Goal: Task Accomplishment & Management: Complete application form

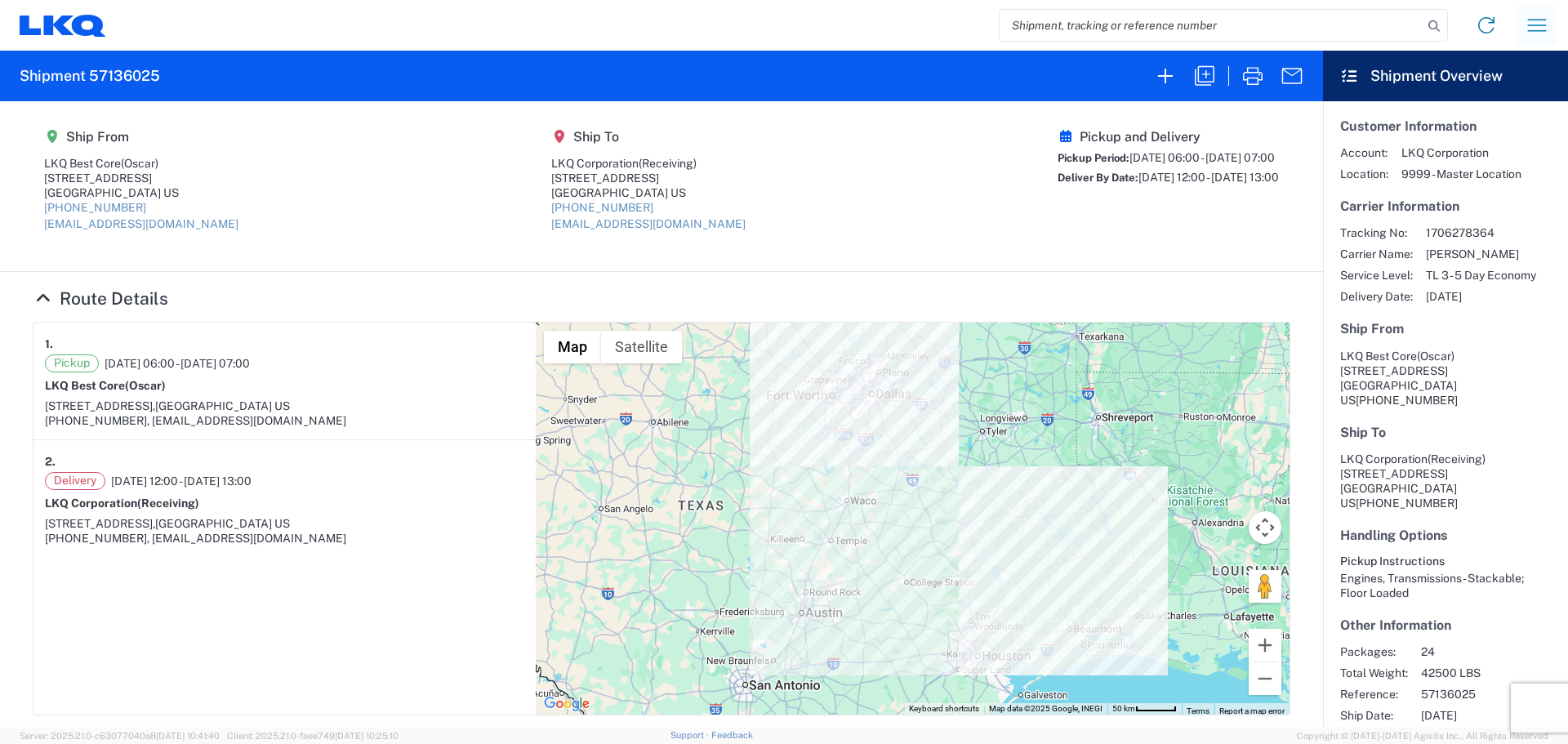
click at [1536, 28] on icon "button" at bounding box center [1536, 25] width 26 height 26
click at [1477, 112] on link "Shipment request" at bounding box center [1476, 112] width 154 height 33
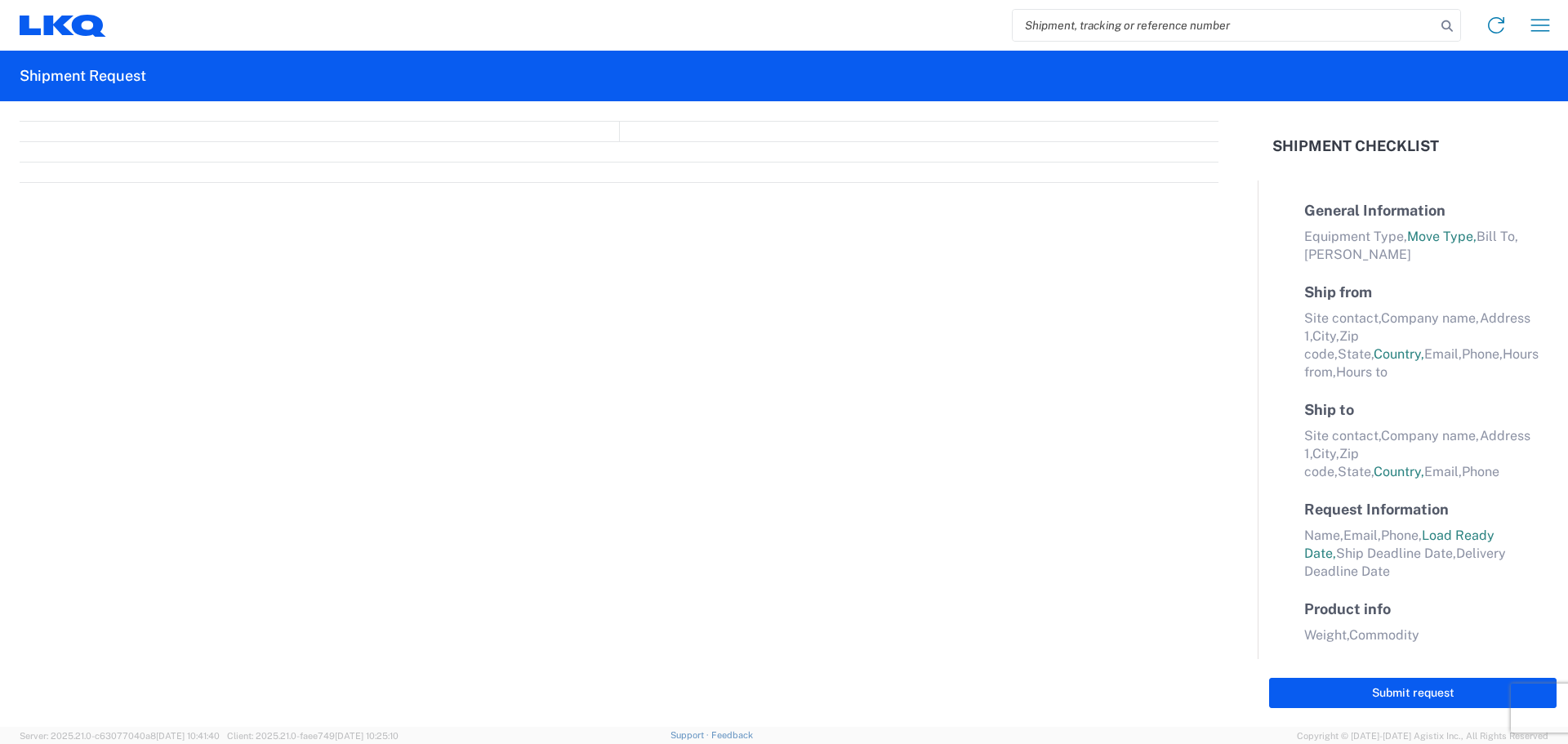
select select "FULL"
select select "LBS"
select select "IN"
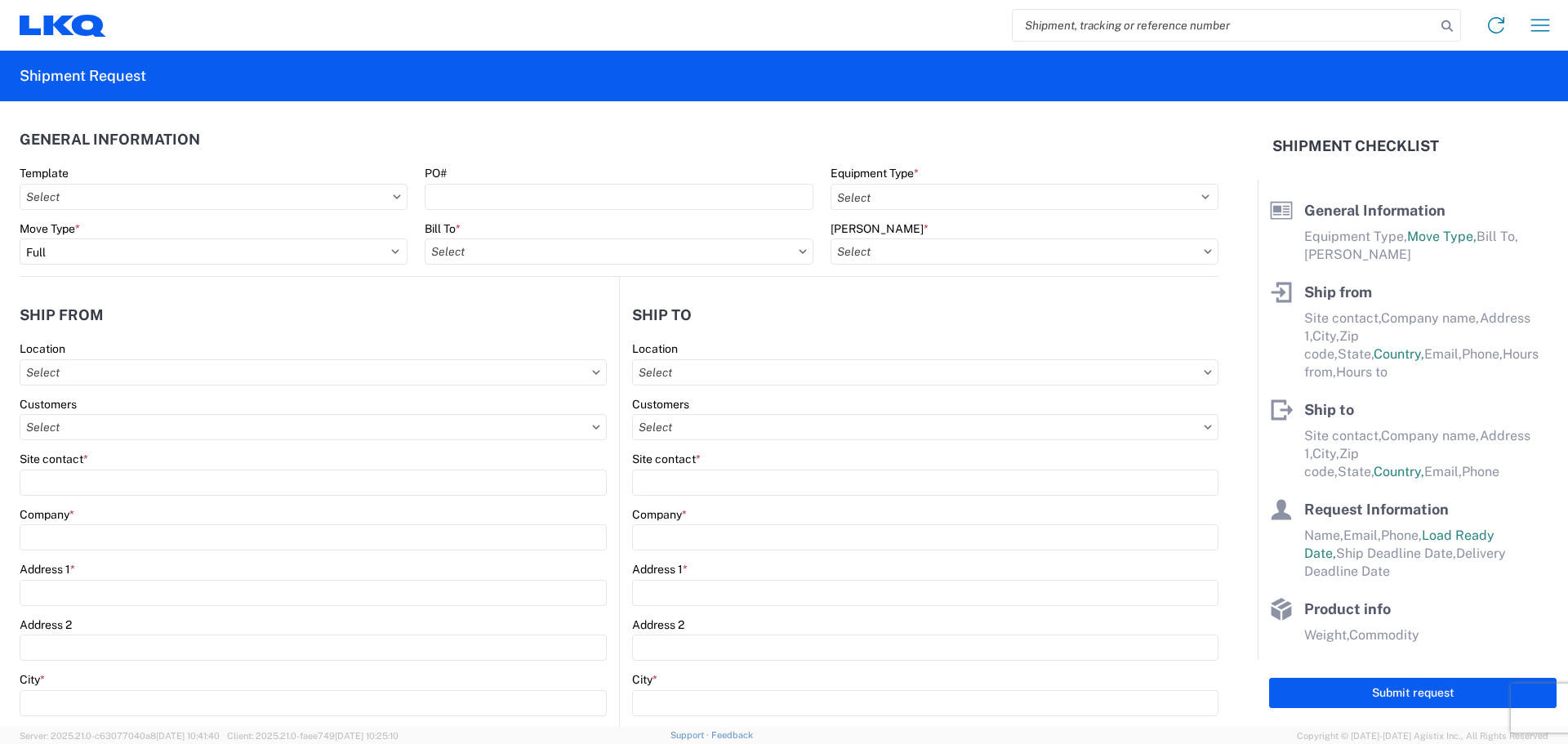
click at [1066, 27] on input "search" at bounding box center [1224, 25] width 423 height 31
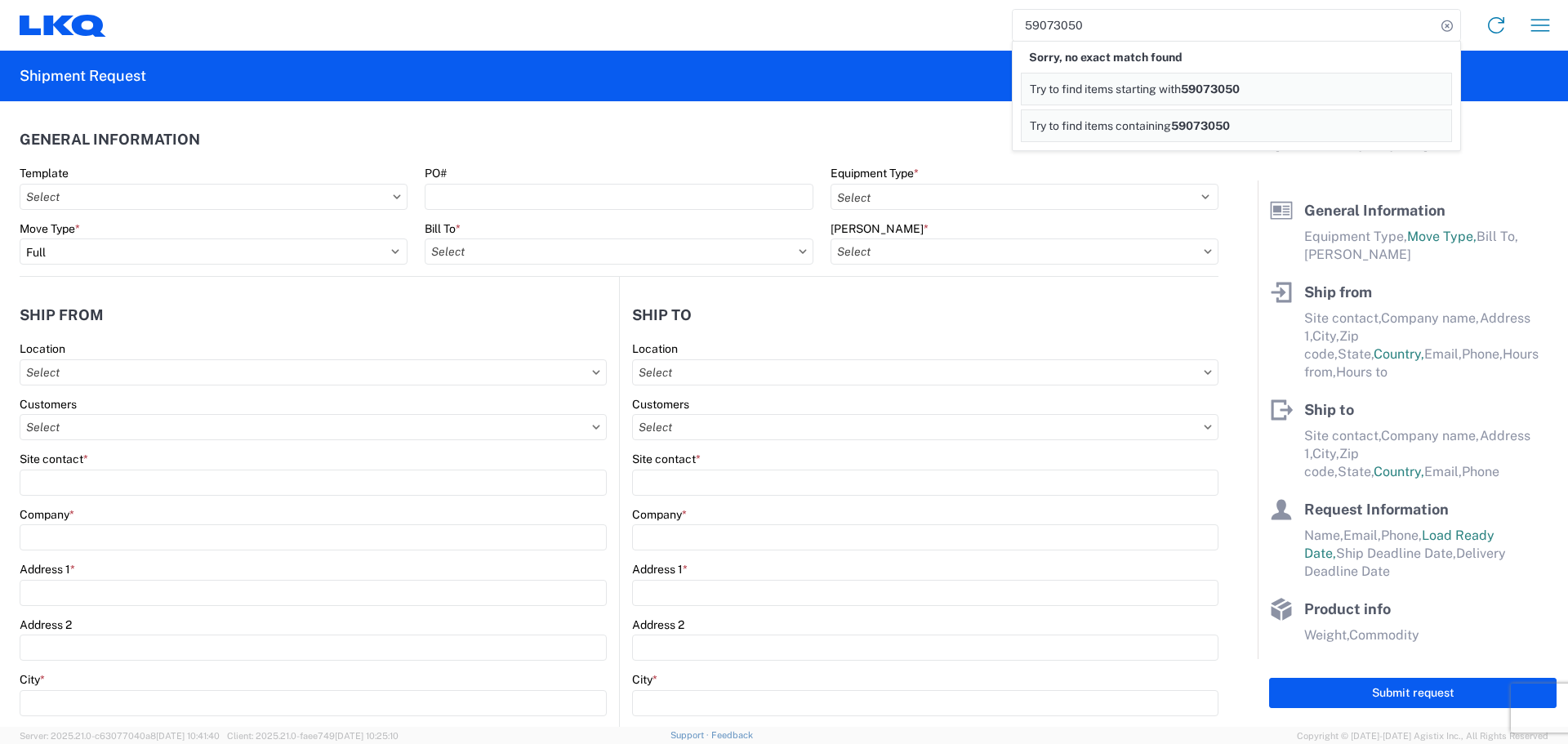
click at [1048, 30] on input "59073050" at bounding box center [1224, 25] width 423 height 31
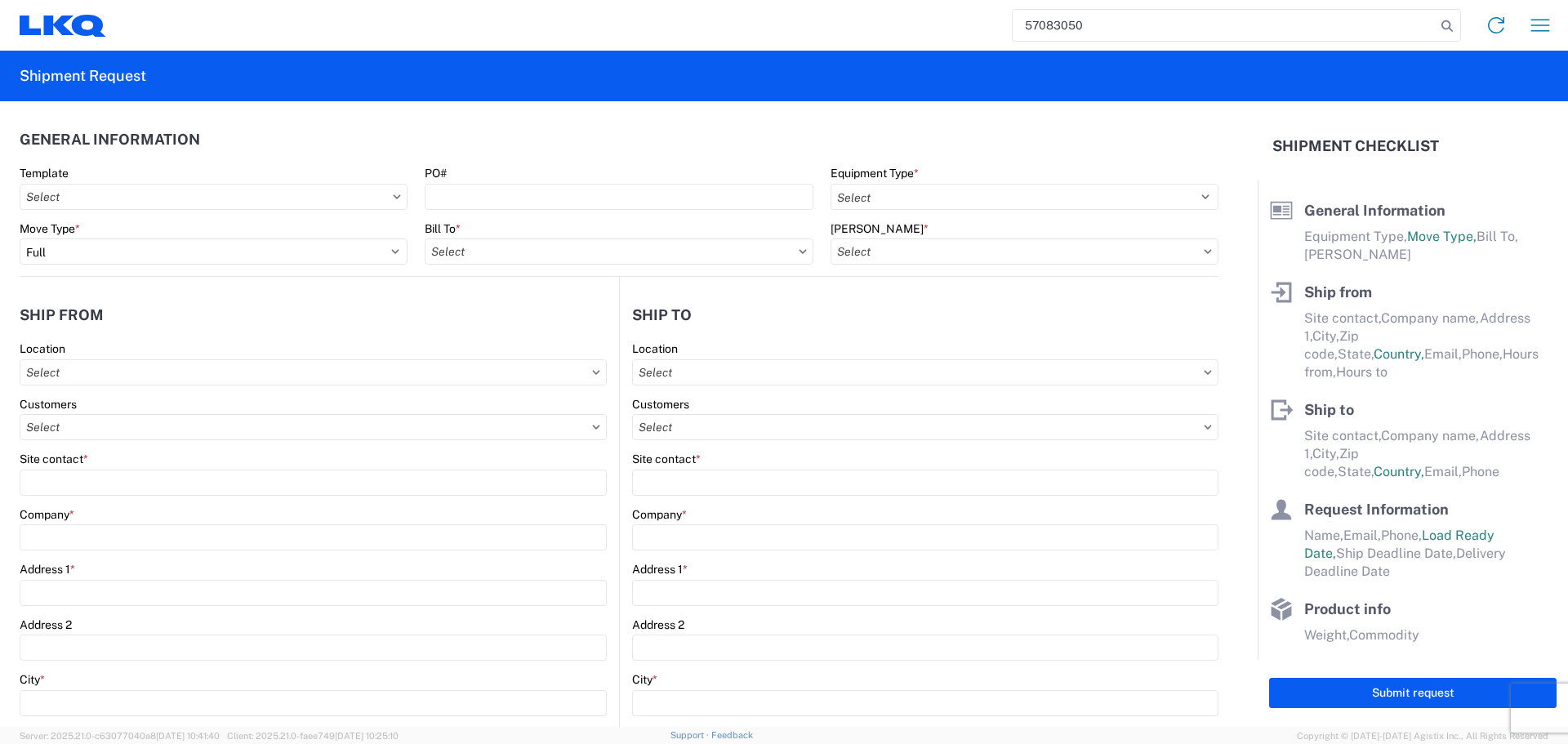
type input "57083050"
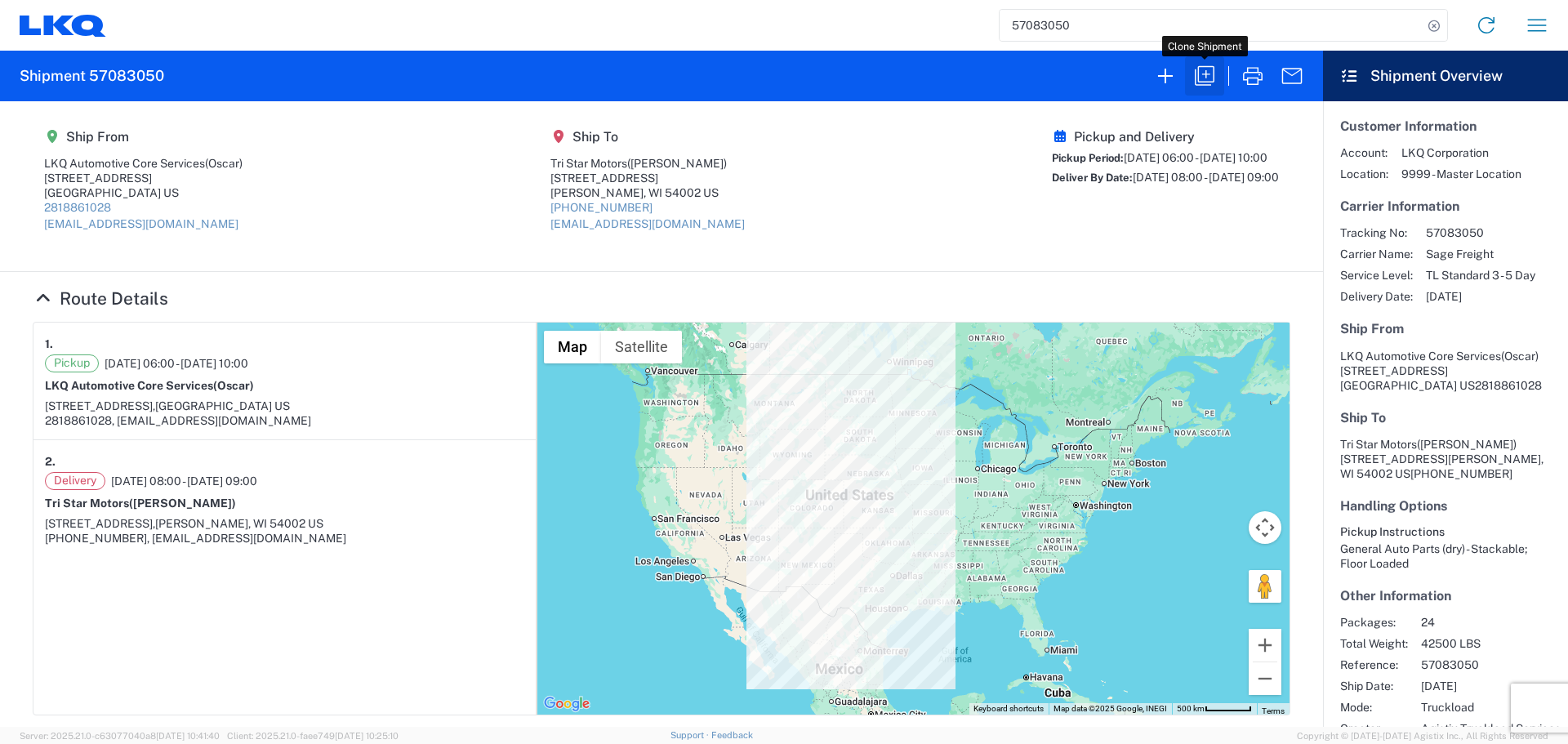
click at [1193, 75] on icon "button" at bounding box center [1204, 76] width 26 height 26
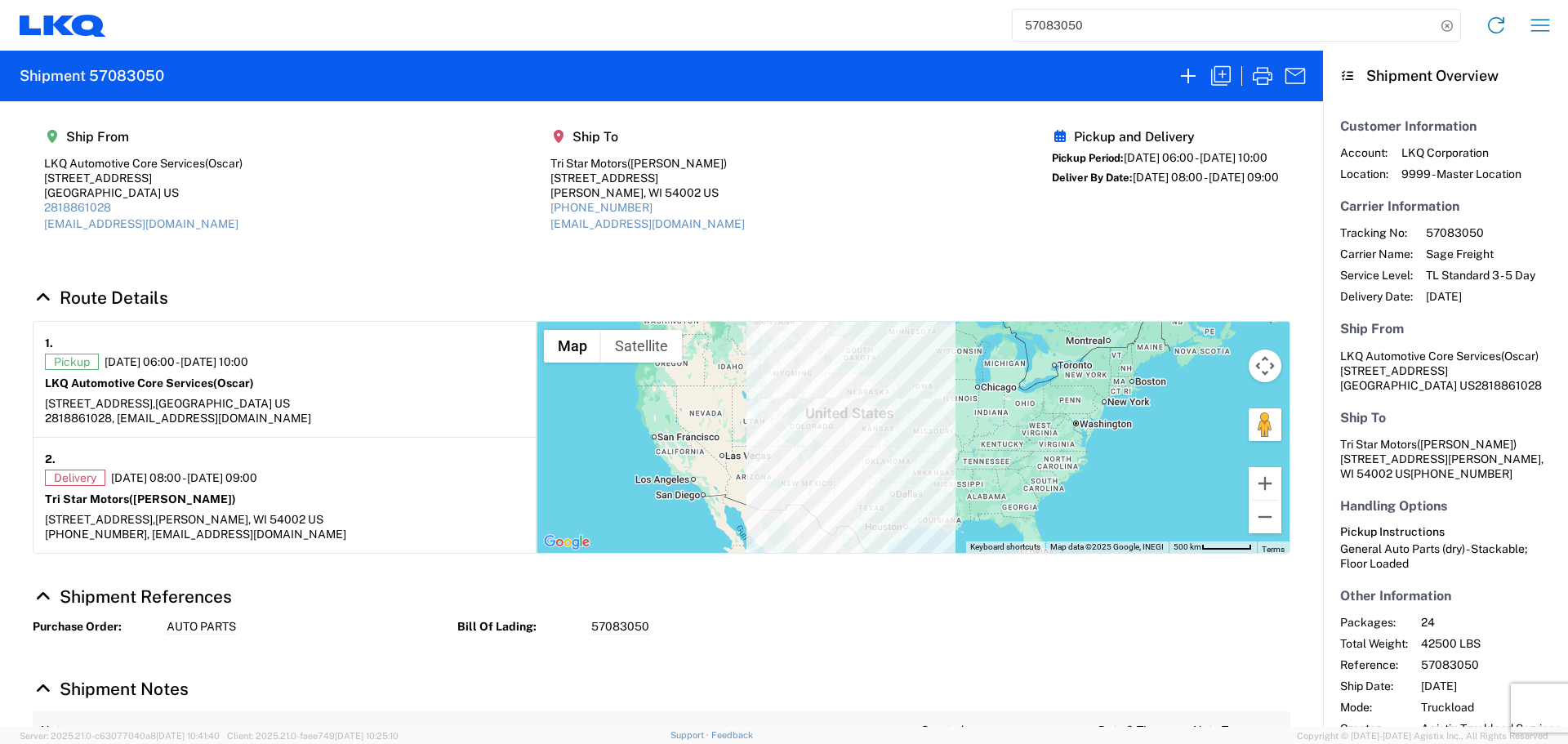
select select "FULL"
select select "US"
select select "LBS"
select select "IN"
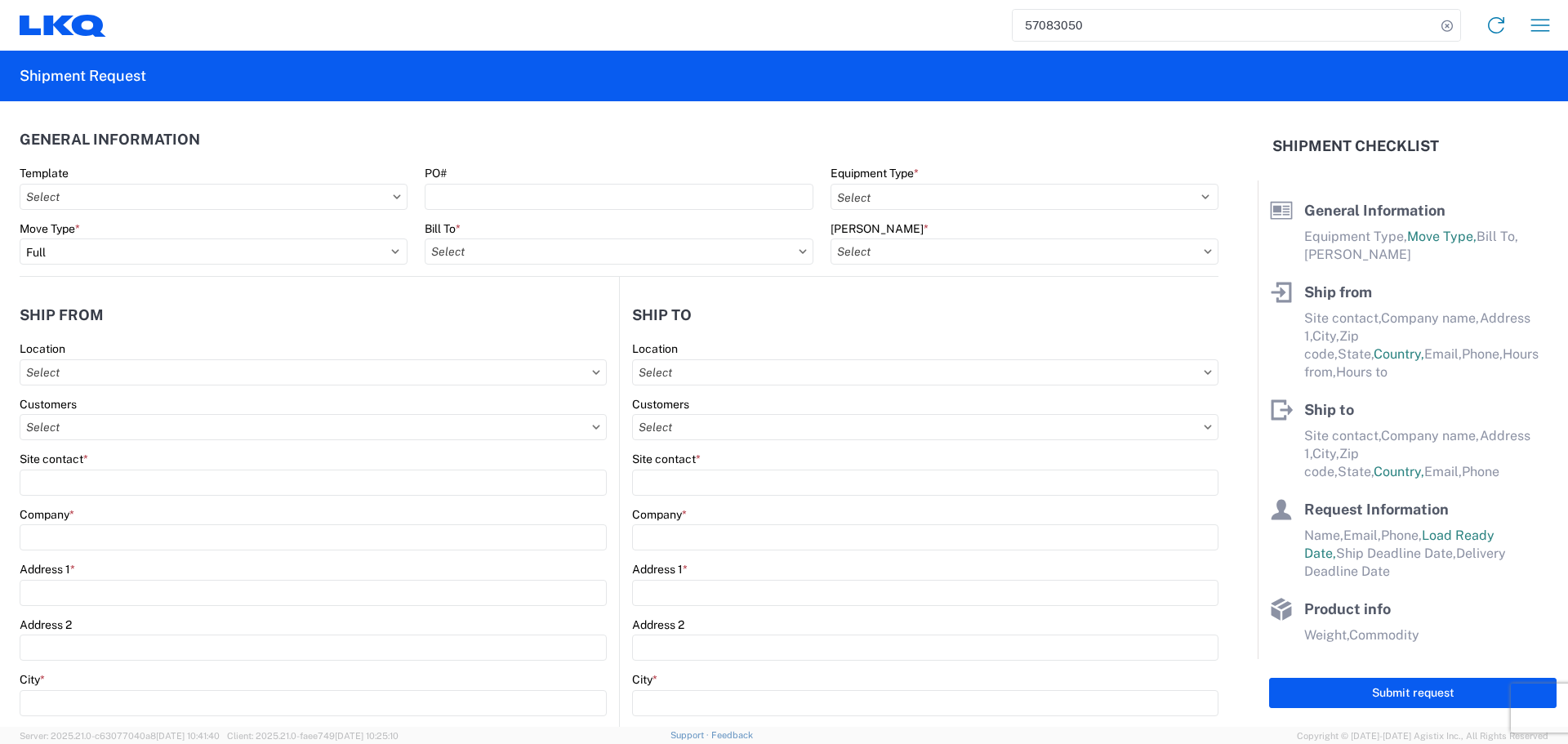
select select "STDV"
type input "Oscar"
type input "LKQ Automotive Core Services"
type input "1714 West Mount Houston Rd"
type input "Houston"
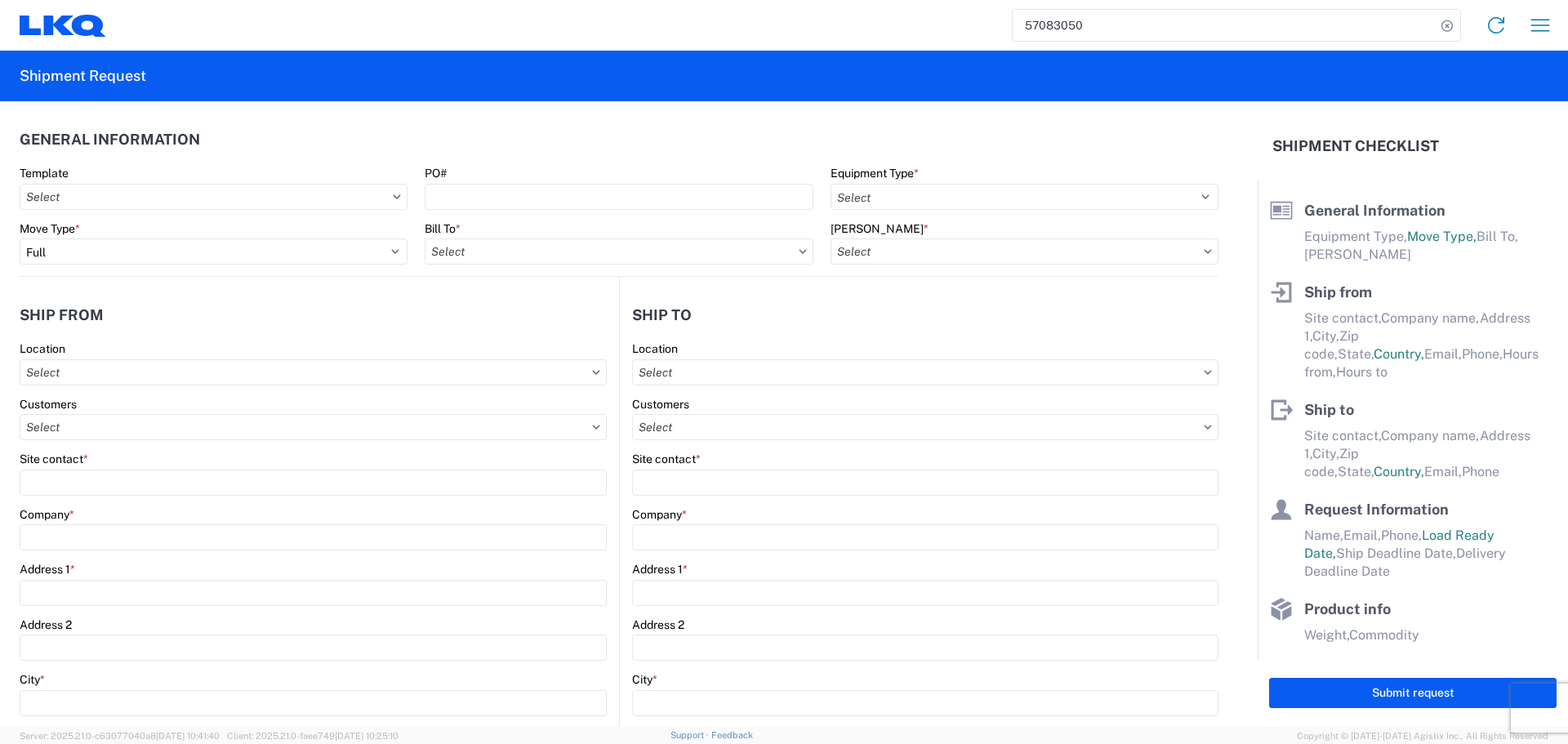
type input "77038"
type input "[EMAIL_ADDRESS][DOMAIN_NAME]"
type input "2818861028"
type input "06:00:00"
type input "10:00:00"
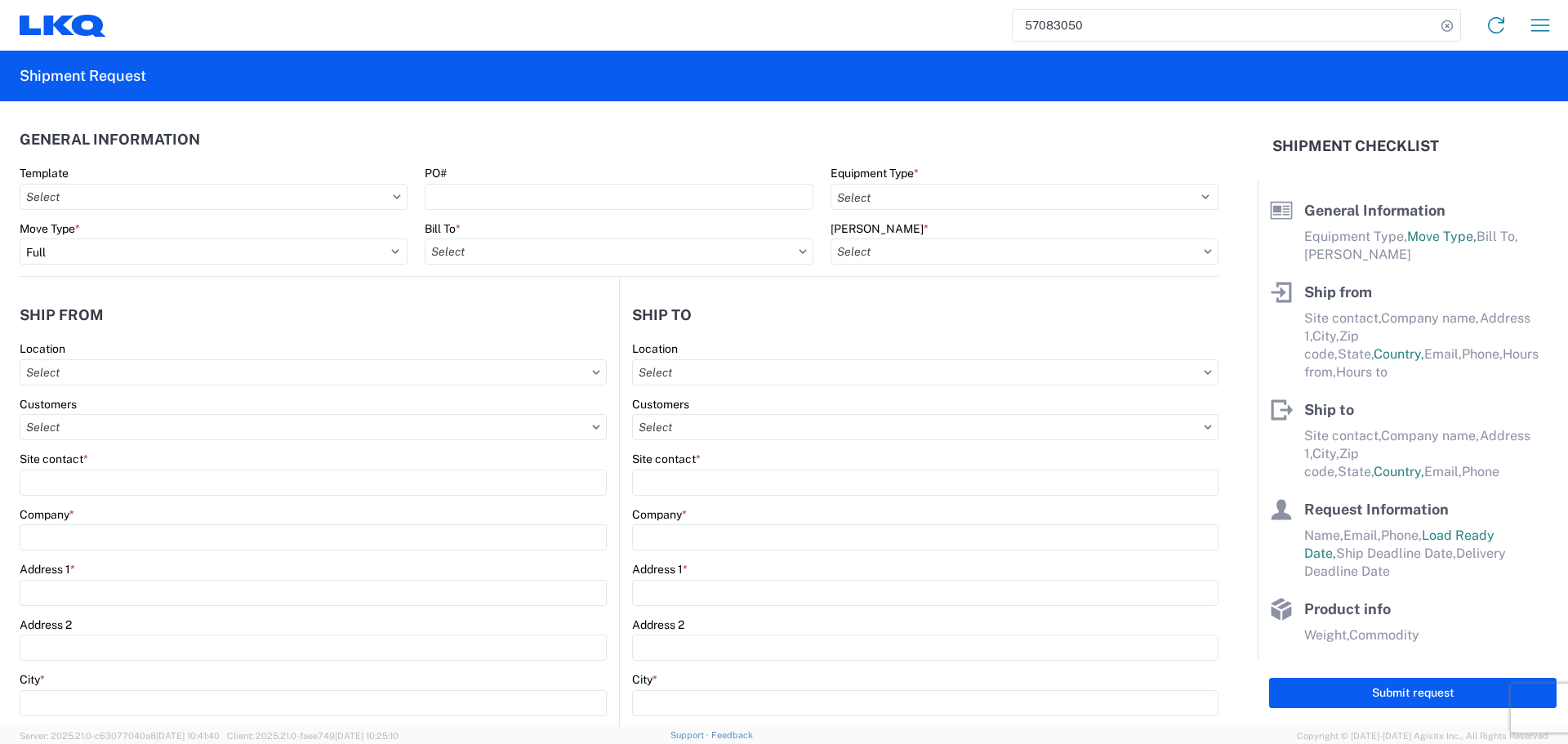
select select
type input "Ben Steine"
type input "Tri Star Motors"
type input "320 10th Avenue"
type input "Baldwin"
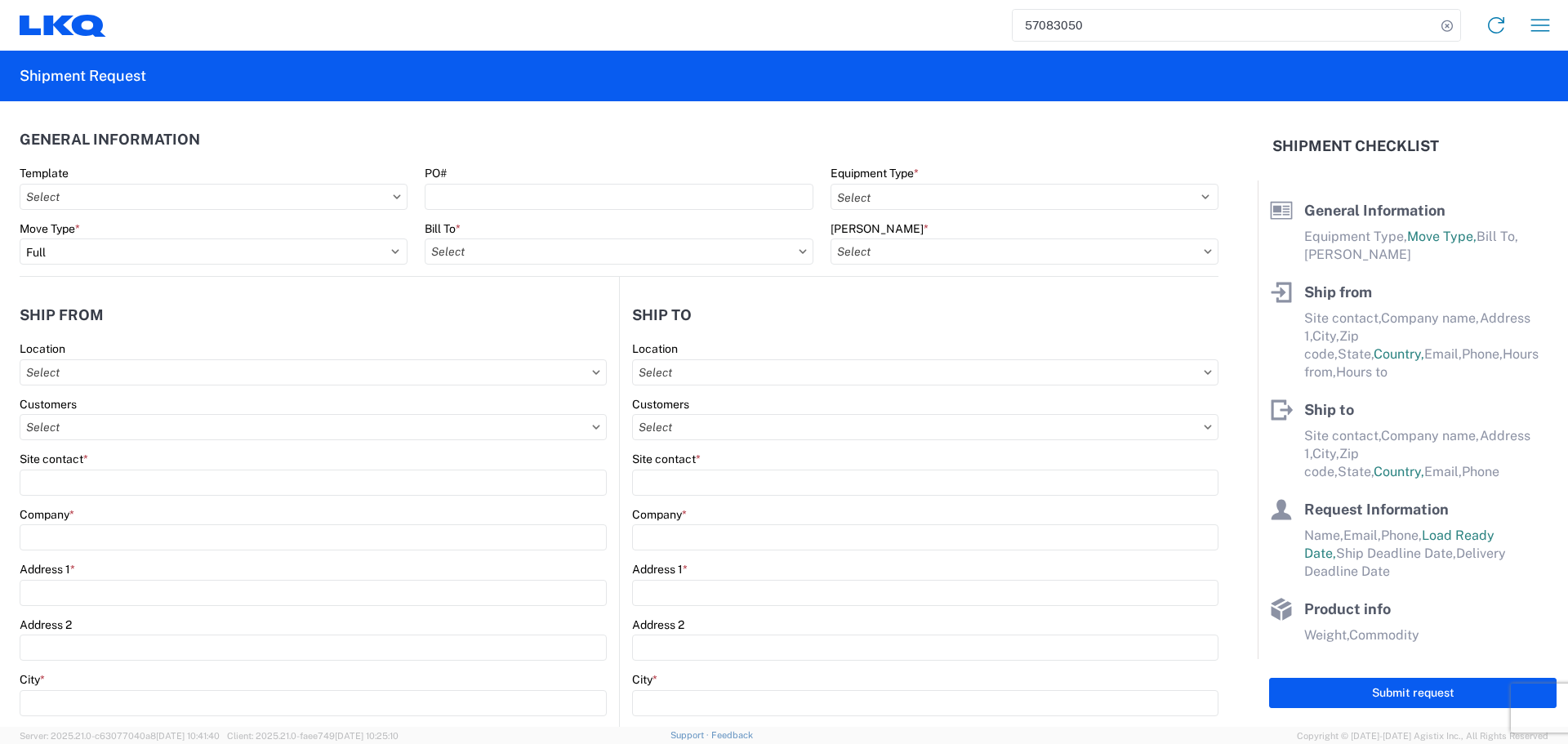
type input "54002"
type input "ben@tristarengine.com"
type input "800-322-5859"
type input "08:00:00"
type input "09:00:00"
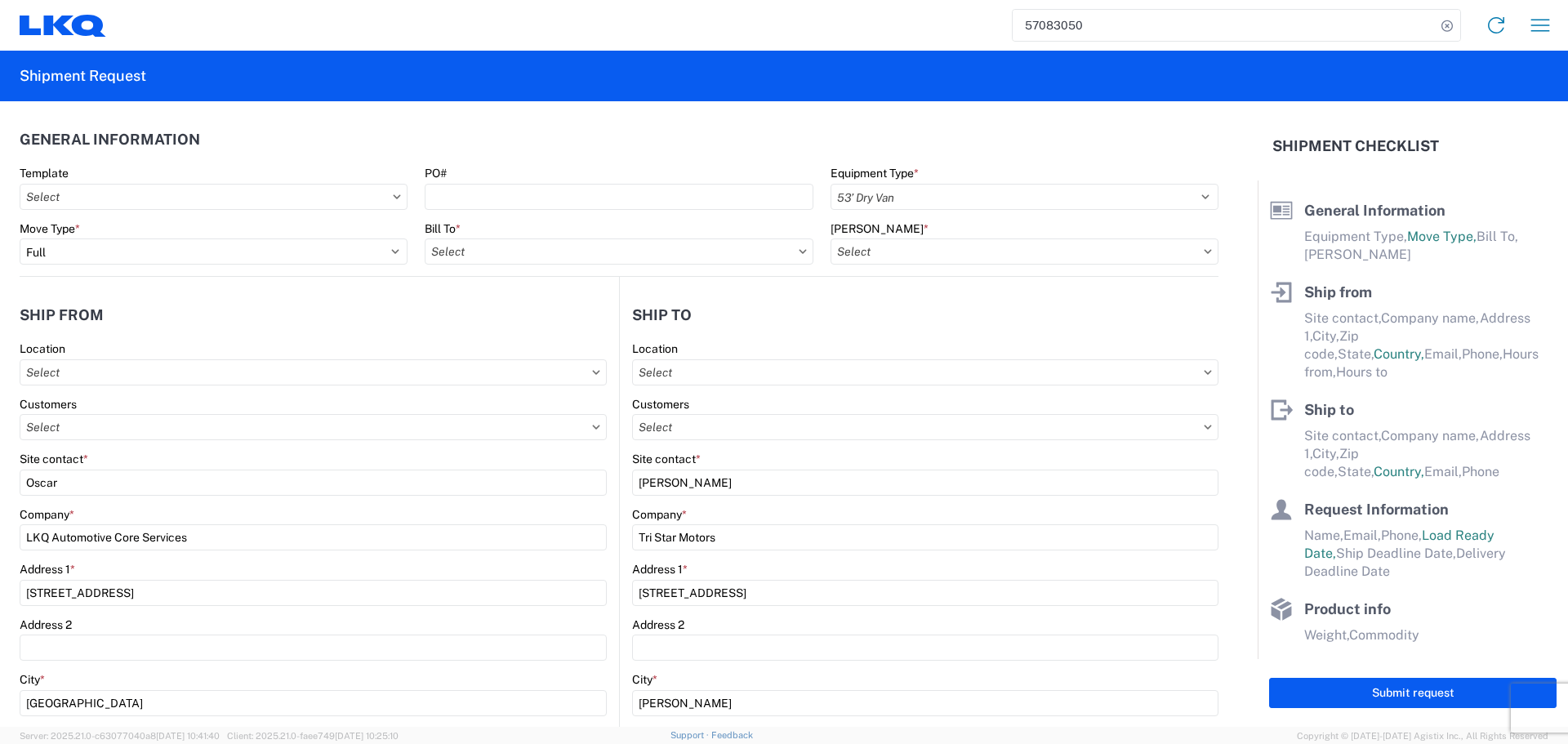
select select
type input "Oscar"
type input "[EMAIL_ADDRESS][DOMAIN_NAME]"
type input "2818861028"
type input "2025-10-13"
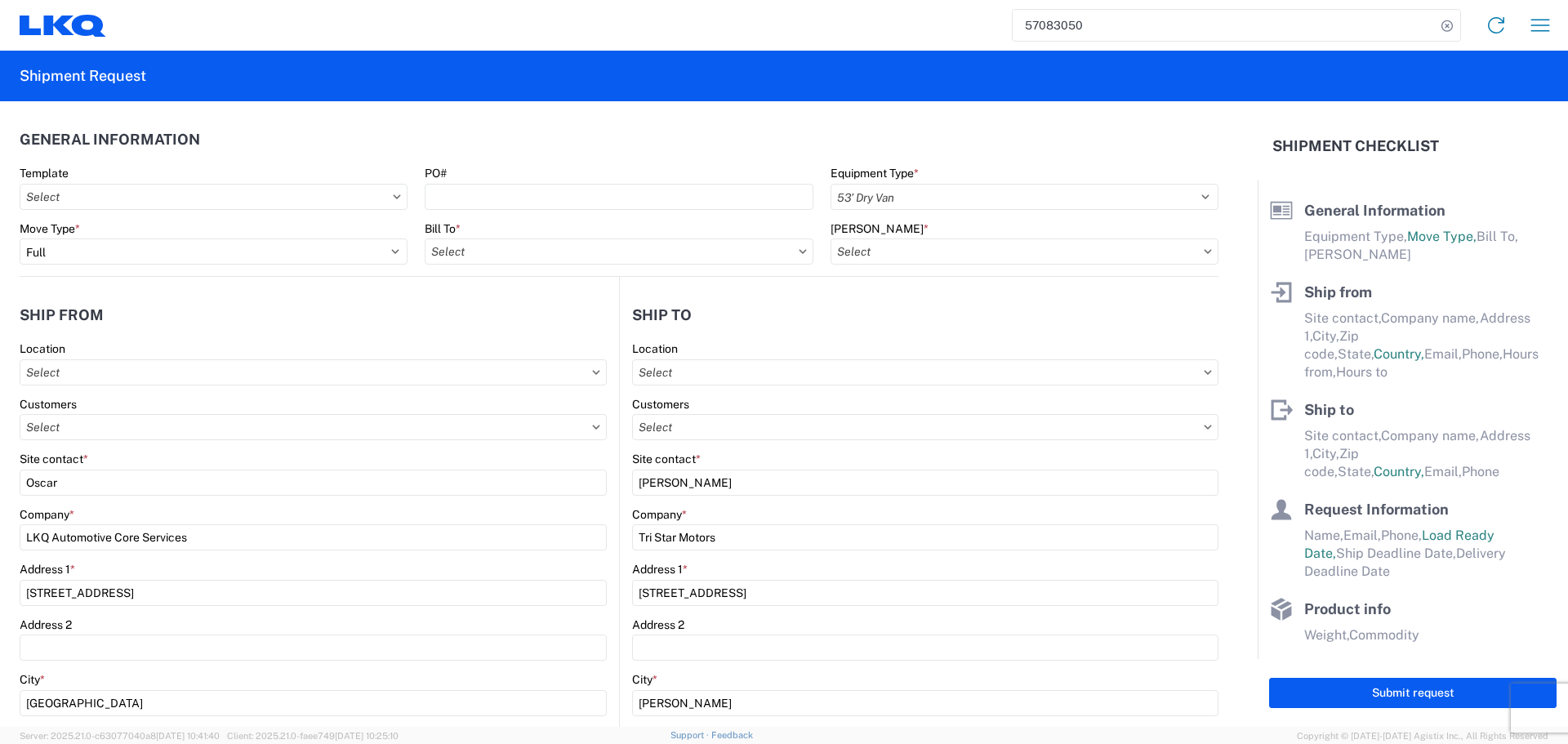
type input "2025-10-13"
type input "2025-10-15"
type input "42500"
type input "General Auto Parts (dry)"
type input "24"
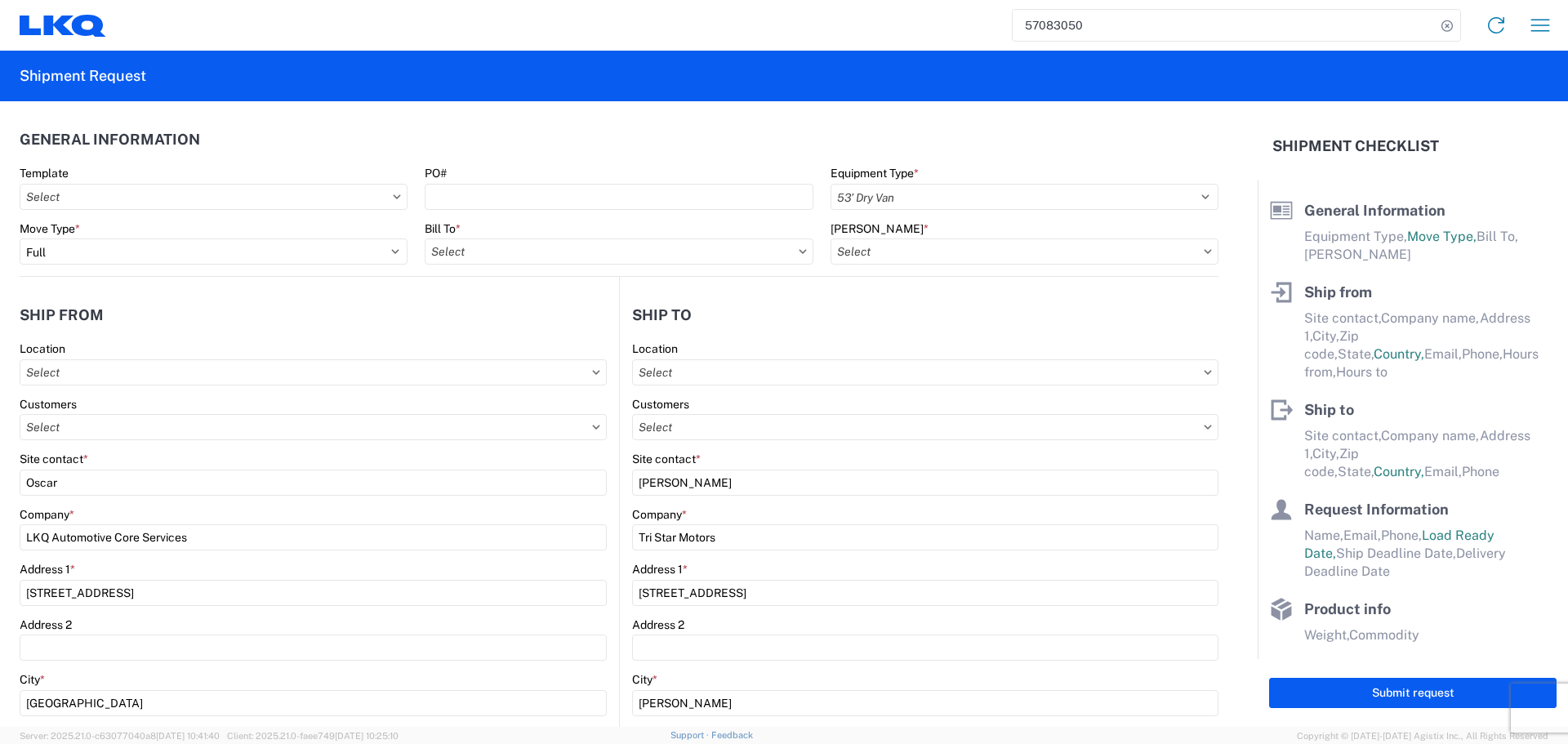
type input "0"
type input "3.33"
type input "3"
select select "FT"
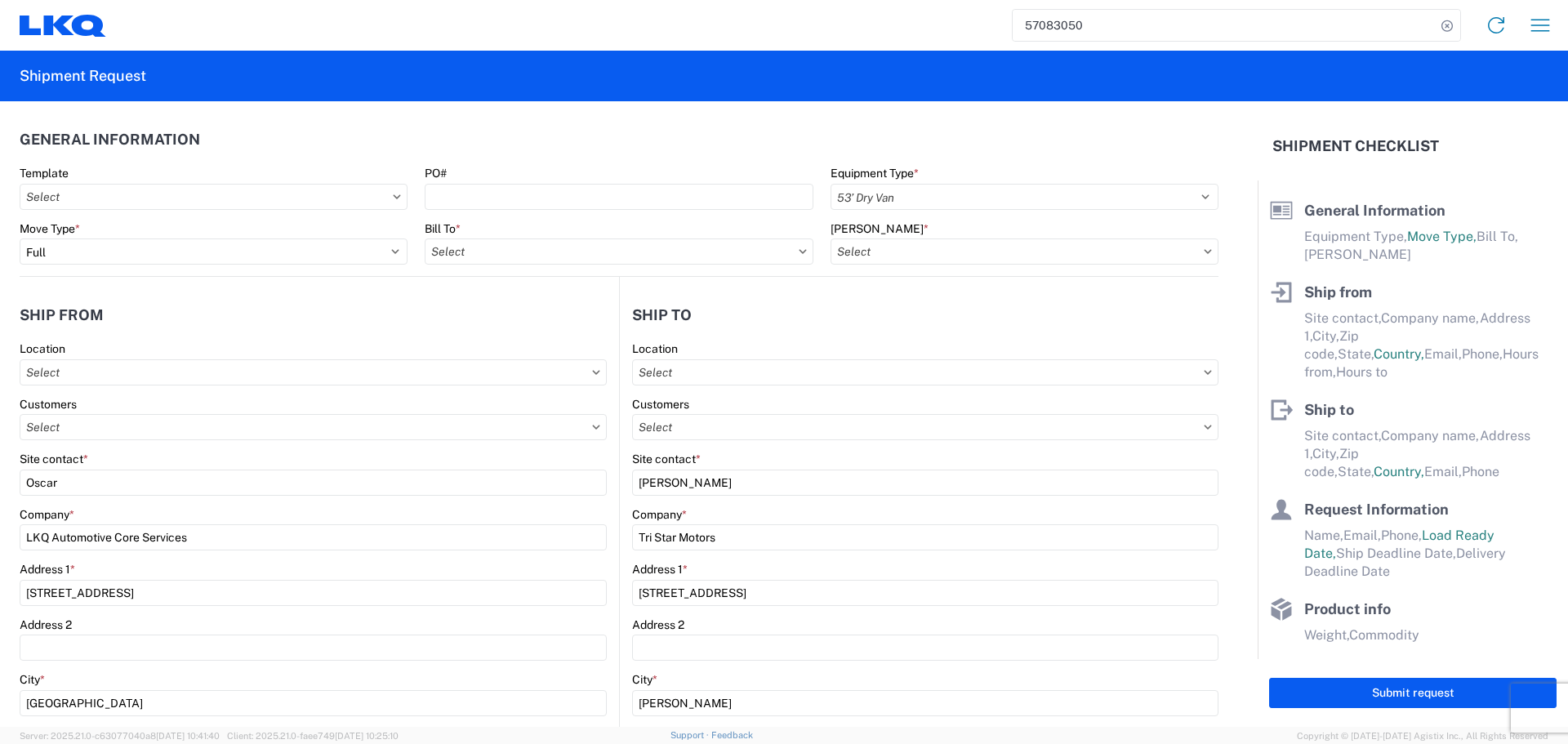
select select
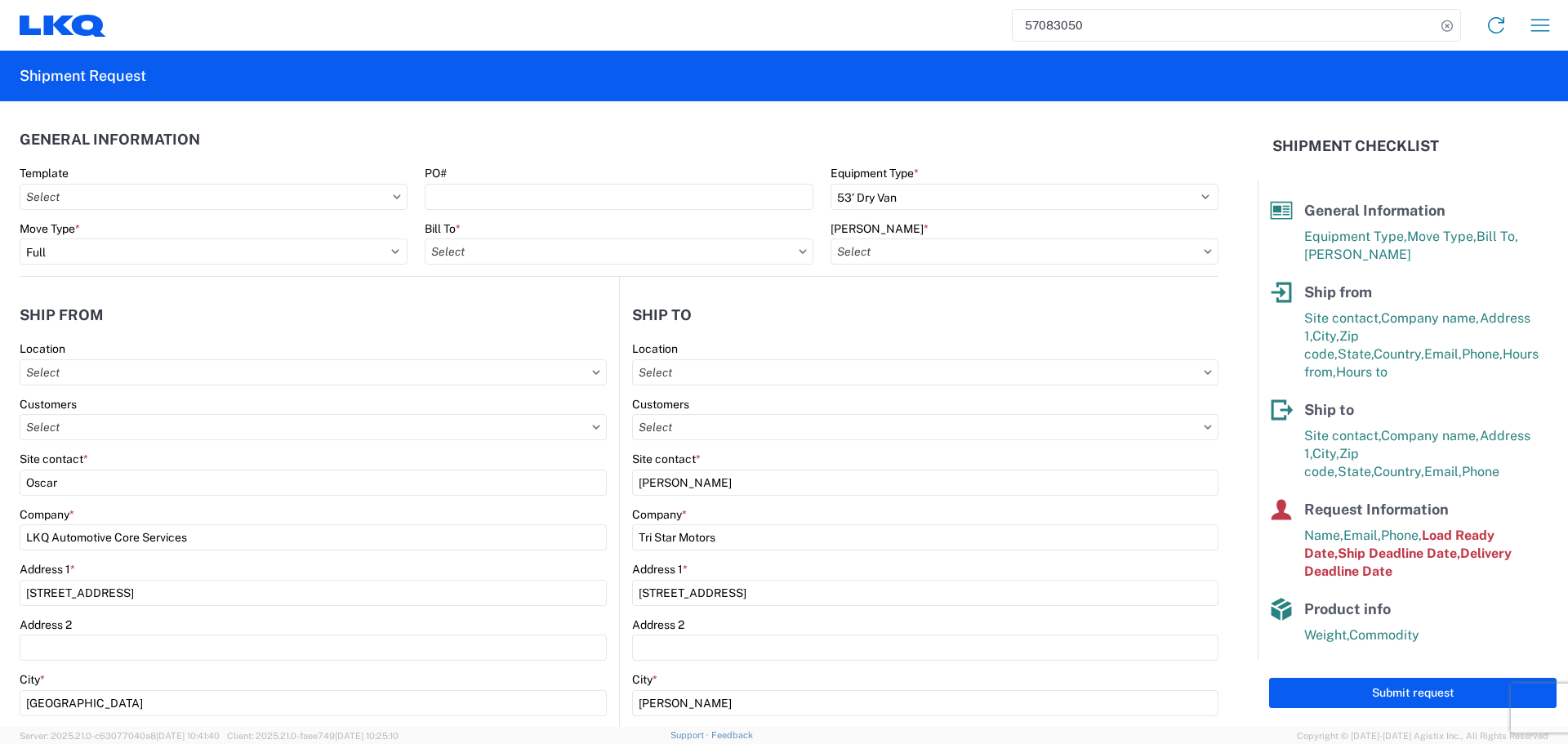
type input "1760 - LKQ Best Core"
type input "1760-6300-66000-0000 - 1760 Freight Out"
type input "1760 - LKQ Best Core"
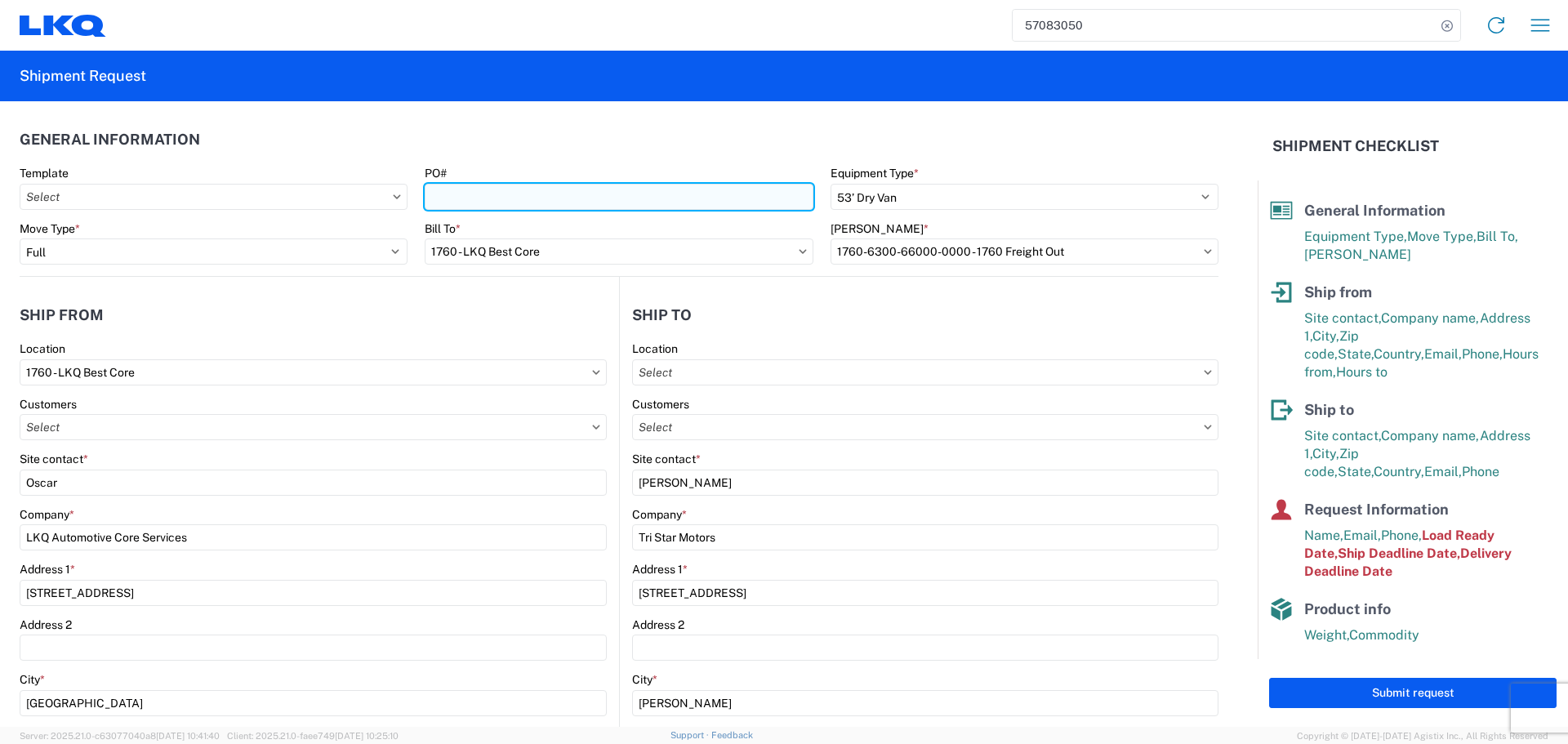
click at [460, 205] on input "PO#" at bounding box center [618, 196] width 388 height 26
type input "AUTO PARTS"
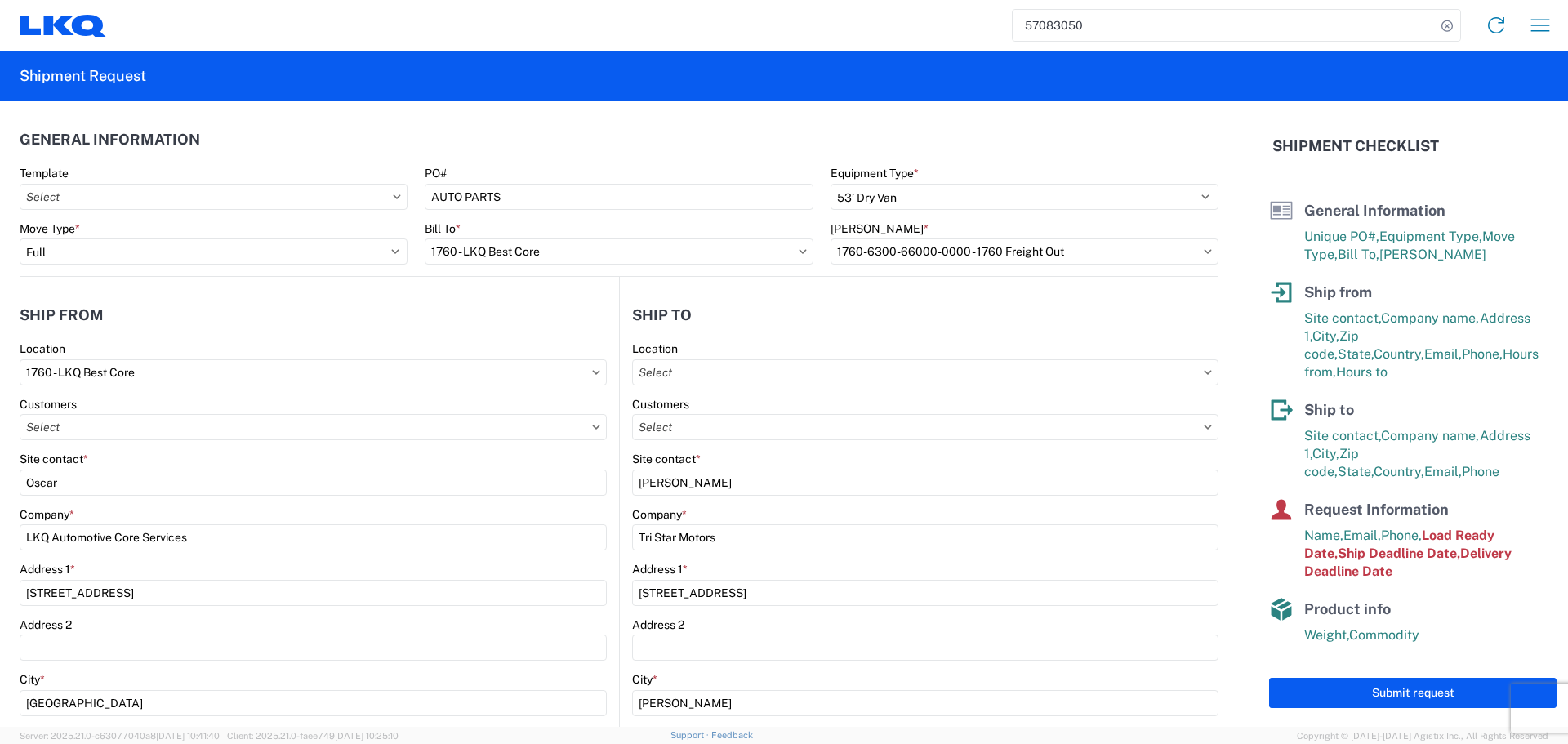
click at [539, 145] on header "General Information" at bounding box center [619, 139] width 1199 height 36
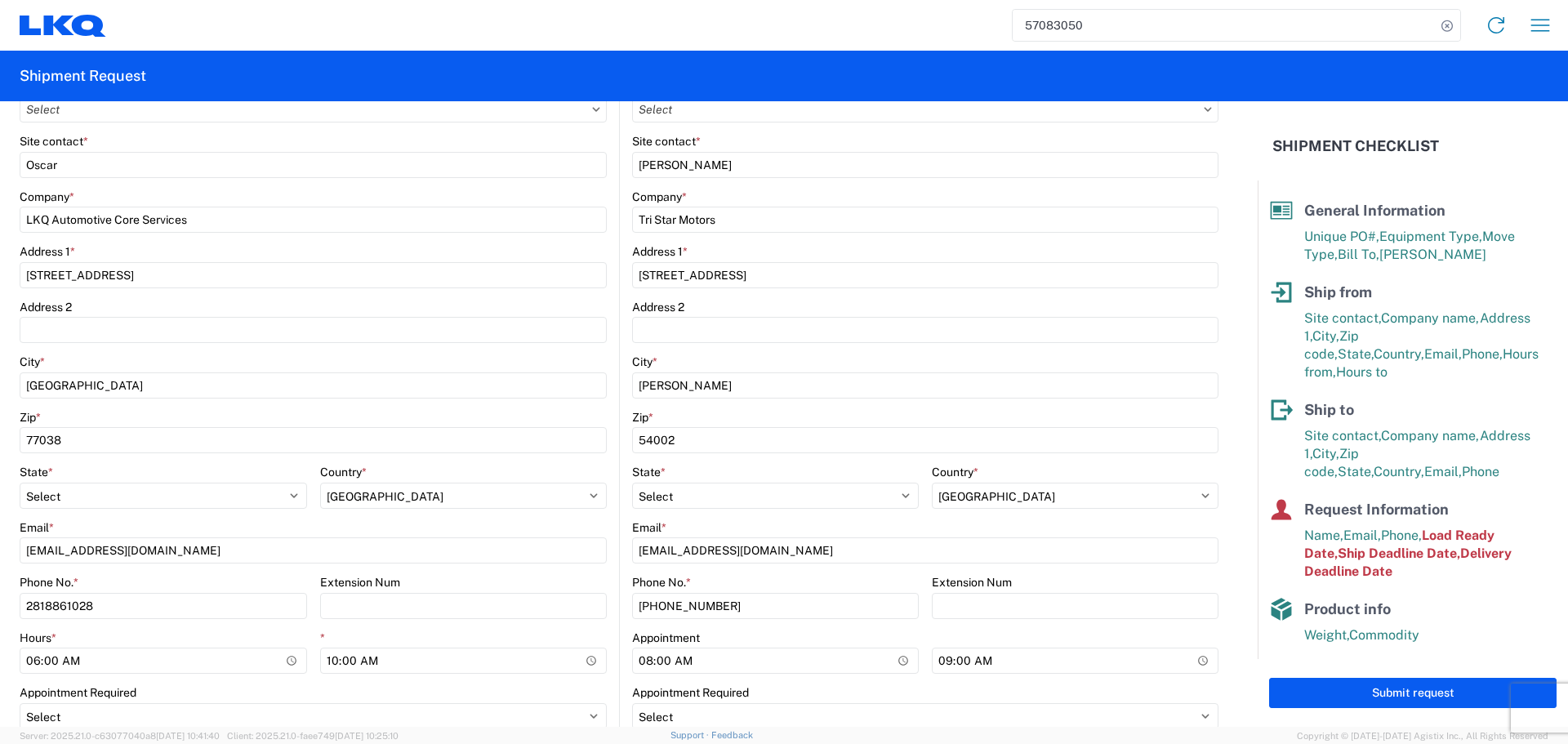
scroll to position [409, 0]
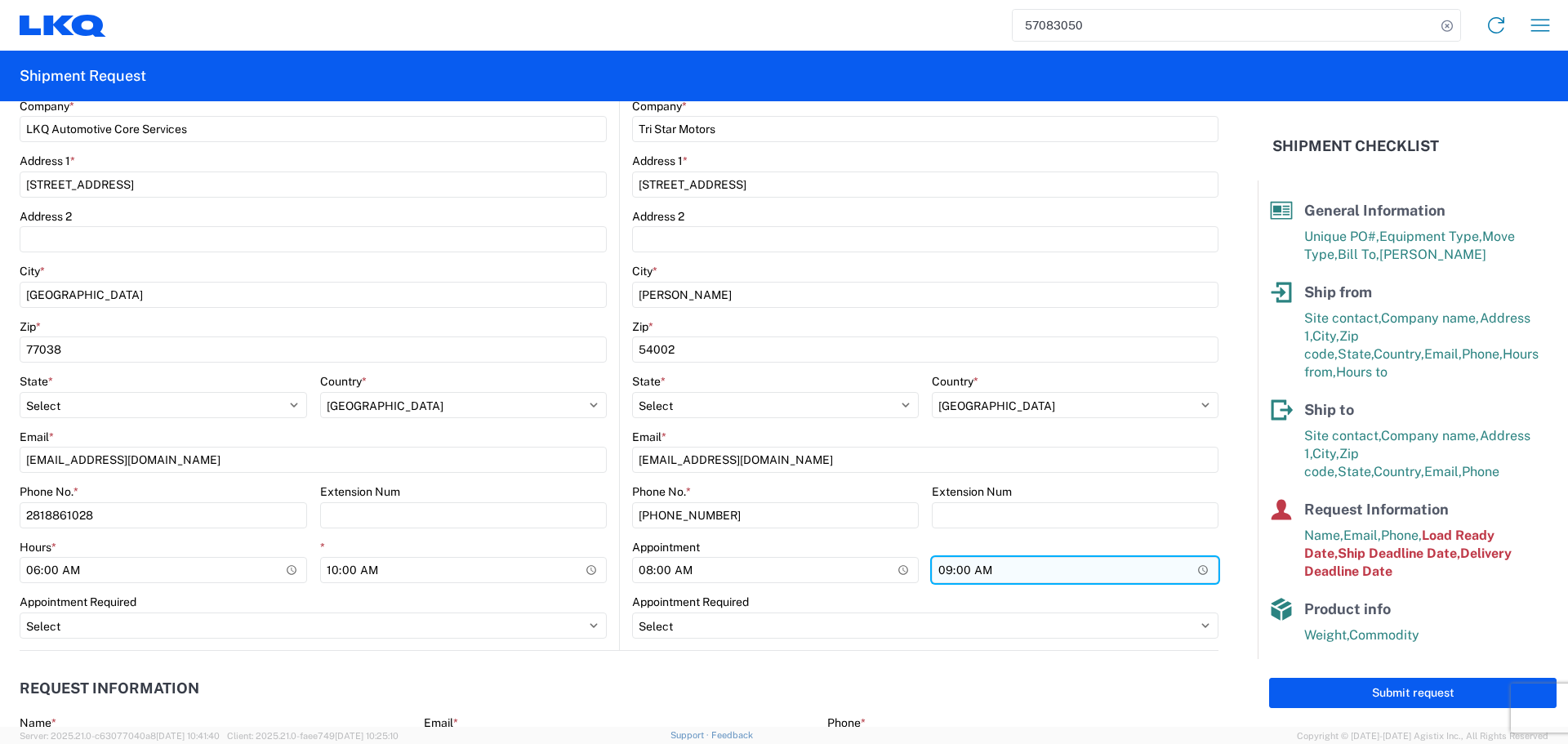
click at [1194, 579] on input "09:00:00" at bounding box center [1075, 570] width 287 height 26
click at [1187, 570] on input "09:00:00" at bounding box center [1075, 570] width 287 height 26
type input "13:00"
click at [966, 601] on div "Appointment Required" at bounding box center [925, 602] width 586 height 15
click at [610, 478] on main "1760 Location 1760 - LKQ Best Core Customers Site contact * Oscar Company * LKQ…" at bounding box center [319, 291] width 599 height 717
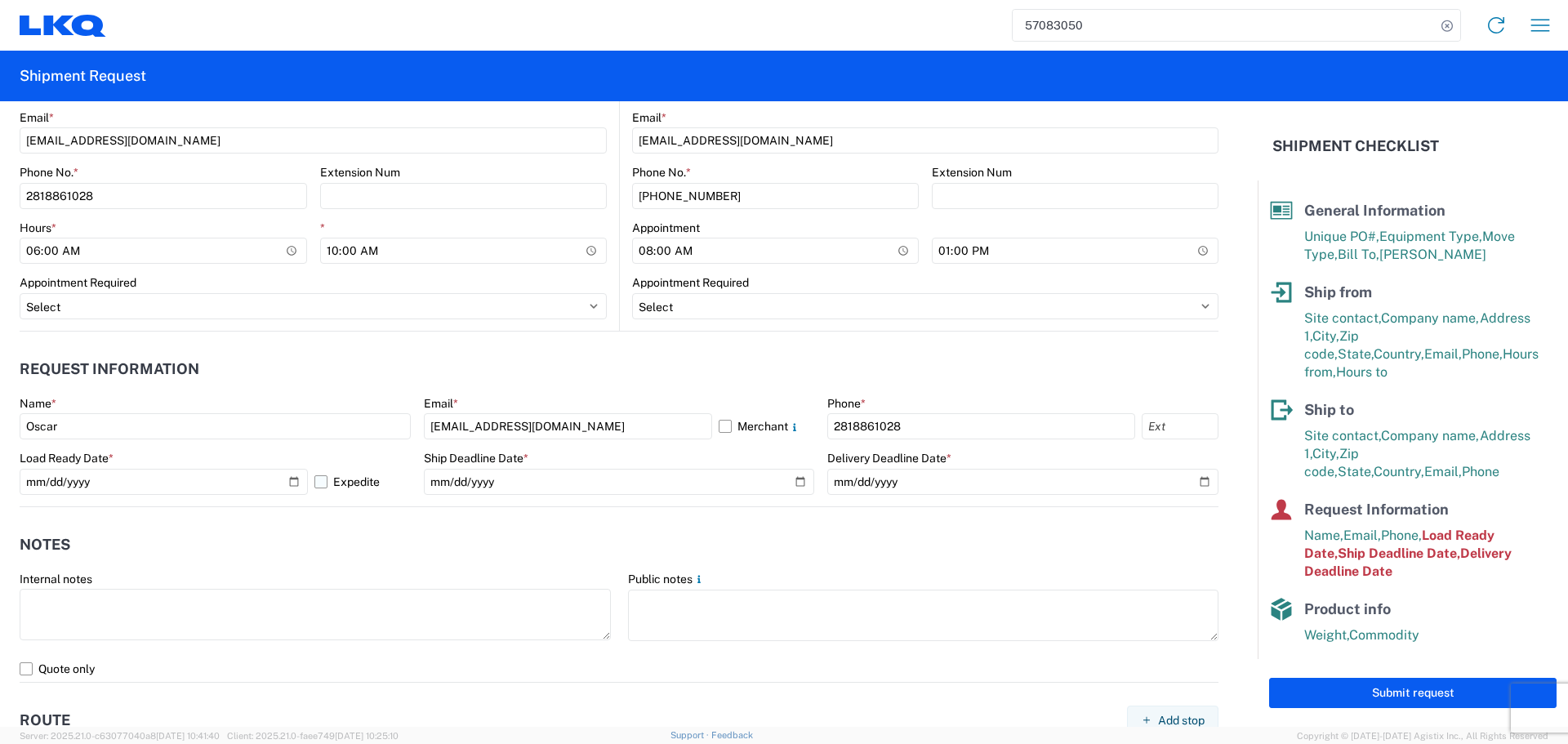
scroll to position [736, 0]
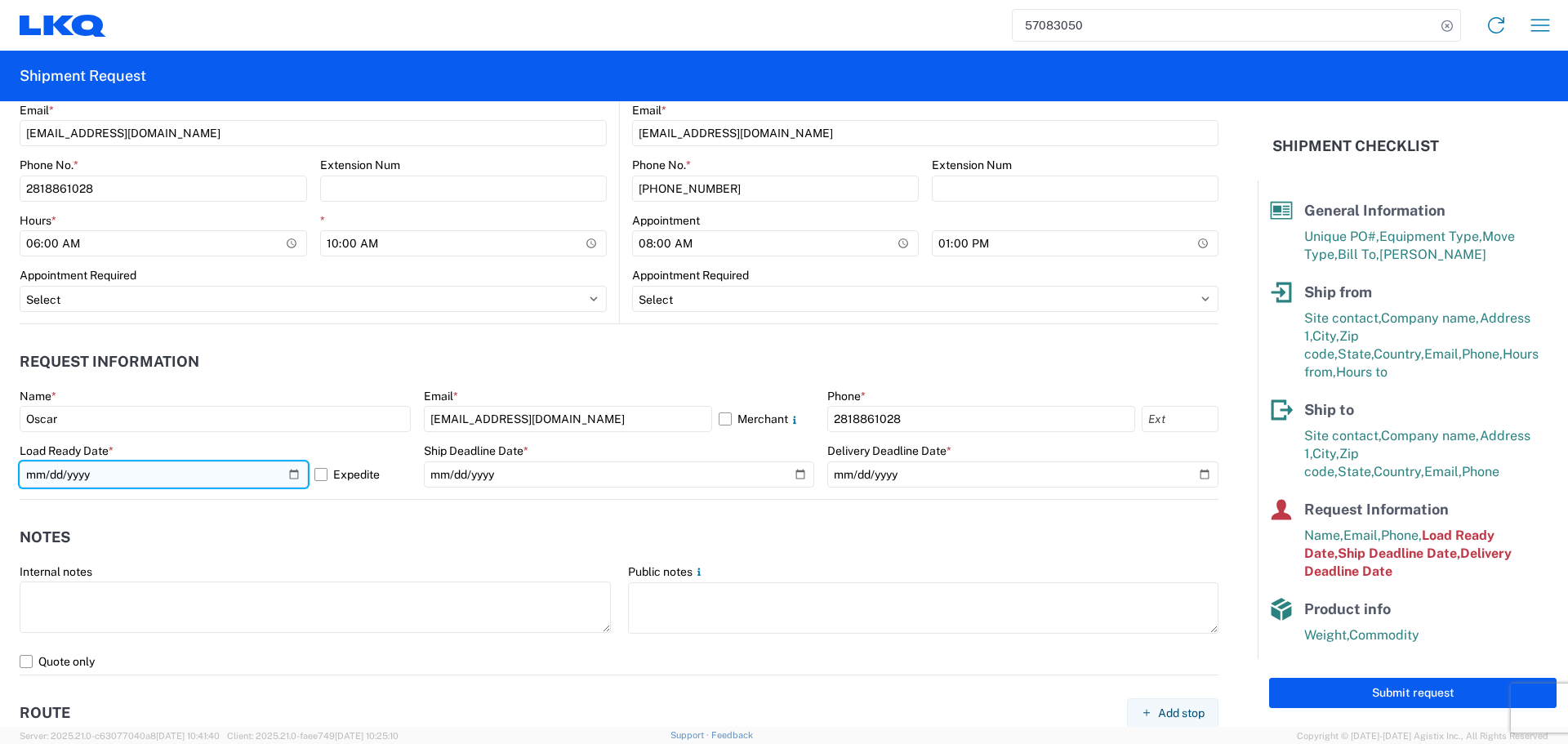
click at [299, 476] on input "2025-10-13" at bounding box center [164, 475] width 288 height 26
click at [288, 480] on input "2025-10-13" at bounding box center [164, 475] width 288 height 26
type input "2025-10-20"
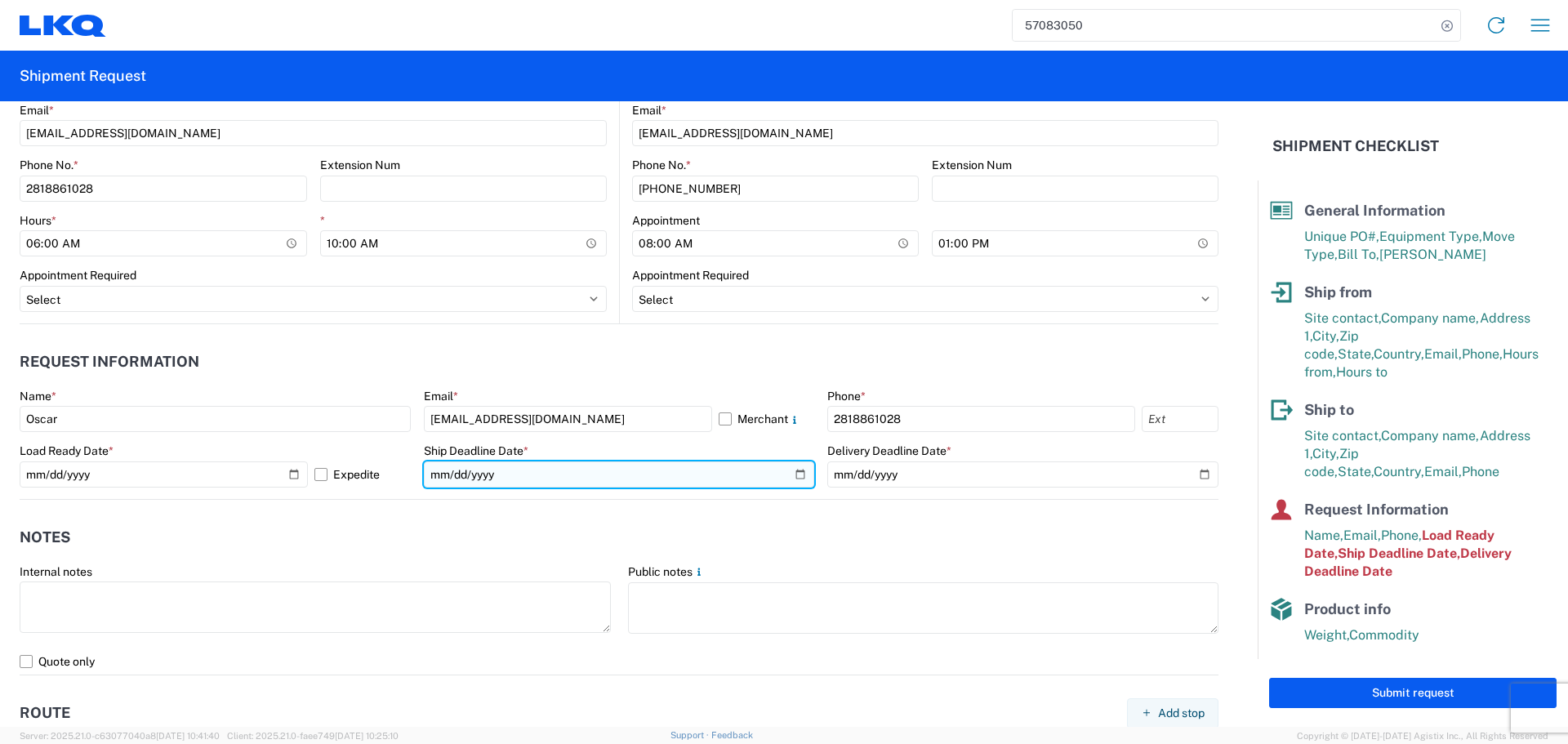
click at [789, 479] on input "2025-10-13" at bounding box center [619, 475] width 391 height 26
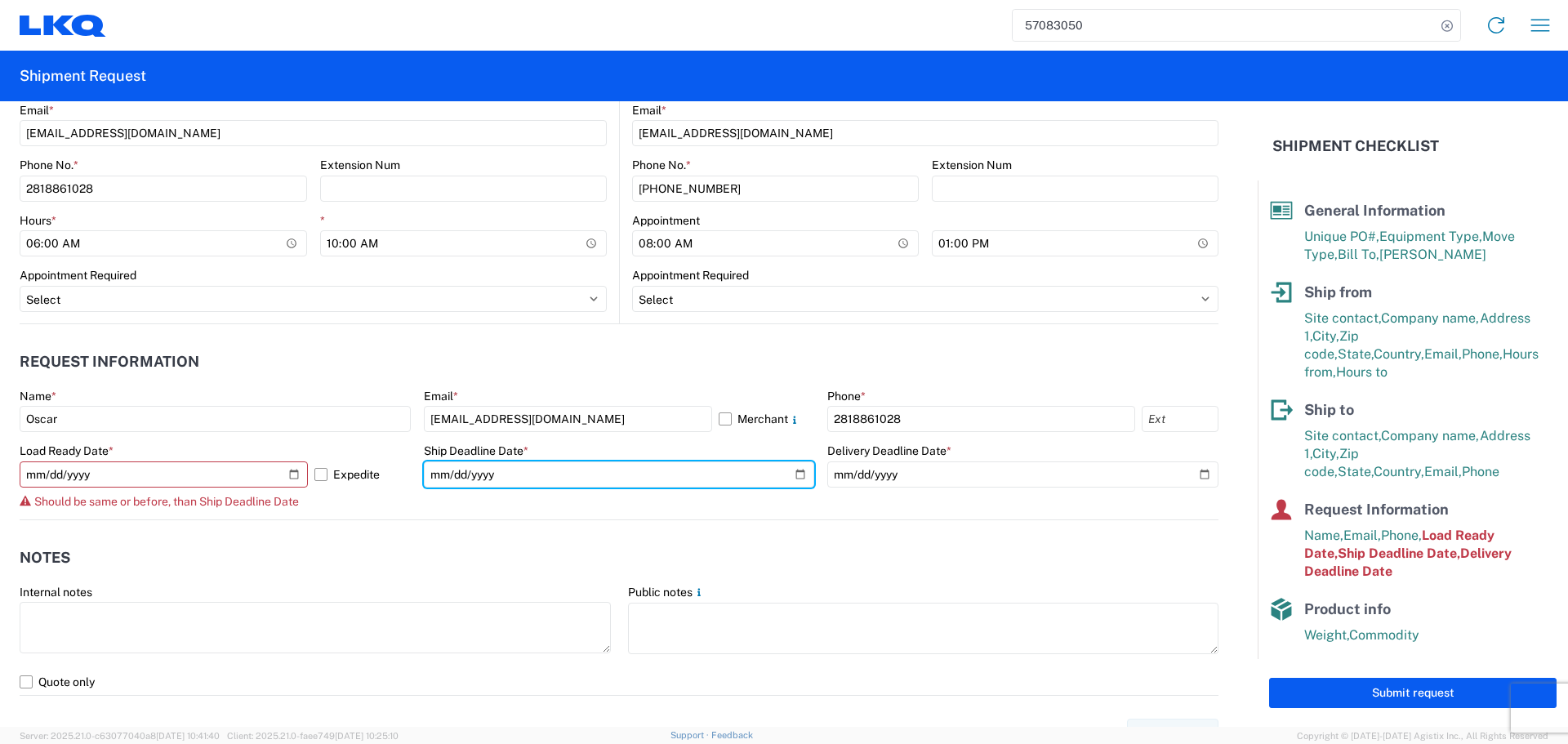
type input "2025-10-20"
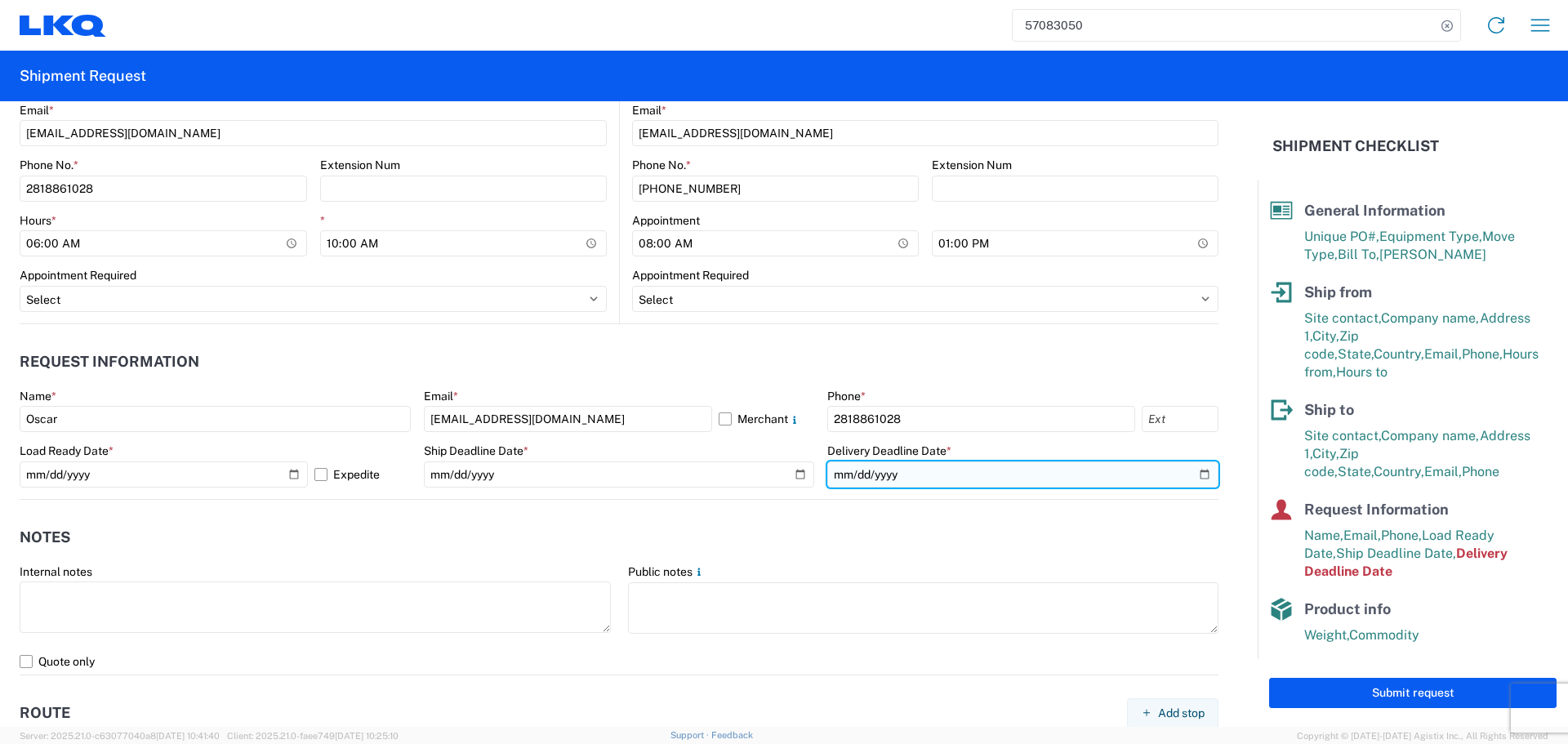
click at [1199, 479] on input "2025-10-15" at bounding box center [1023, 475] width 391 height 26
type input "2025-10-22"
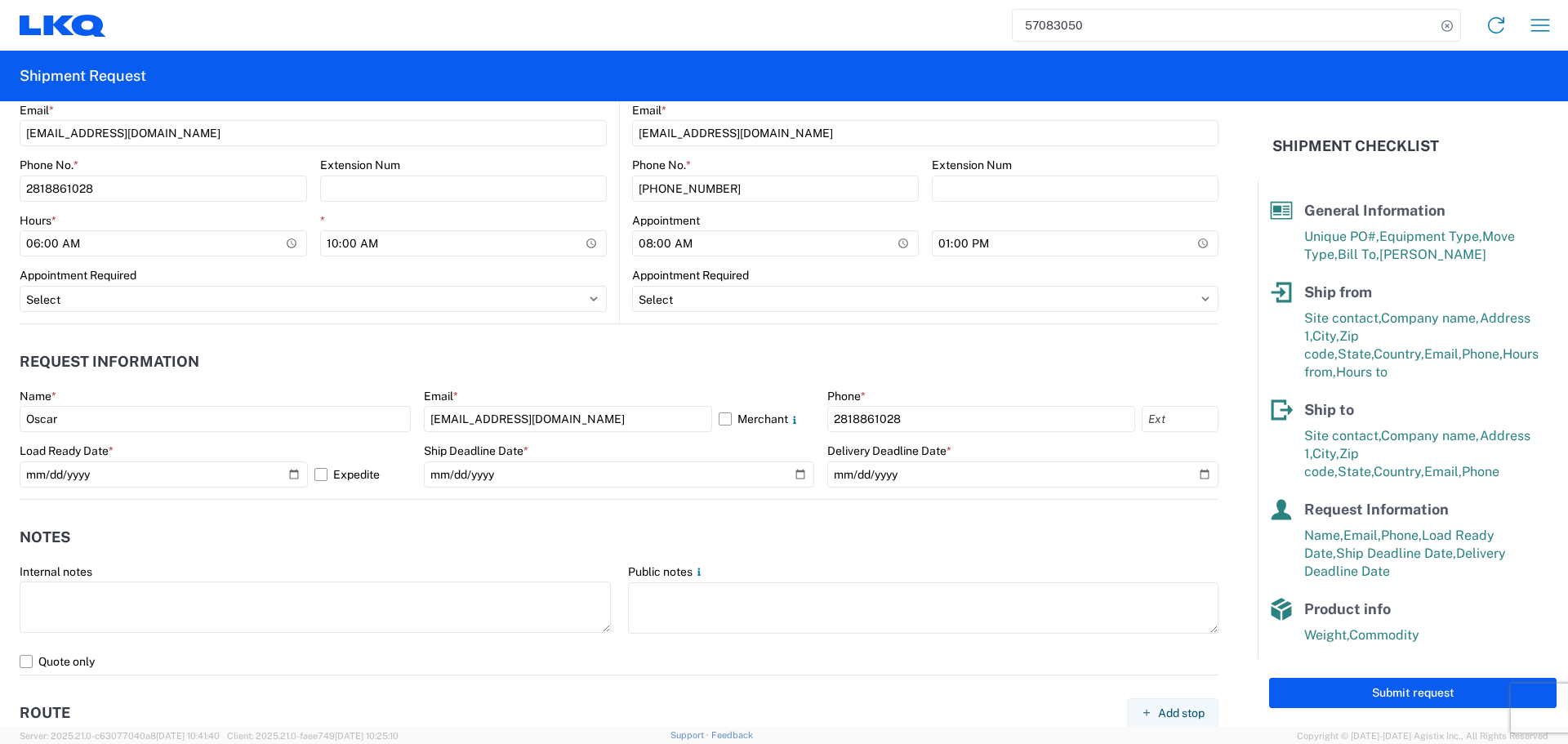
click at [743, 530] on header "Notes" at bounding box center [619, 537] width 1199 height 36
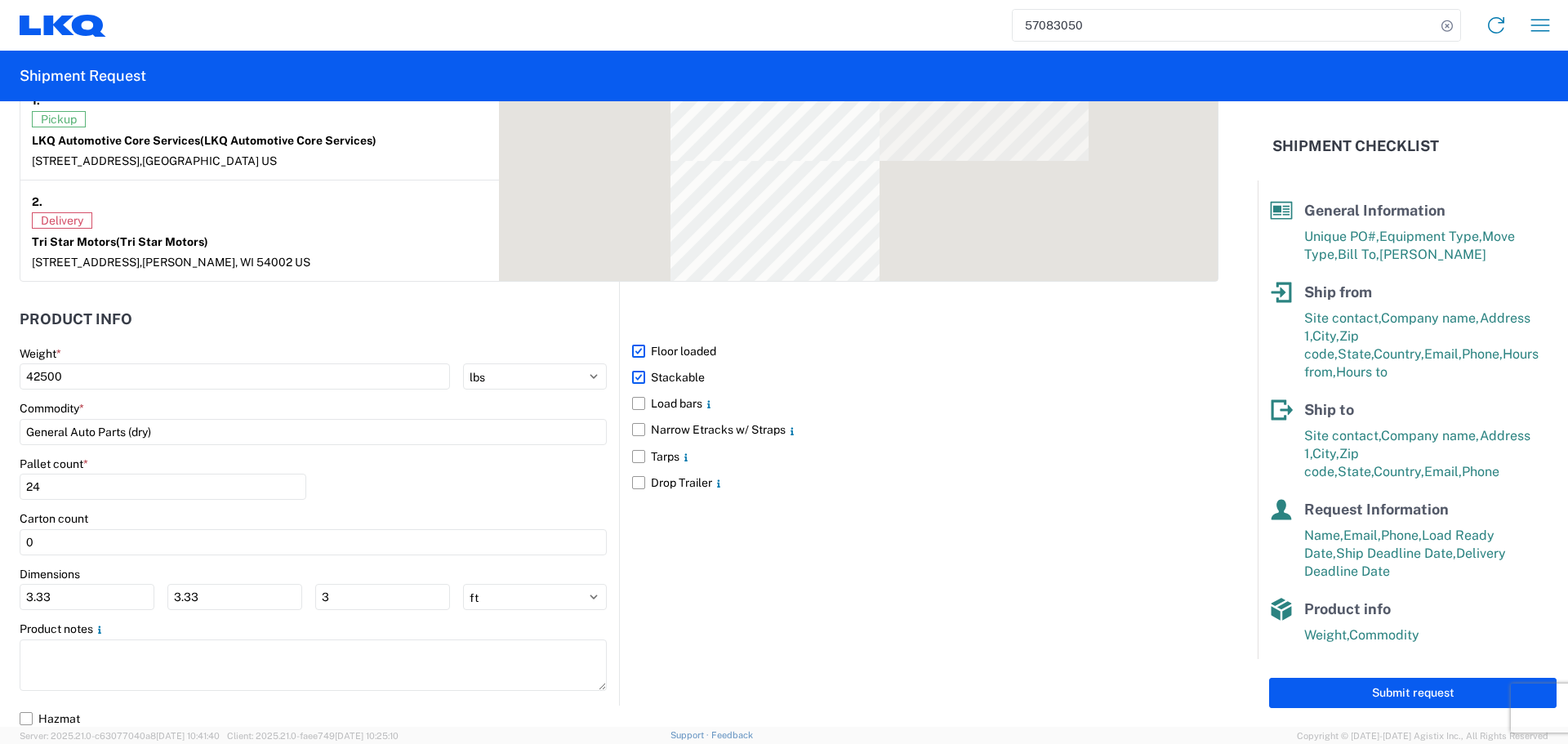
scroll to position [1430, 0]
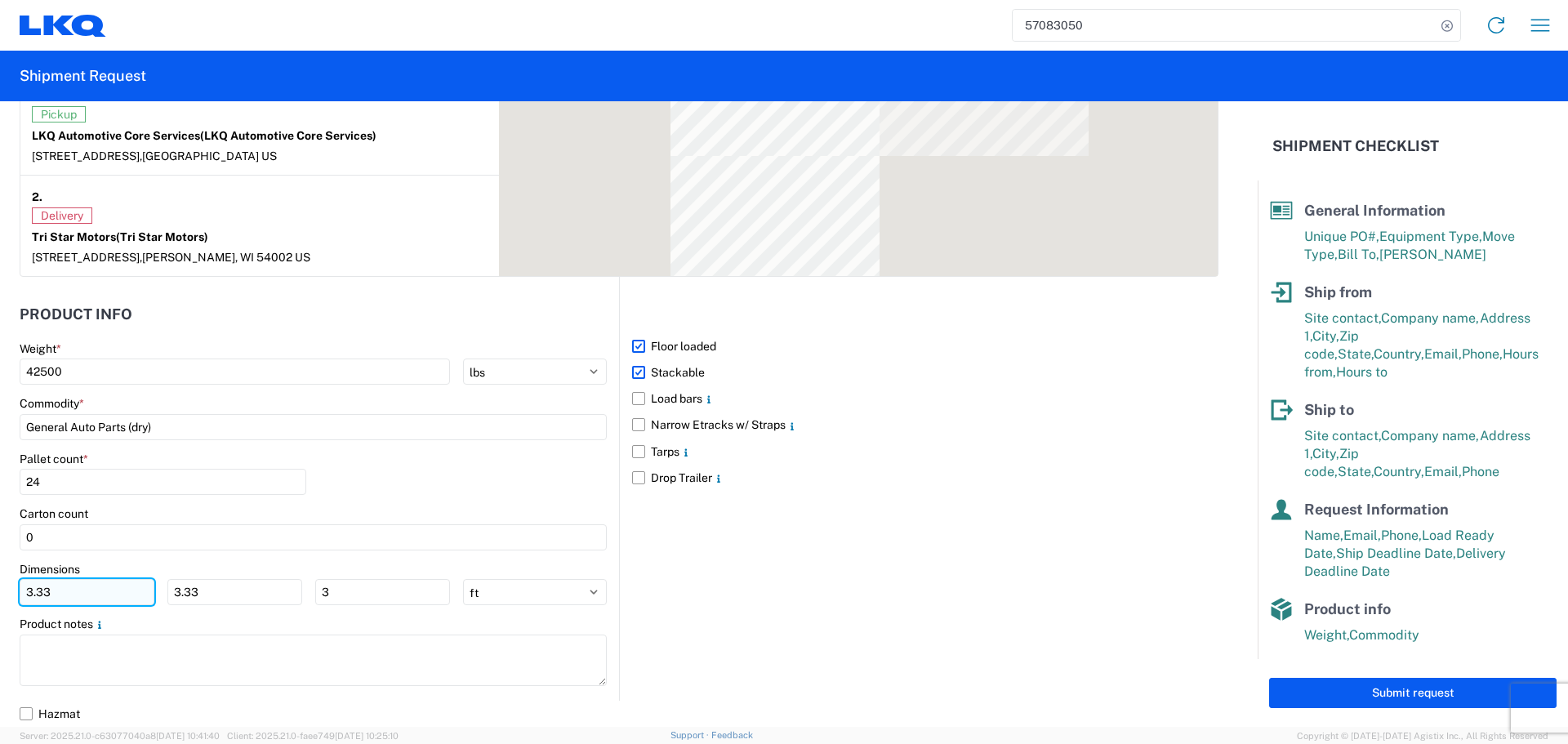
click at [119, 579] on input "3.33" at bounding box center [87, 592] width 135 height 26
type input "3"
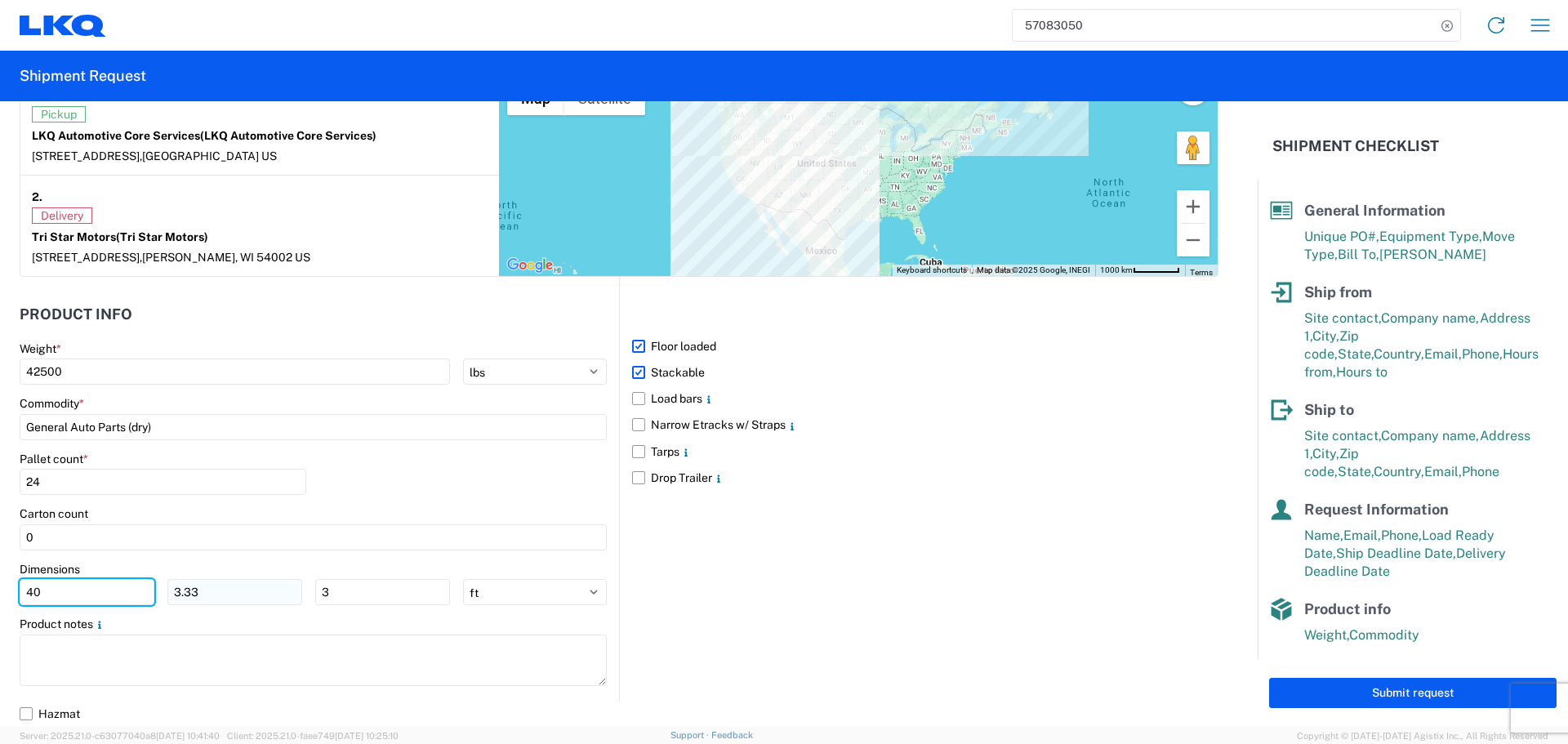
type input "40"
click at [205, 581] on input "3.33" at bounding box center [235, 592] width 135 height 26
type input "3"
type input "40"
click at [348, 602] on input "3" at bounding box center [382, 592] width 135 height 26
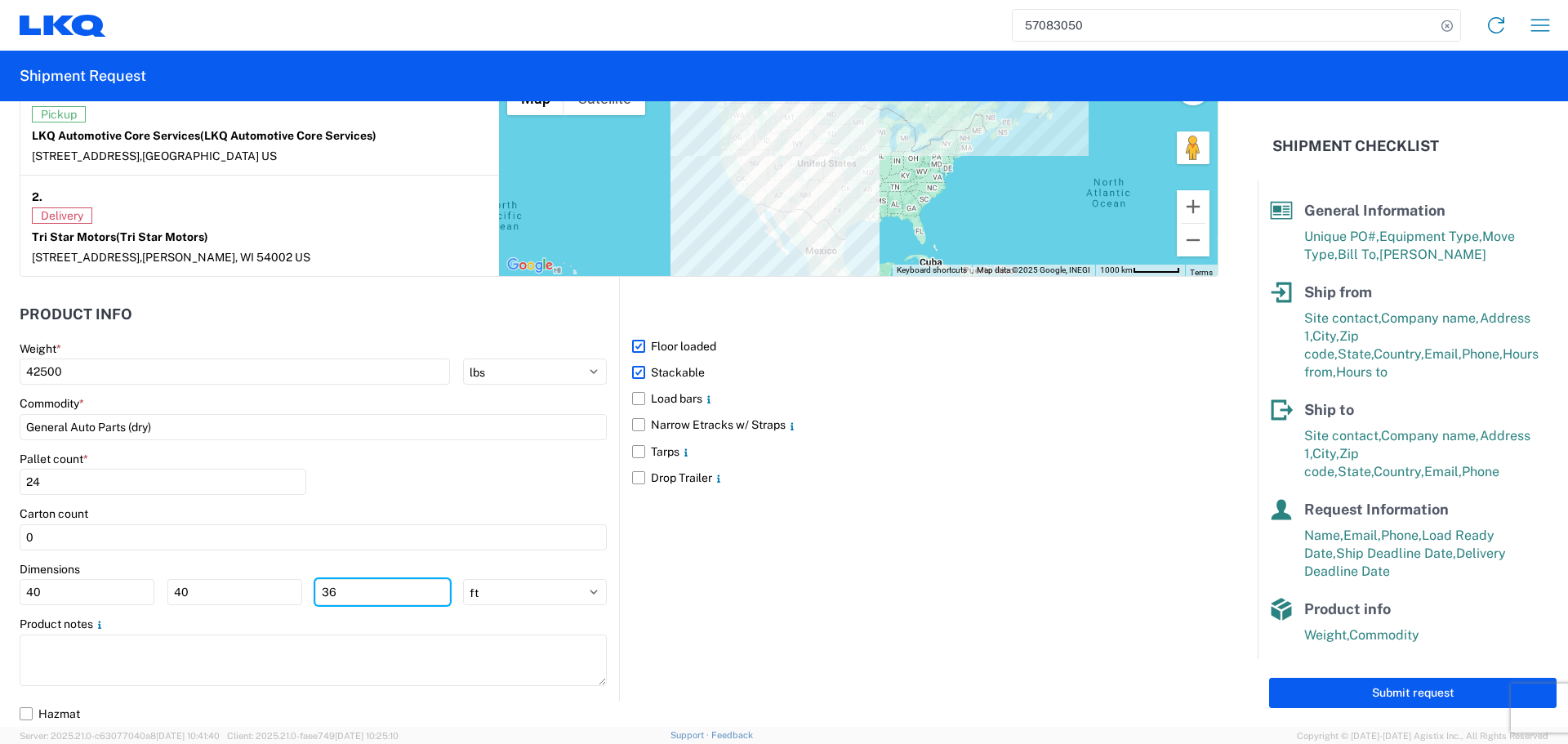
type input "36"
click at [449, 481] on div "Pallet count * 24" at bounding box center [313, 480] width 587 height 56
click at [512, 463] on div "Pallet count * 24" at bounding box center [313, 480] width 587 height 56
click at [512, 479] on div "Pallet count * 24" at bounding box center [313, 480] width 587 height 56
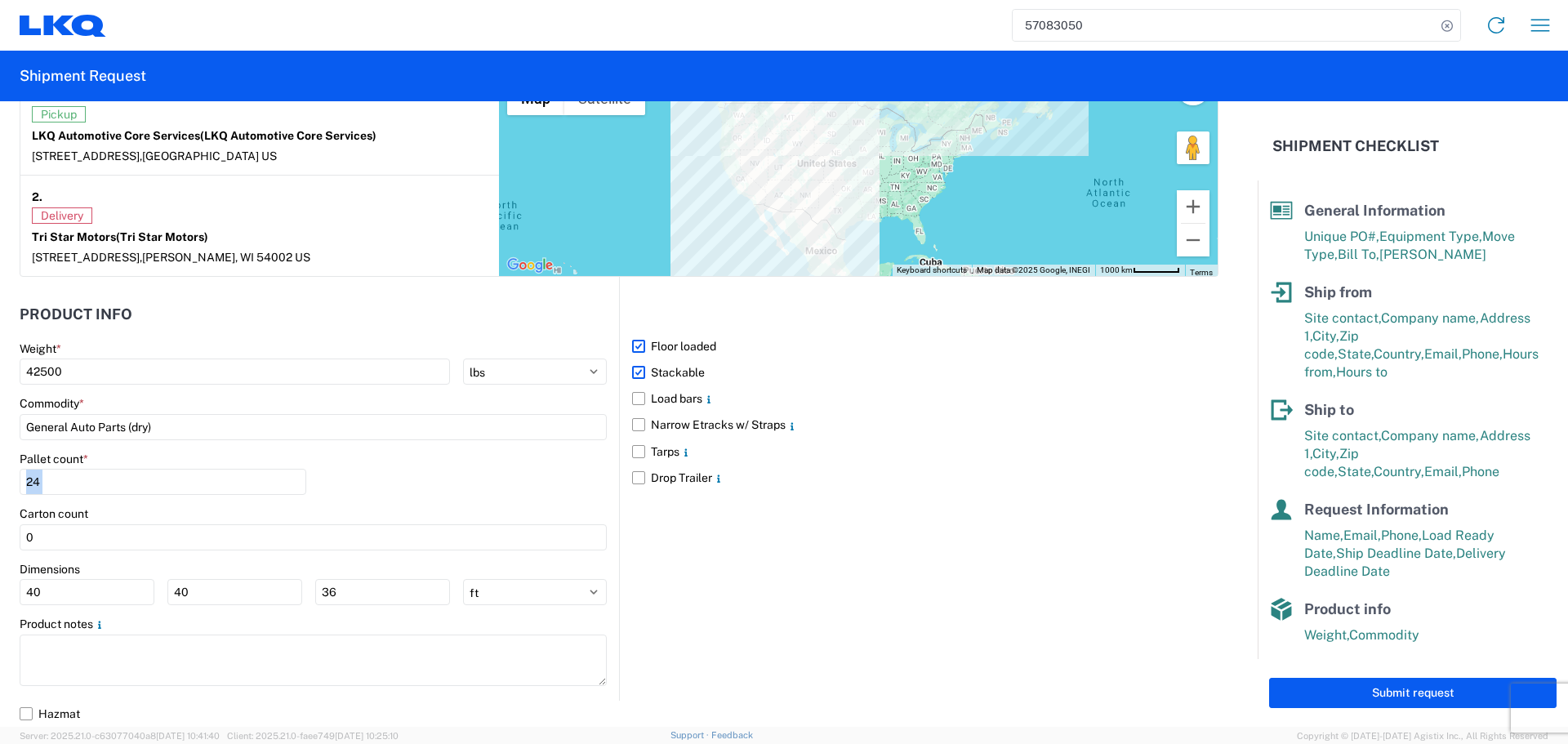
click at [511, 473] on div "Pallet count * 24" at bounding box center [313, 480] width 587 height 56
click at [462, 468] on div "Pallet count * 24" at bounding box center [313, 480] width 587 height 56
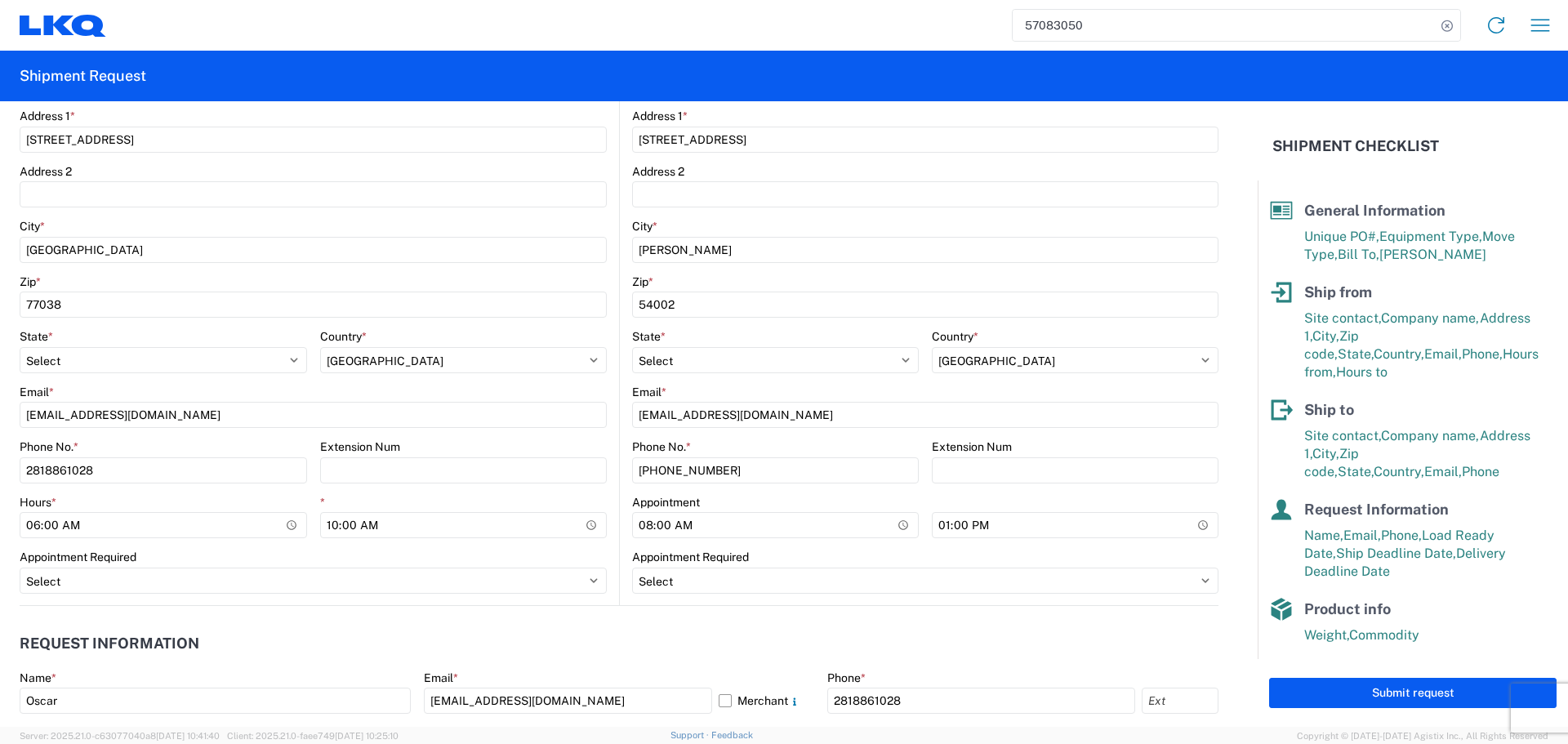
scroll to position [451, 0]
click at [506, 630] on header "Request Information" at bounding box center [619, 647] width 1199 height 36
click at [549, 640] on header "Request Information" at bounding box center [619, 647] width 1199 height 36
click at [582, 639] on header "Request Information" at bounding box center [619, 647] width 1199 height 36
click at [617, 629] on header "Request Information" at bounding box center [619, 647] width 1199 height 36
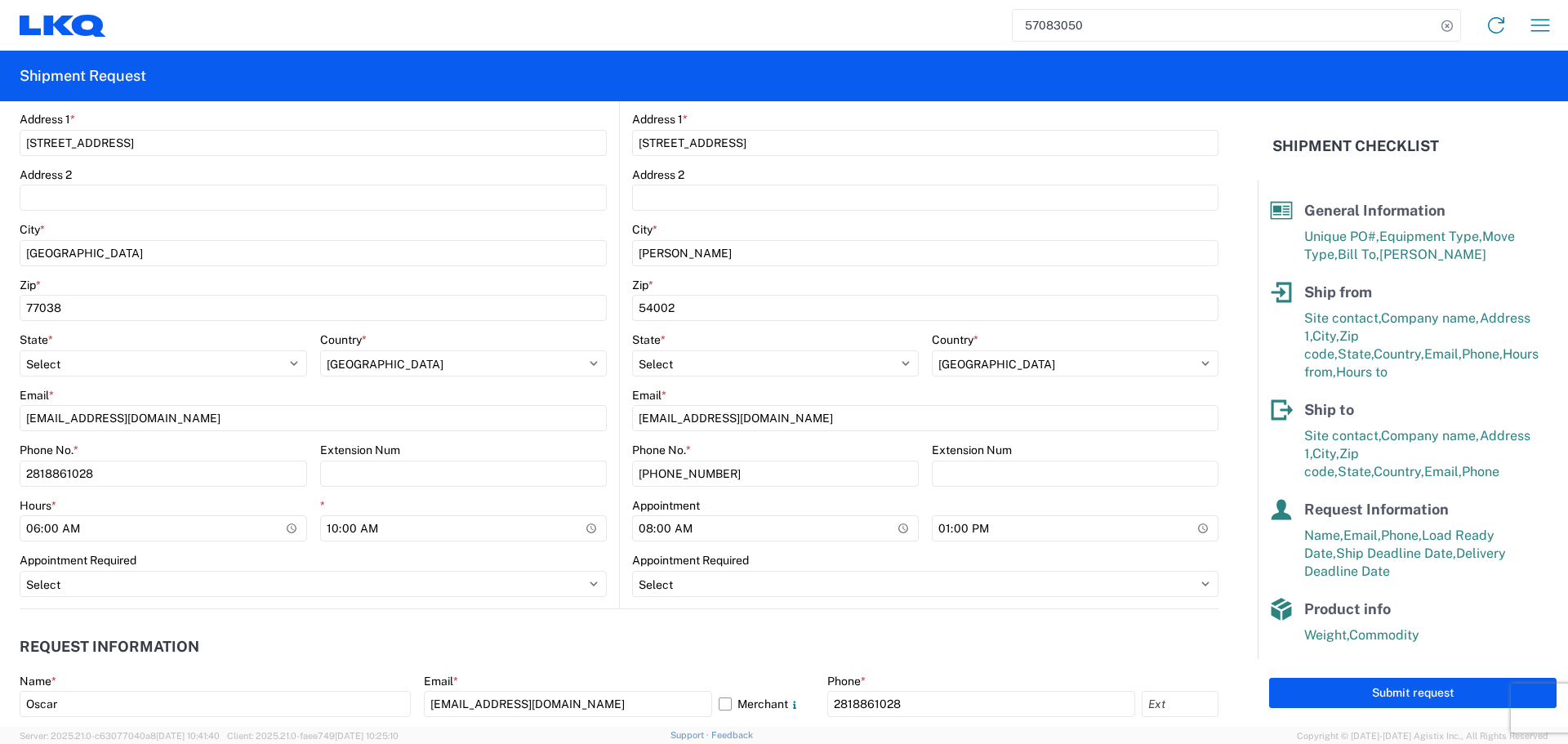
click at [589, 640] on header "Request Information" at bounding box center [619, 647] width 1199 height 36
click at [550, 629] on header "Request Information" at bounding box center [619, 647] width 1199 height 36
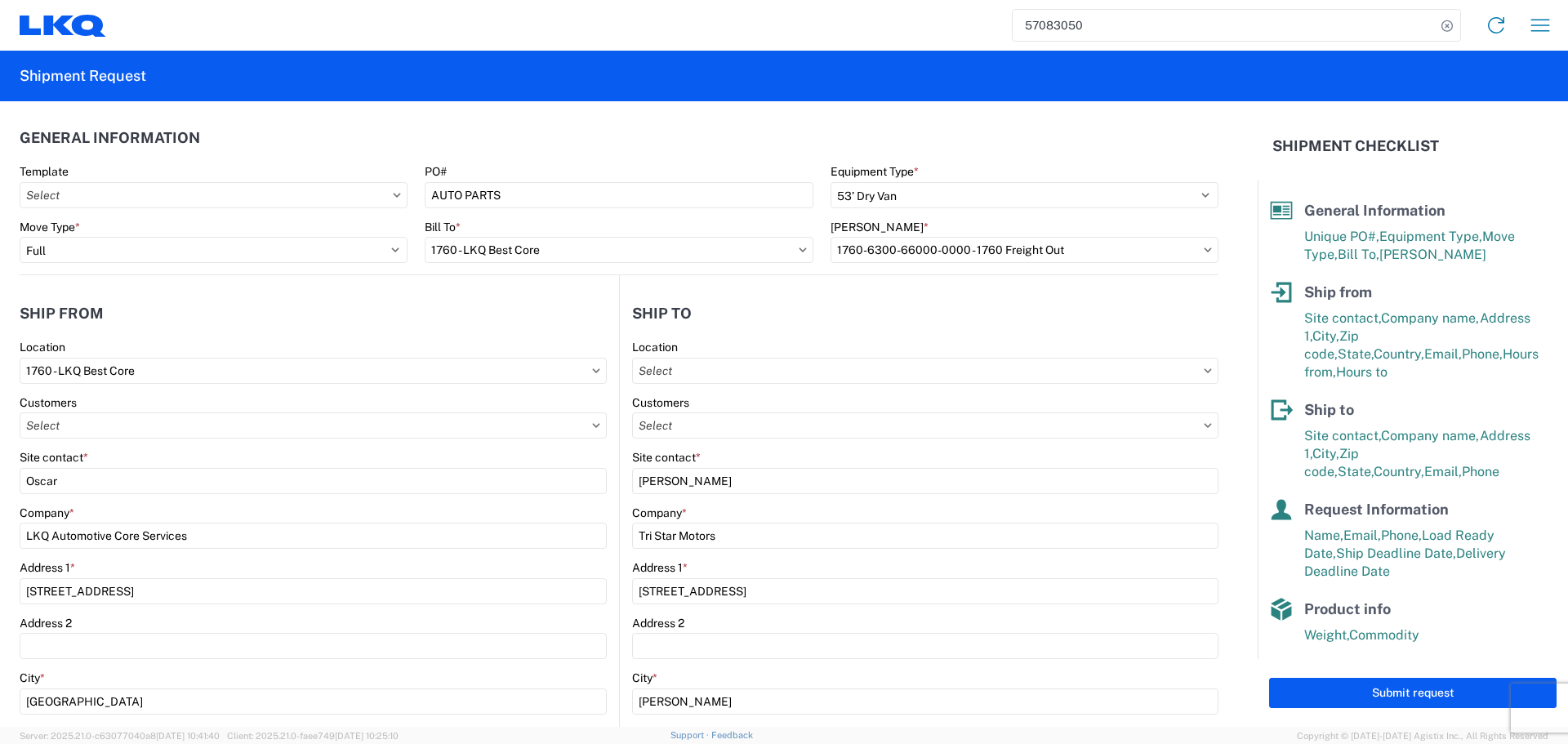
scroll to position [0, 0]
click at [483, 318] on header "Ship from" at bounding box center [319, 315] width 599 height 36
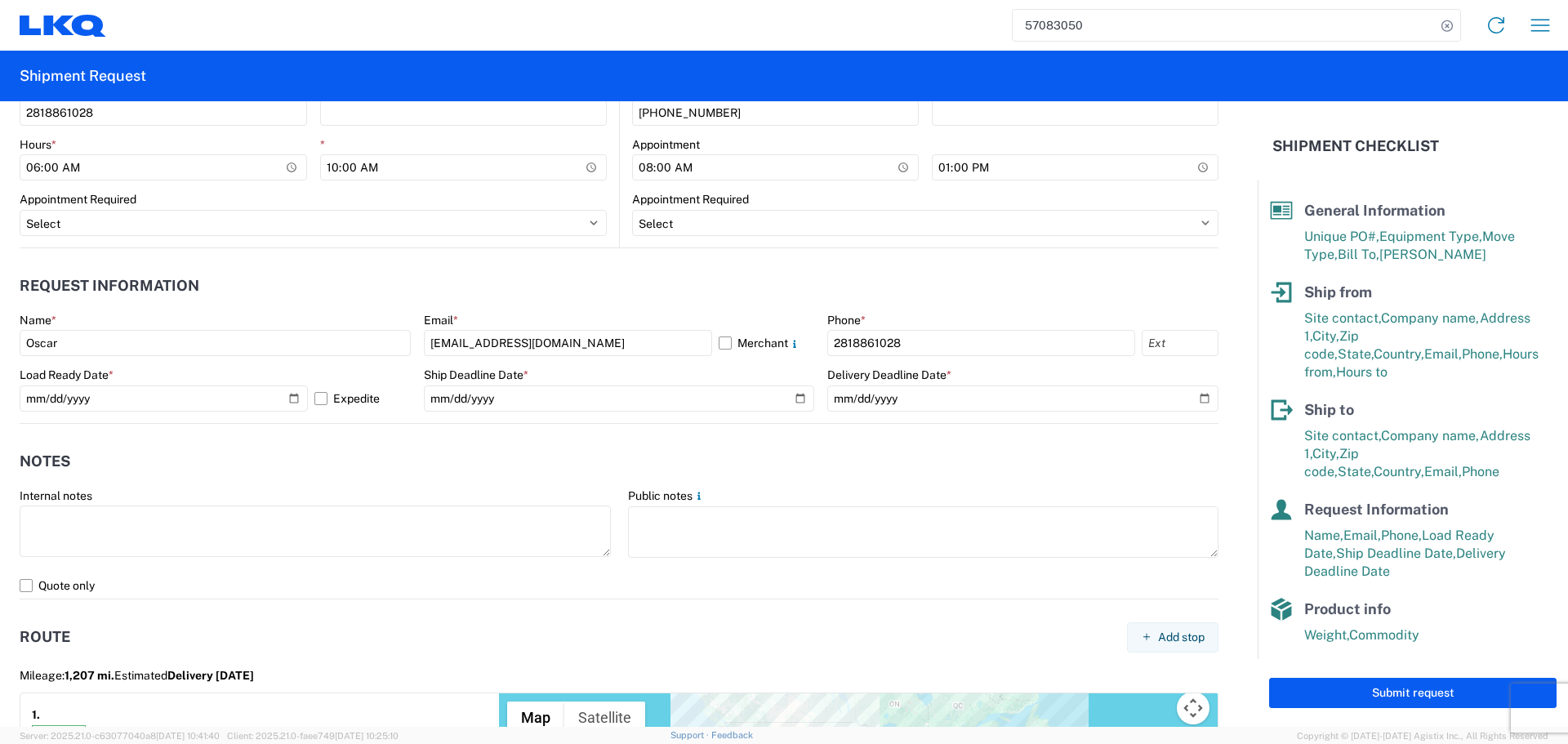
scroll to position [1143, 0]
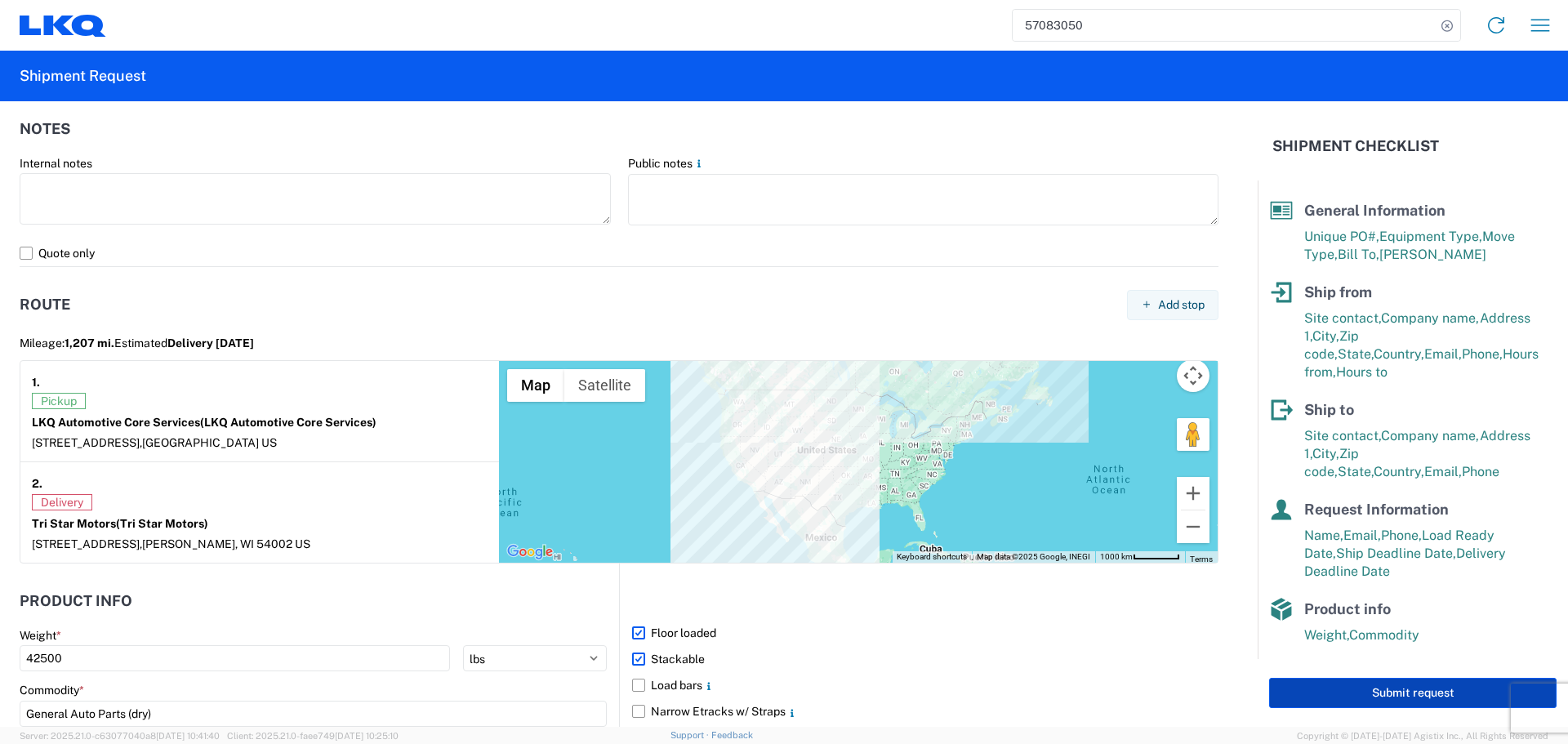
click at [1360, 694] on button "Submit request" at bounding box center [1413, 693] width 288 height 30
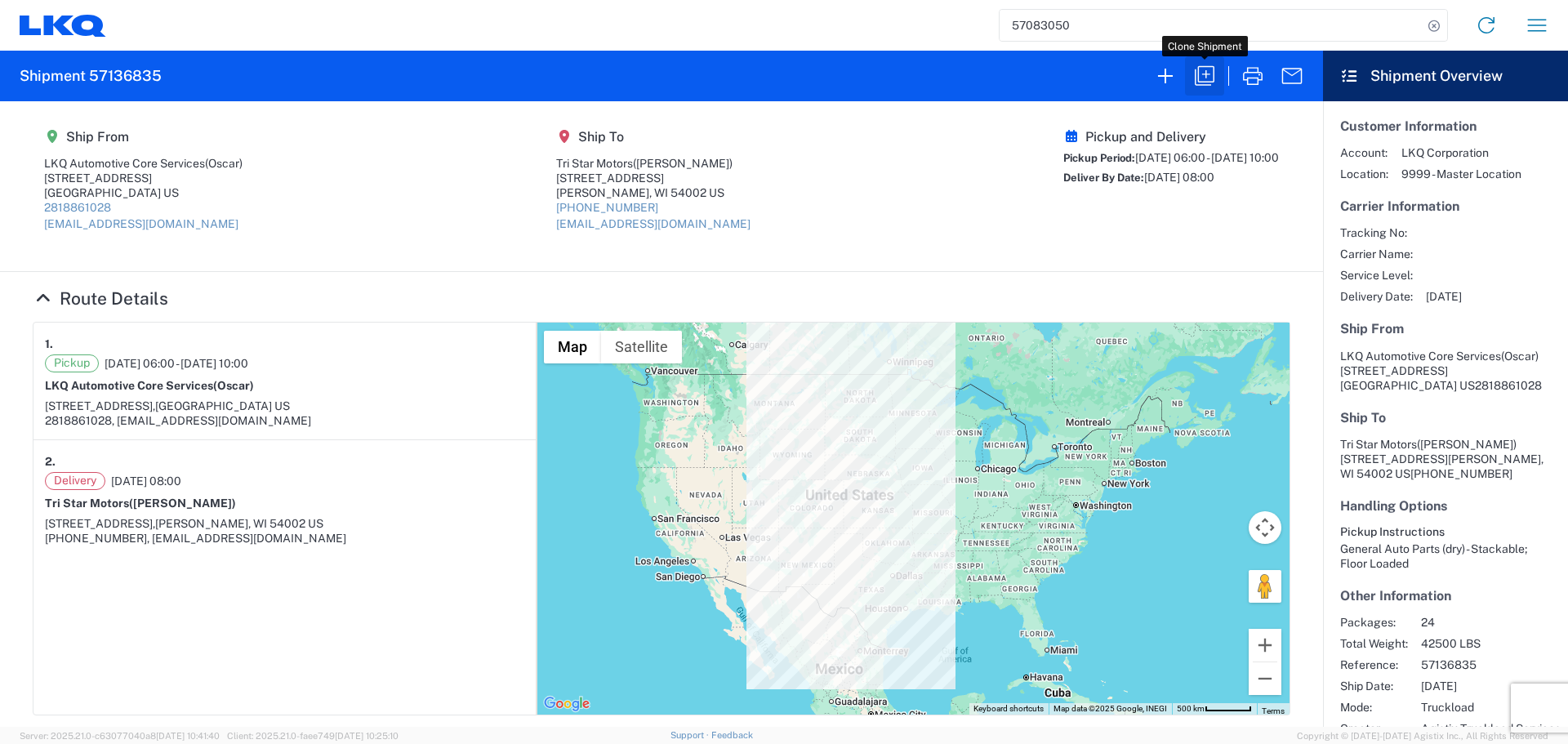
click at [1213, 82] on icon "button" at bounding box center [1204, 75] width 20 height 20
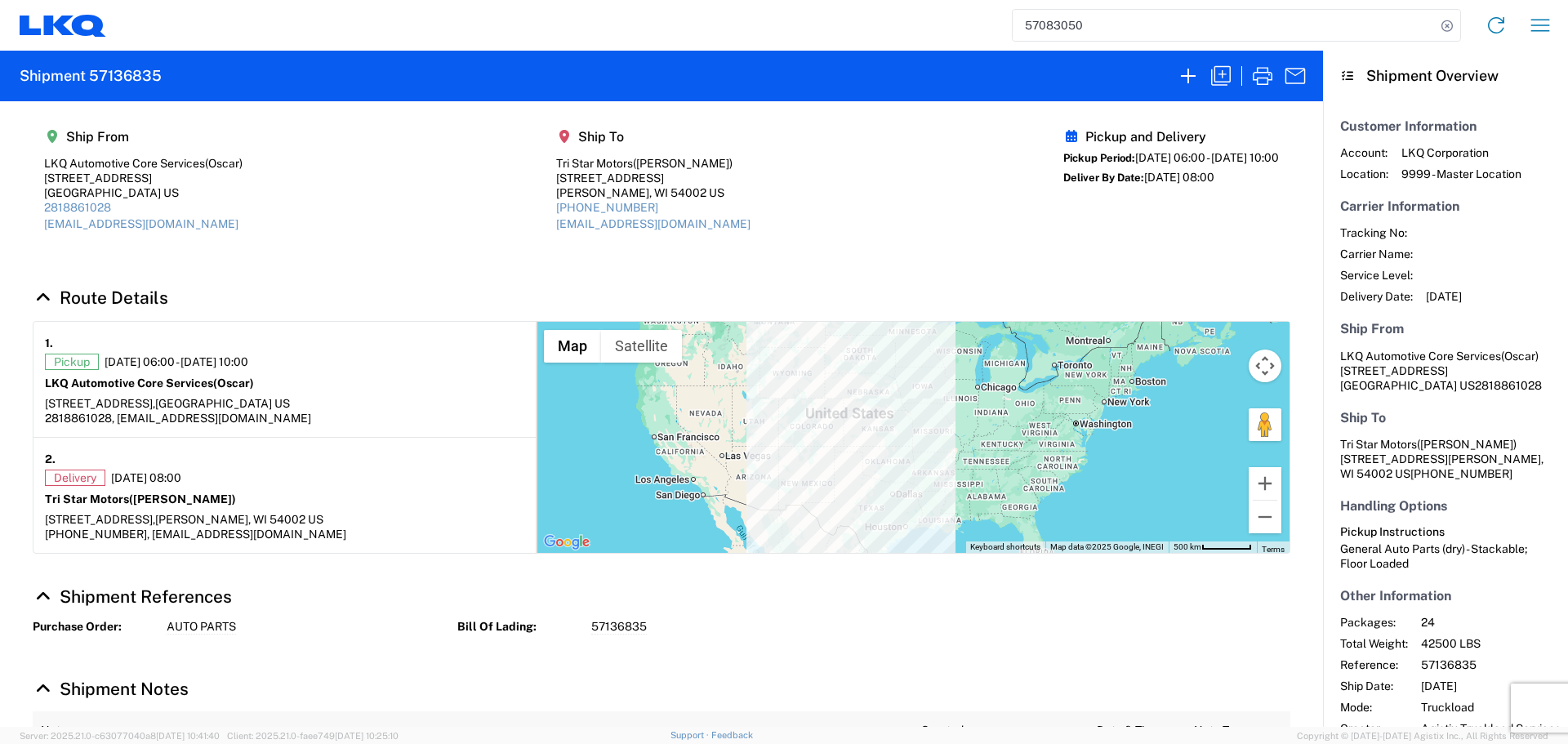
select select "FULL"
select select "US"
select select "LBS"
select select "IN"
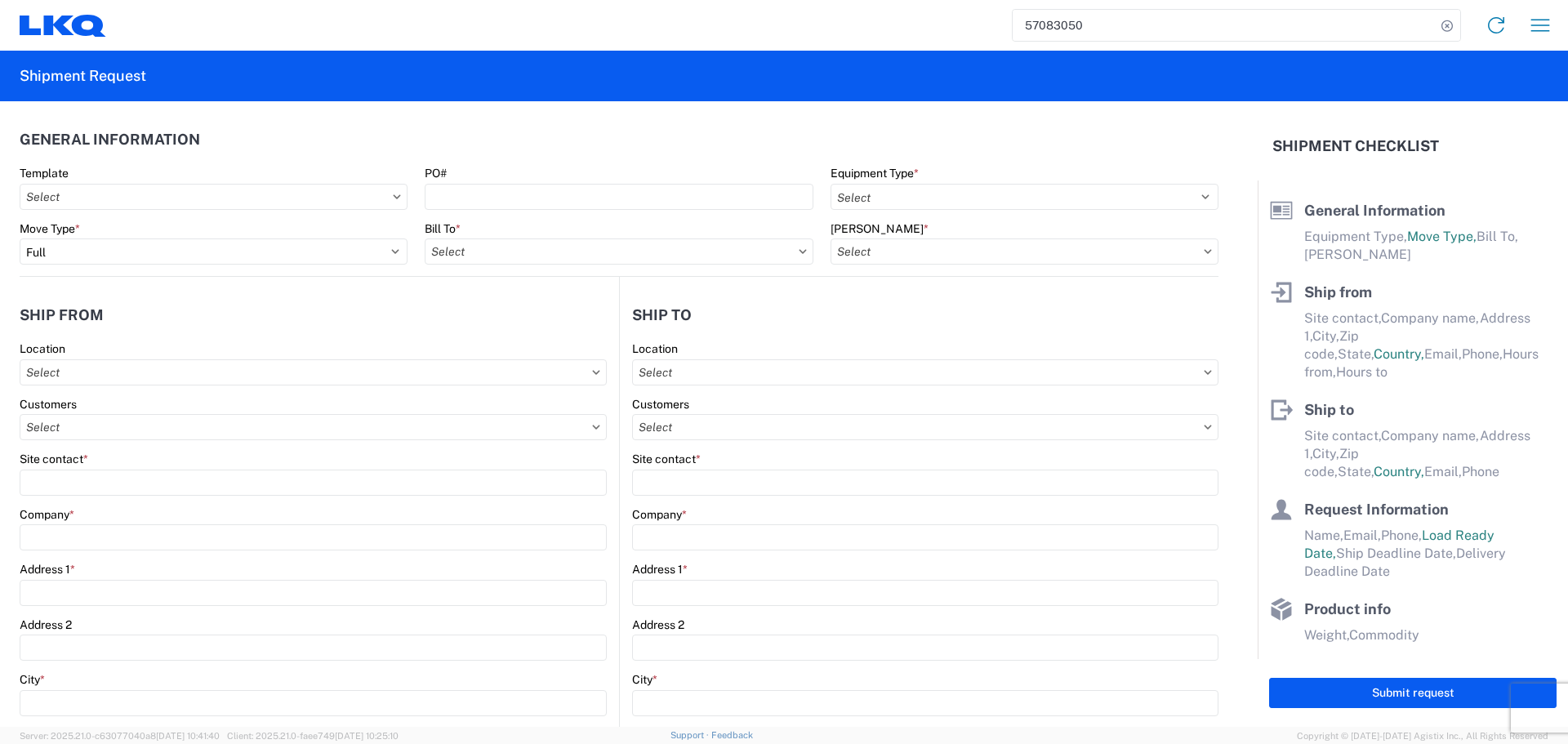
select select "STDV"
type input "Oscar"
type input "LKQ Automotive Core Services"
type input "1714 West Mount Houston Rd"
type input "Houston"
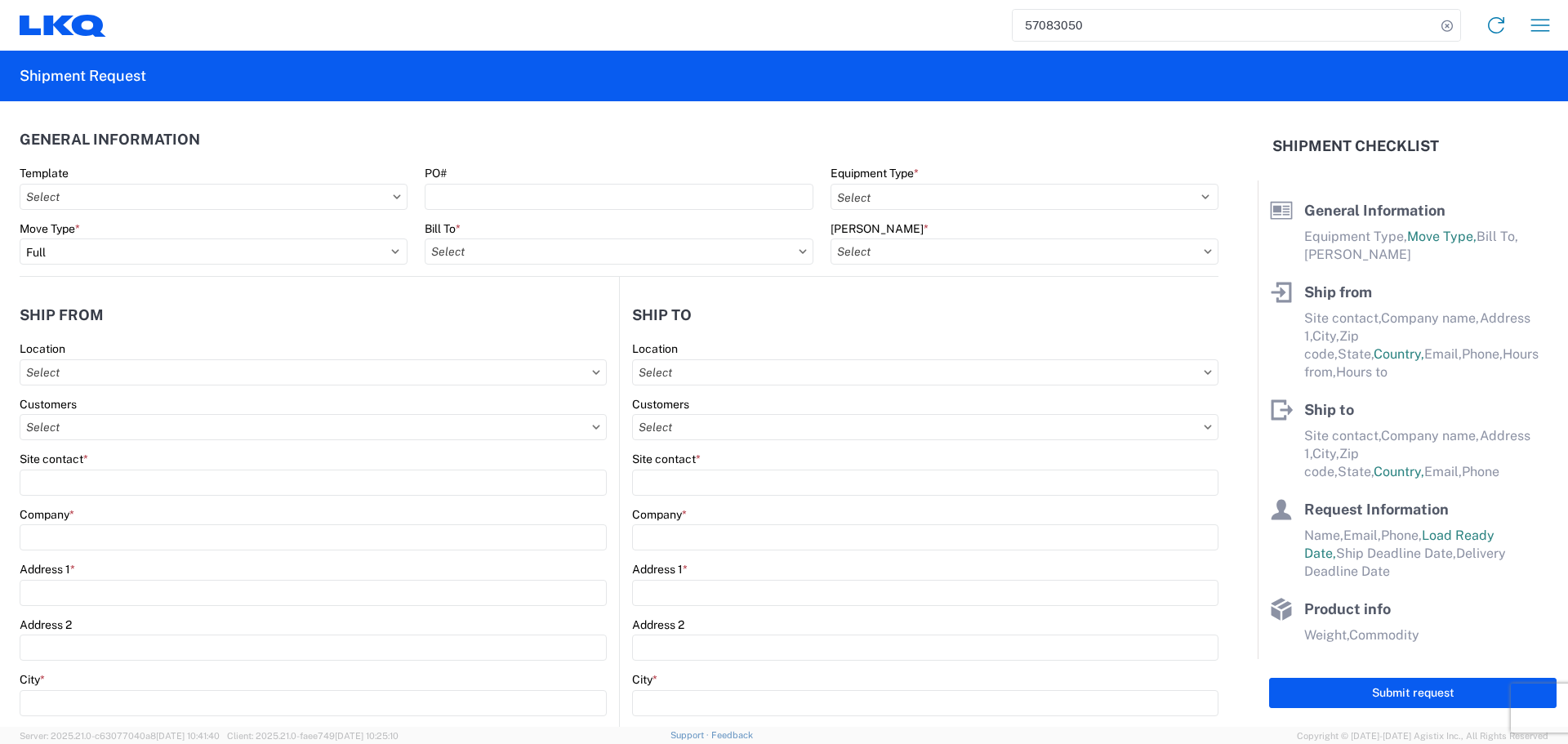
type input "77038"
type input "[EMAIL_ADDRESS][DOMAIN_NAME]"
type input "2818861028"
type input "06:00:00"
type input "10:00:00"
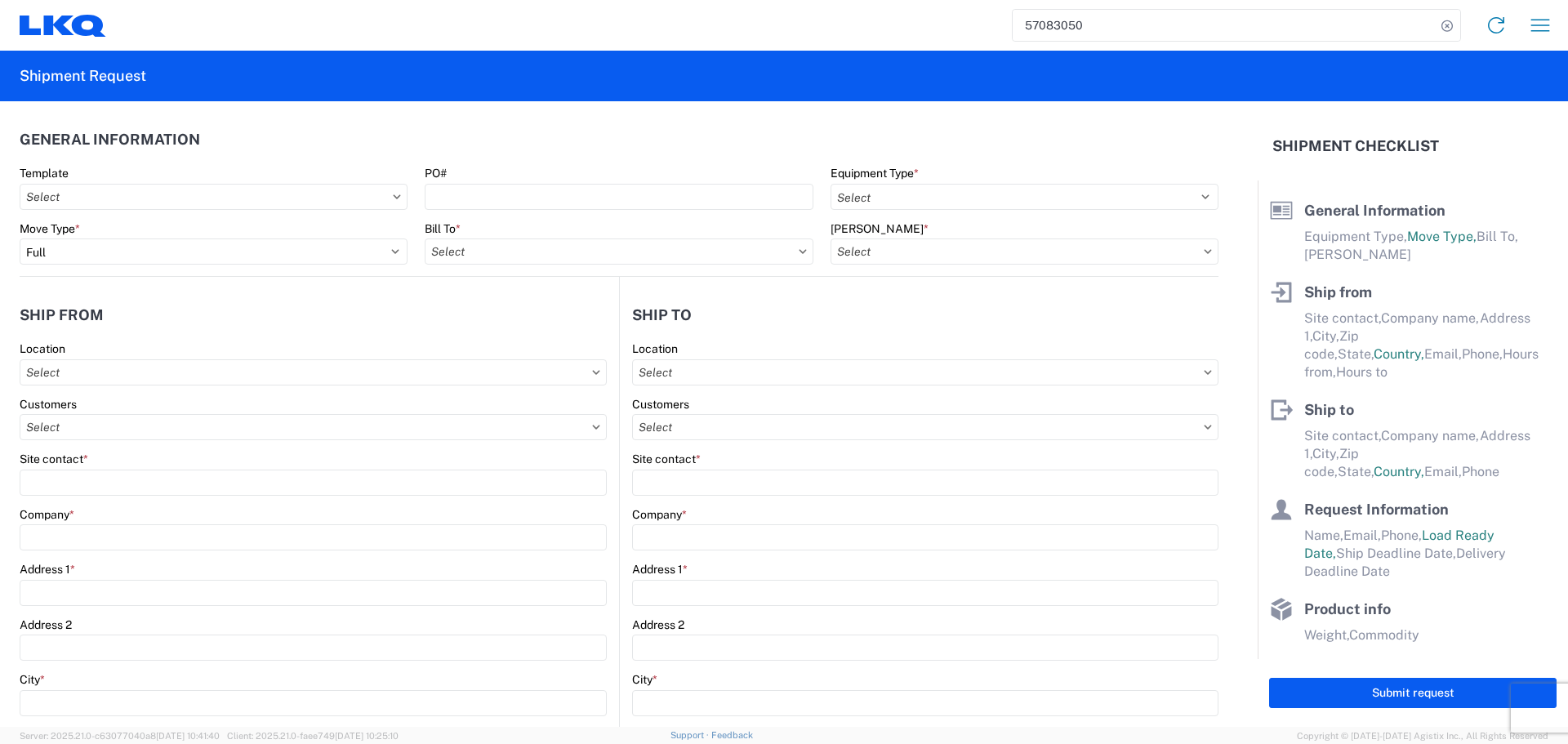
select select
type input "Ben Steine"
type input "Tri Star Motors"
type input "320 10th Avenue"
type input "Baldwin"
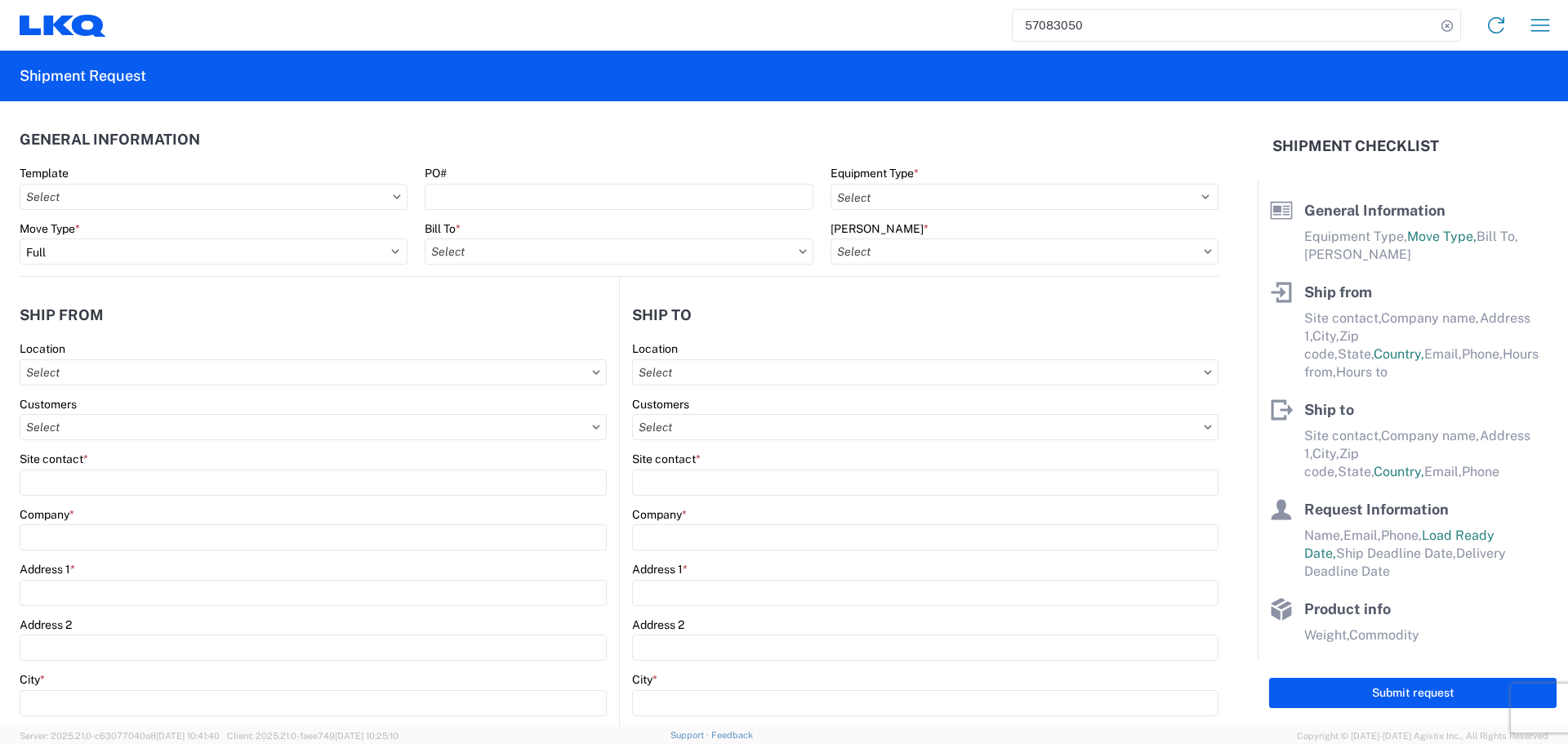
type input "54002"
type input "ben@tristarengine.com"
type input "800-322-5859"
type input "08:00:00"
type input "13:00:00"
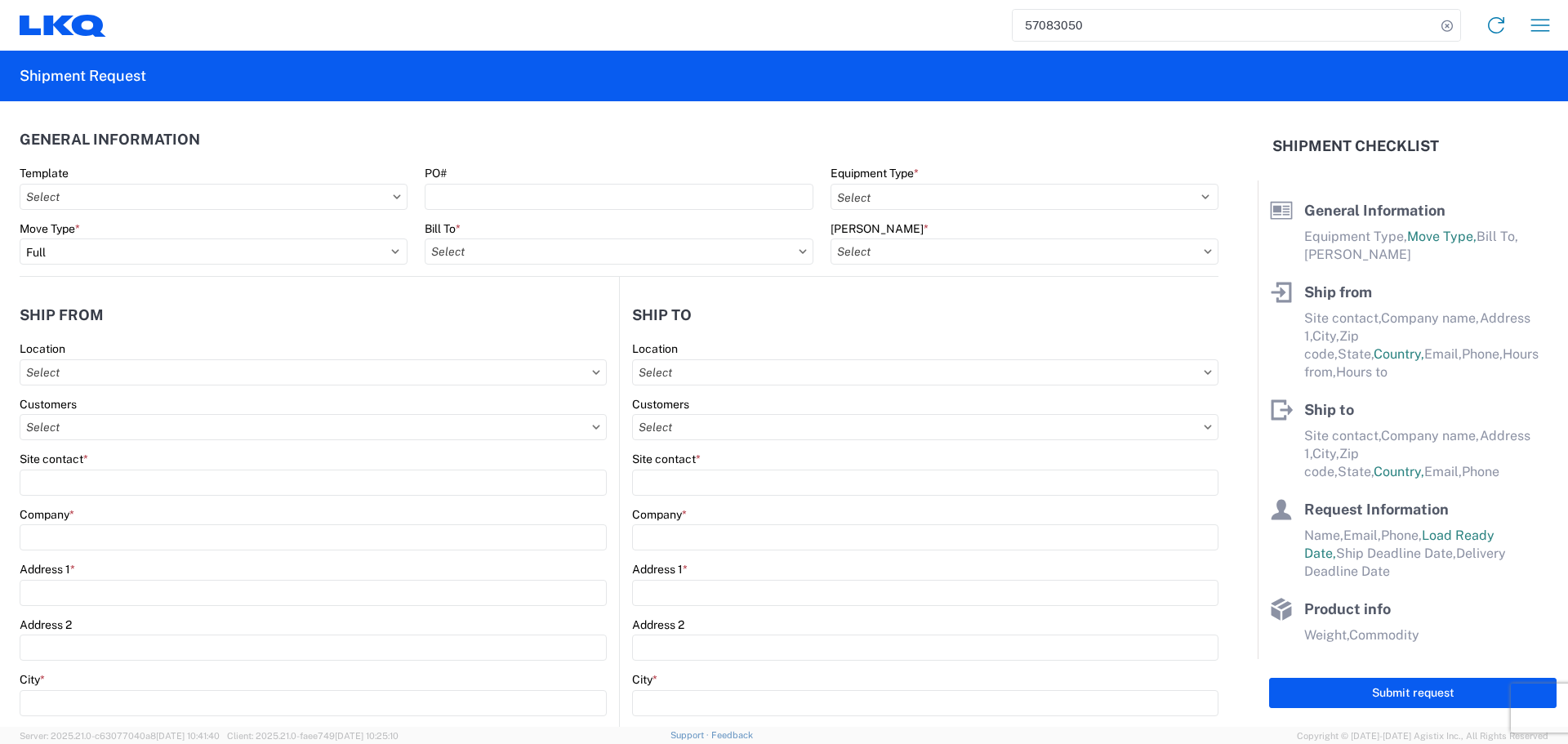
select select
type input "Oscar"
type input "[EMAIL_ADDRESS][DOMAIN_NAME]"
type input "2818861028"
type input "2025-10-20"
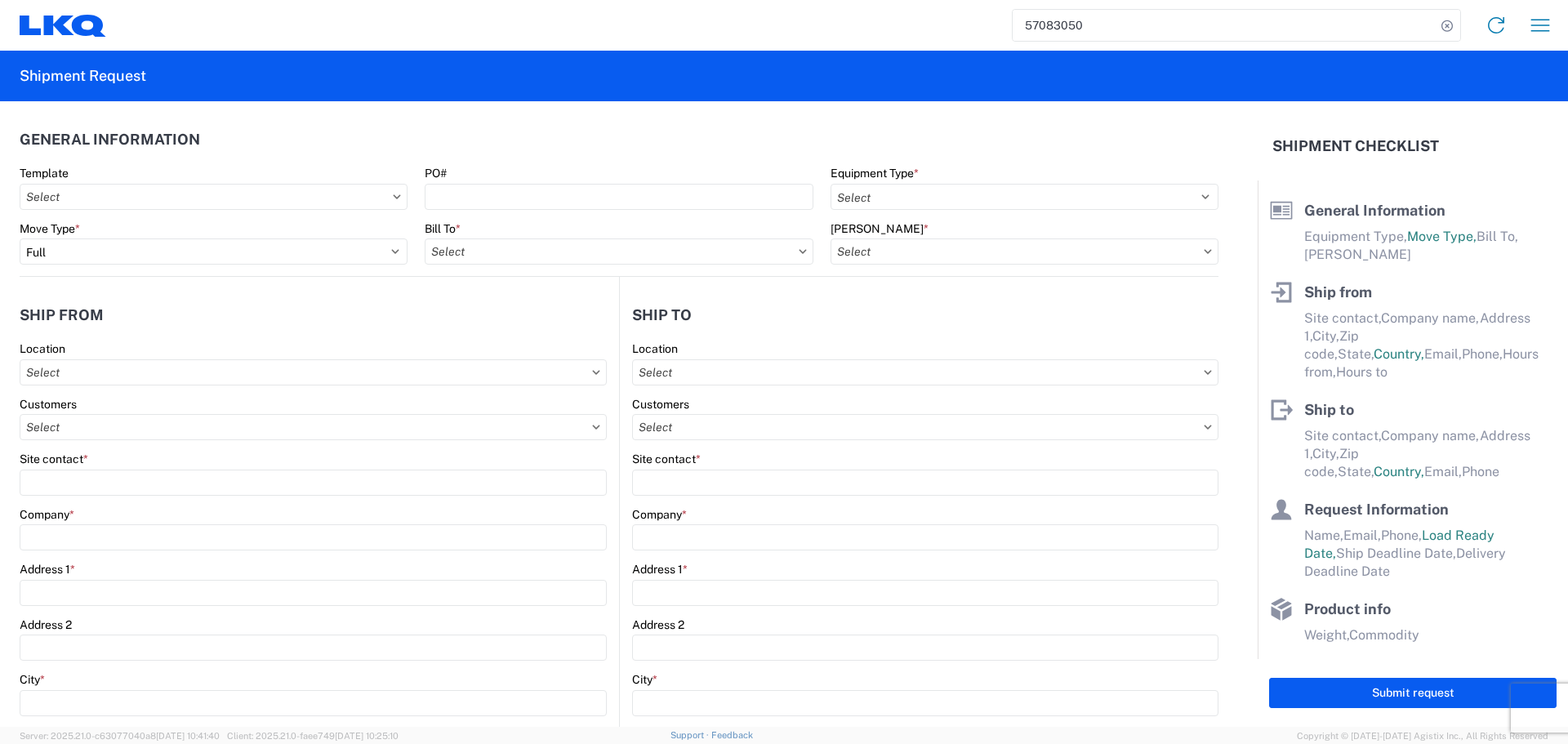
type input "2025-10-20"
type input "2025-10-22"
type input "42500"
type input "General Auto Parts (dry)"
type input "24"
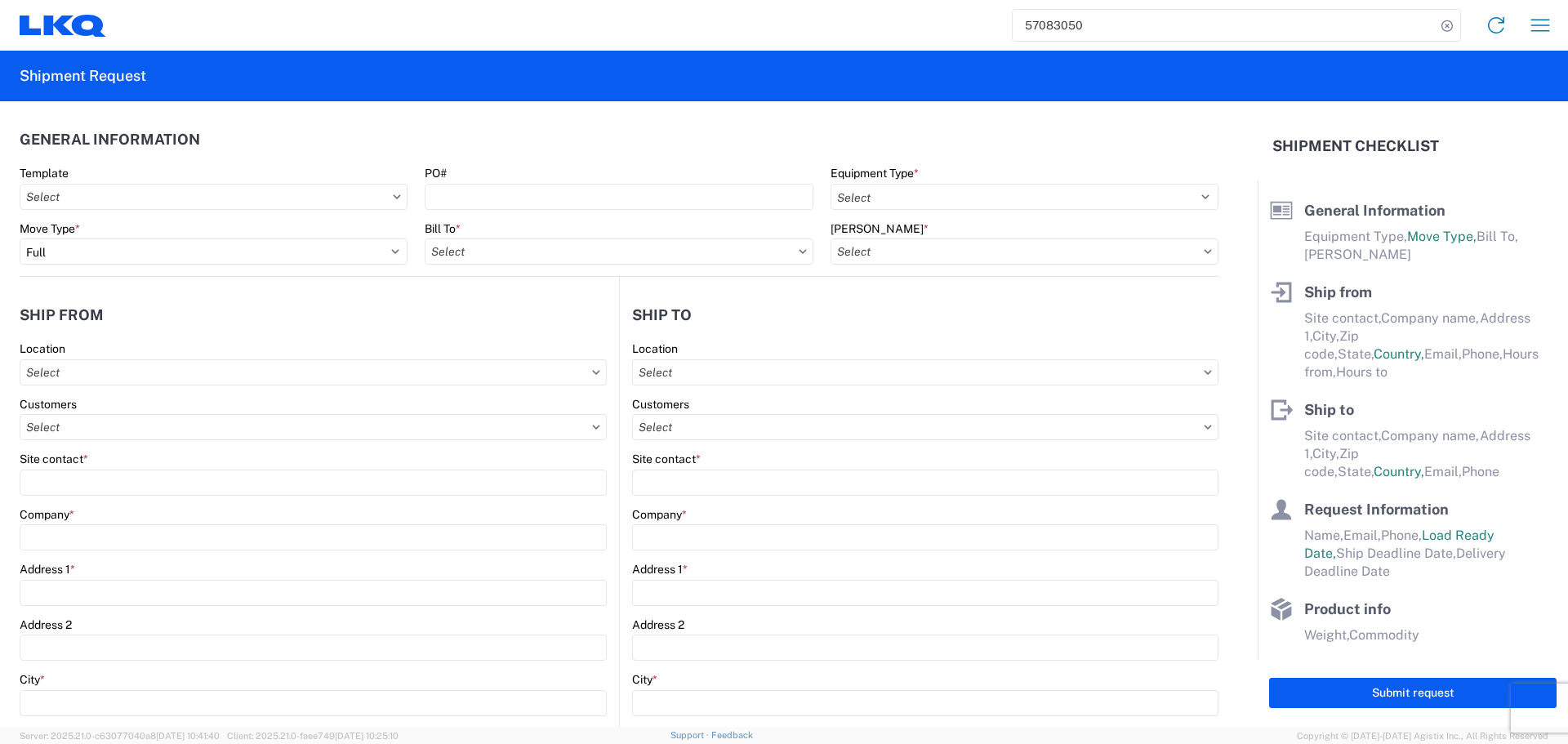
type input "0"
type input "3.33"
type input "3"
select select "FT"
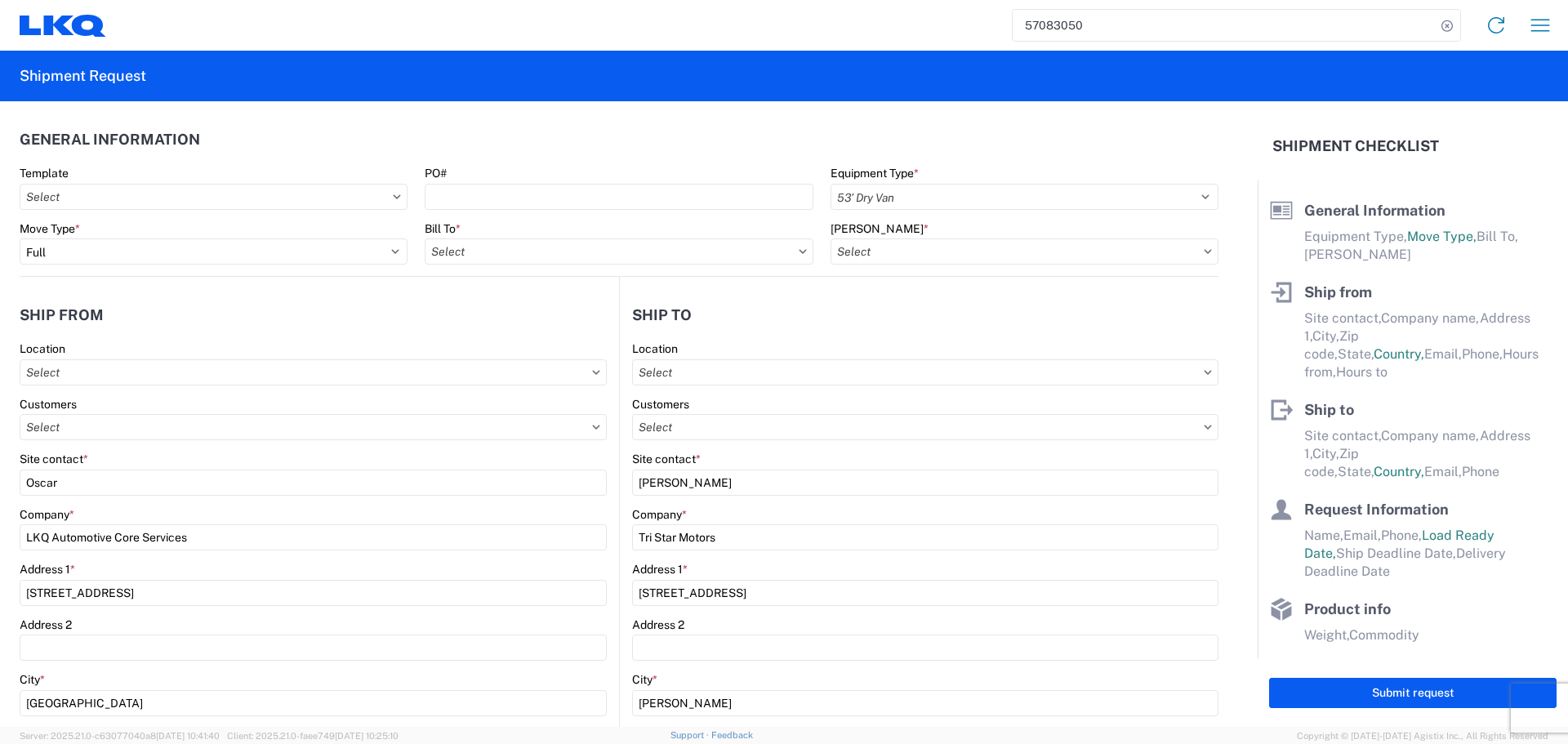
select select
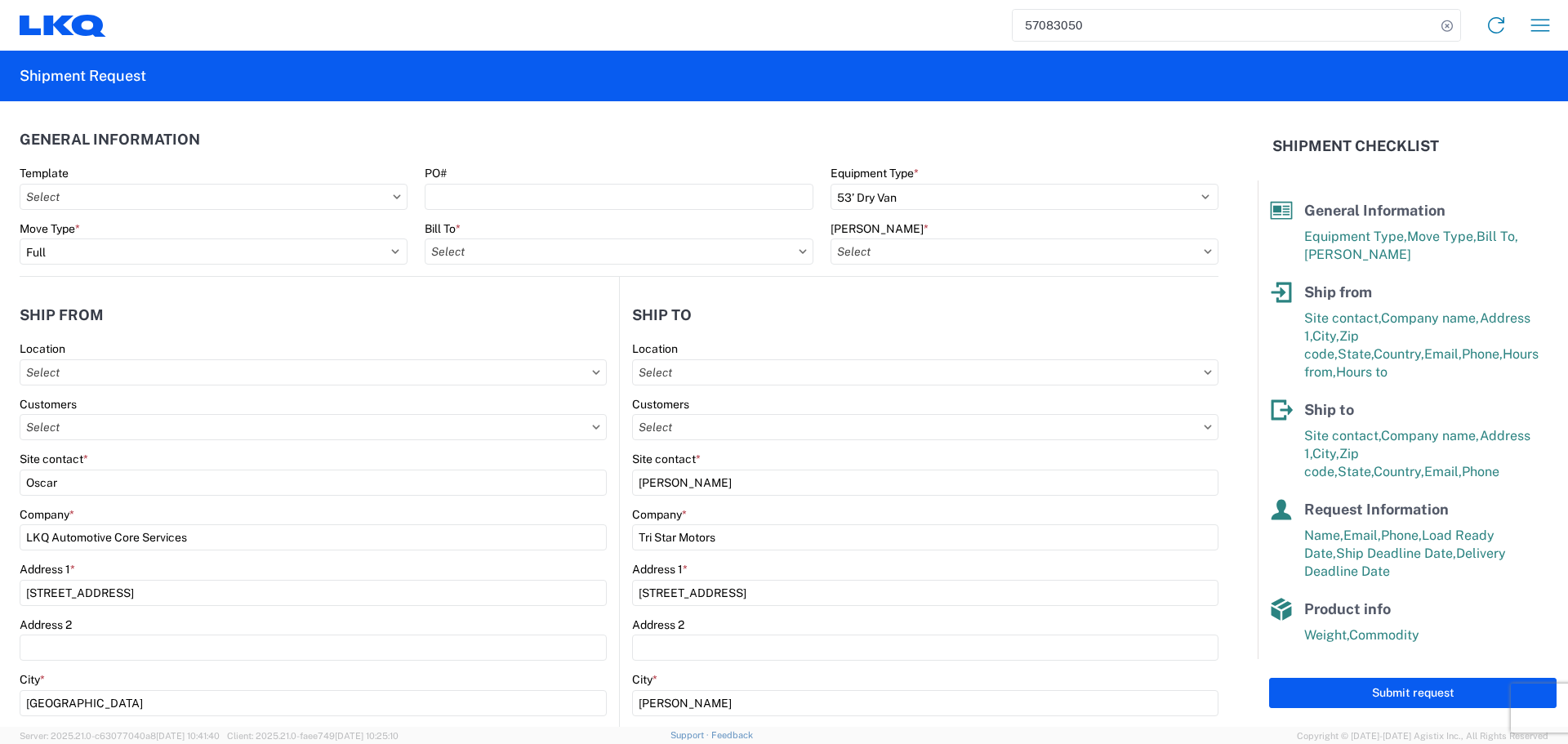
type input "1760 - LKQ Best Core"
type input "1760-6300-66000-0000 - 1760 Freight Out"
type input "1760 - LKQ Best Core"
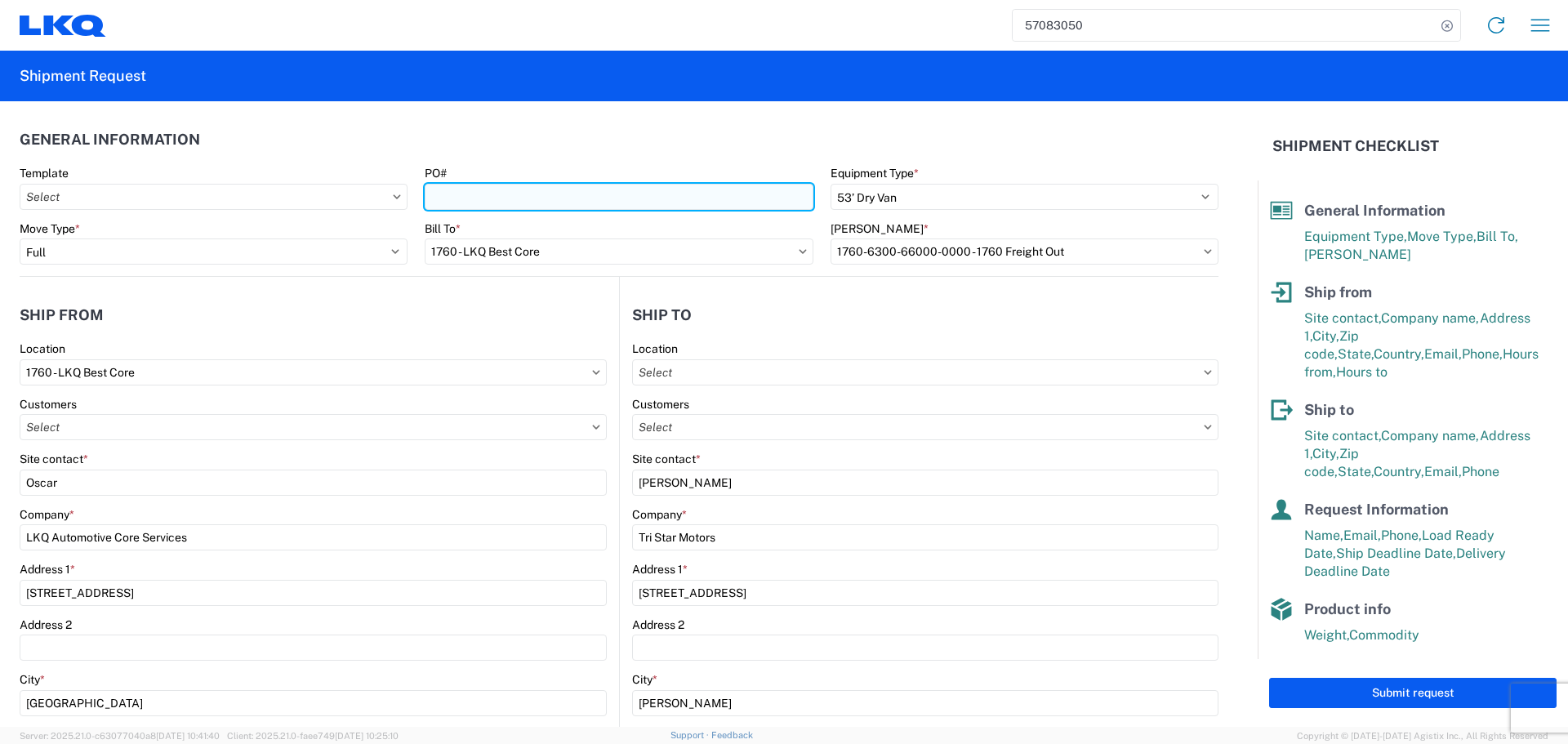
click at [568, 203] on input "PO#" at bounding box center [618, 196] width 388 height 26
type input "AUTO PARTS"
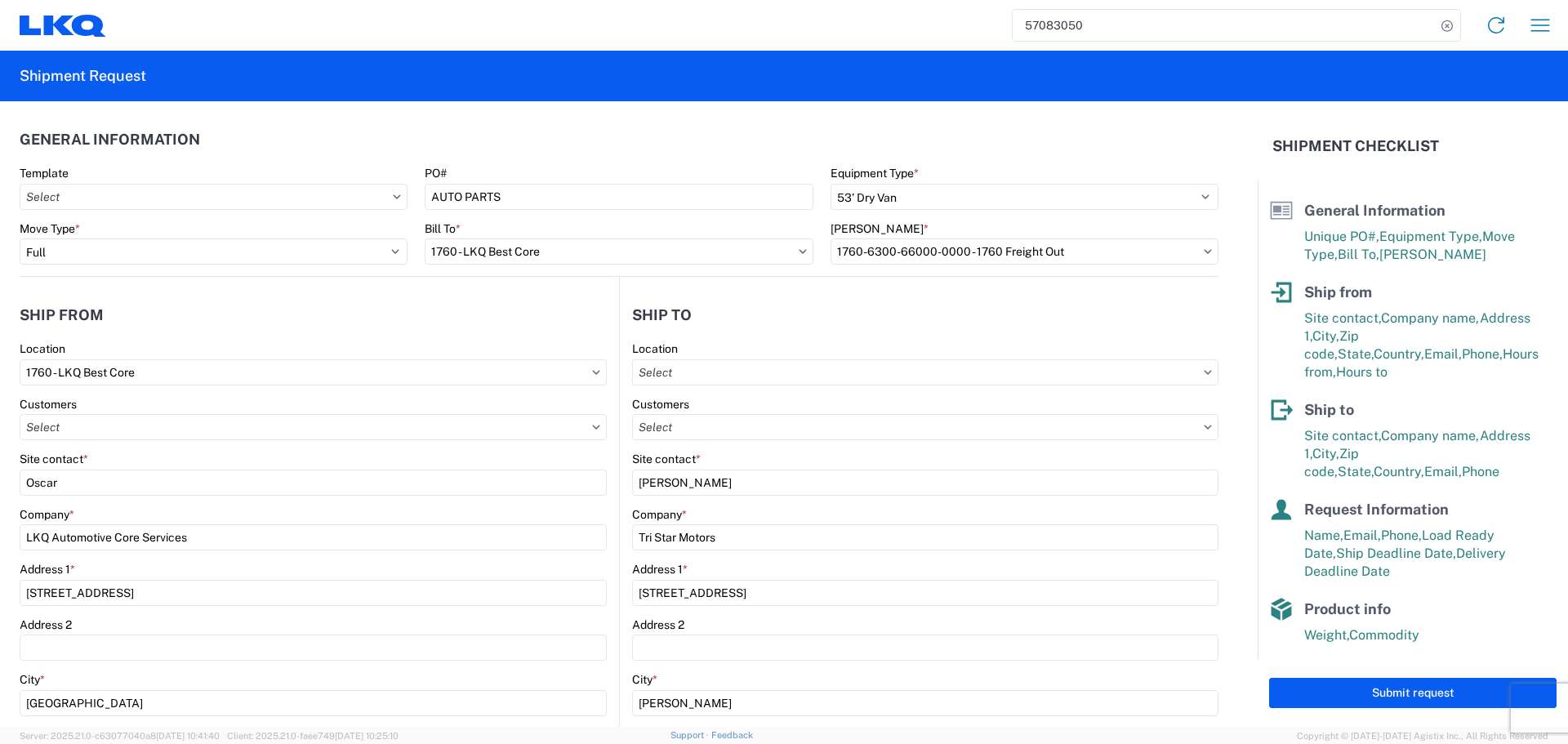
click at [560, 114] on agx-general-info "General Information Template PO# AUTO PARTS Equipment Type * Select 53’ Dry Van…" at bounding box center [619, 189] width 1199 height 176
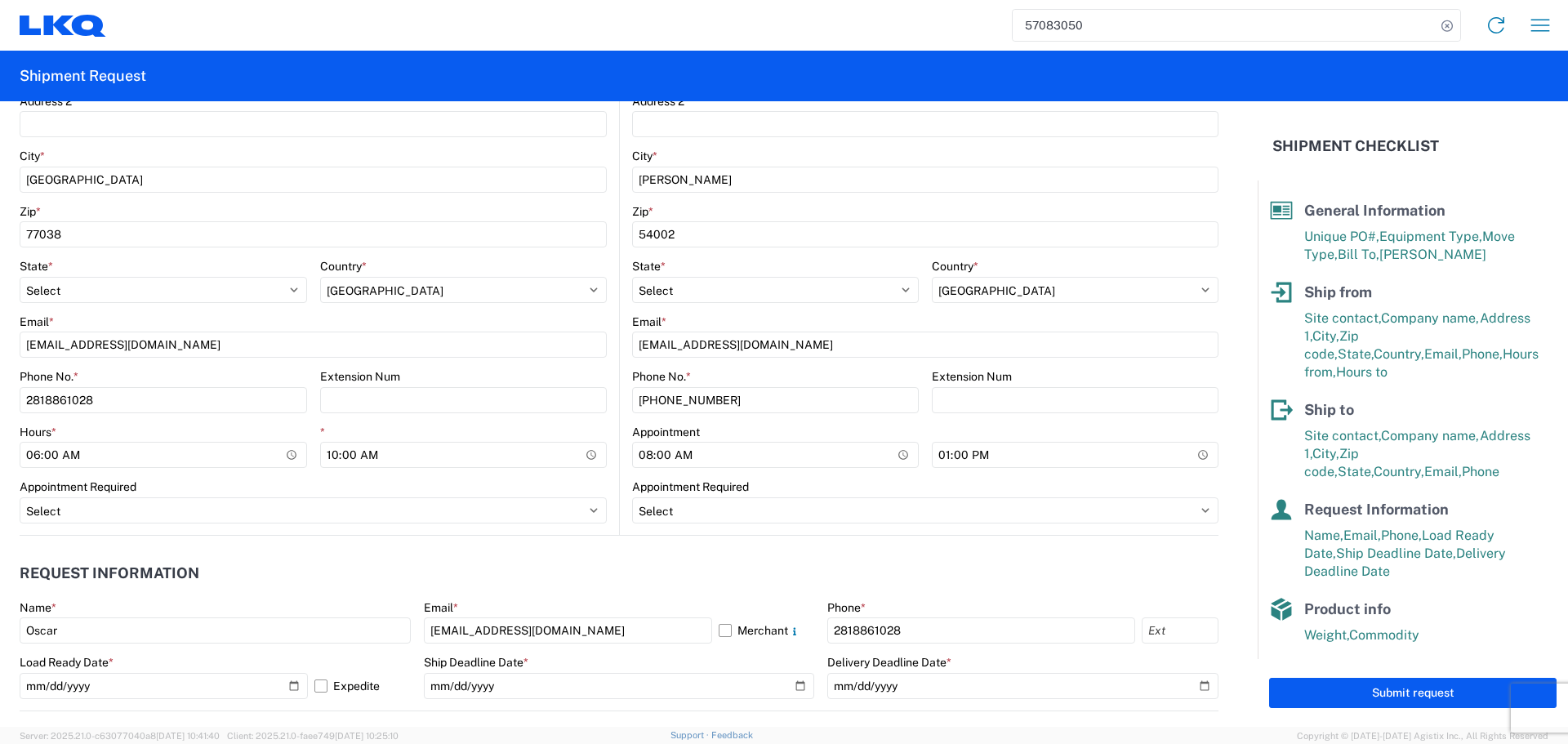
scroll to position [654, 0]
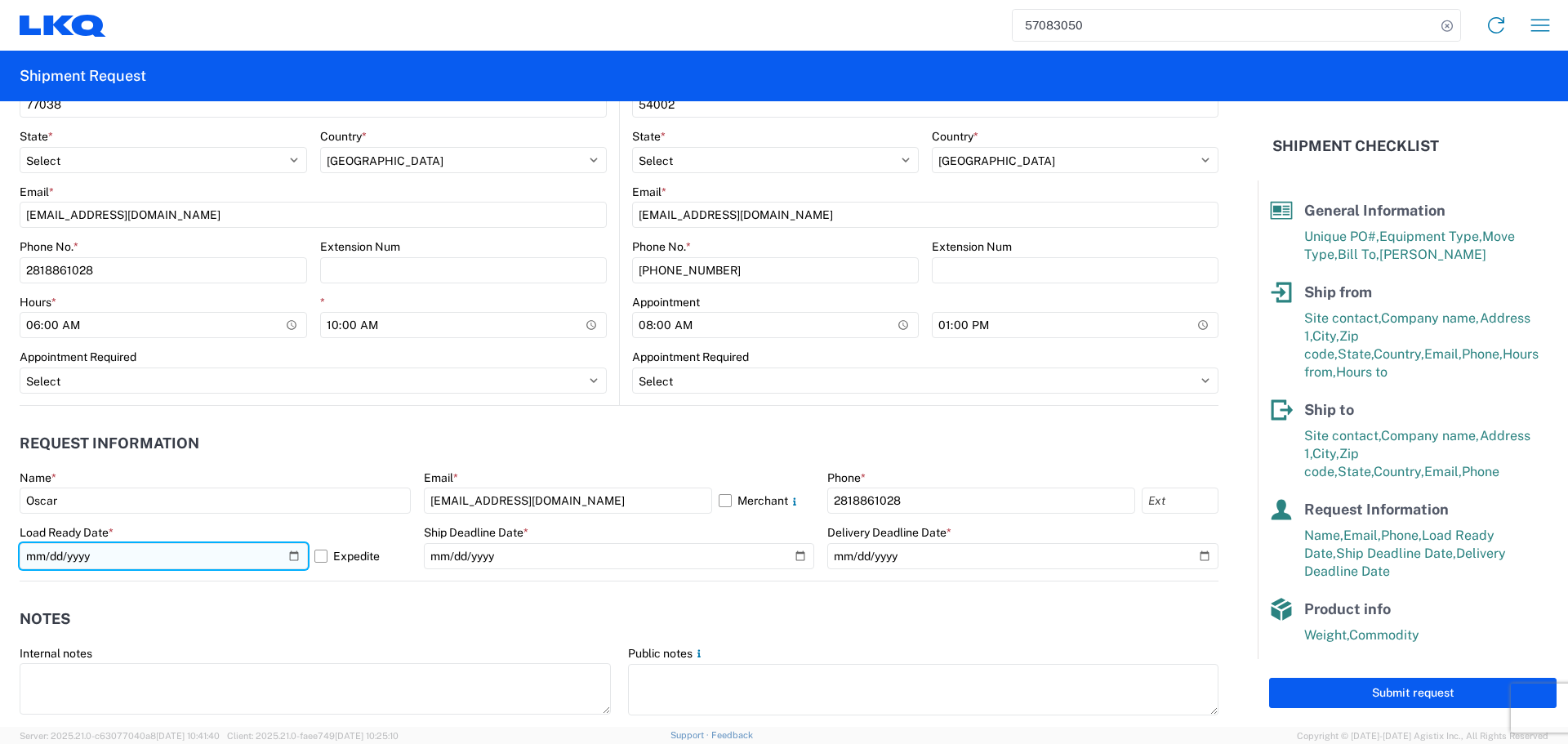
click at [284, 557] on input "2025-10-20" at bounding box center [164, 557] width 288 height 26
type input "2025-10-21"
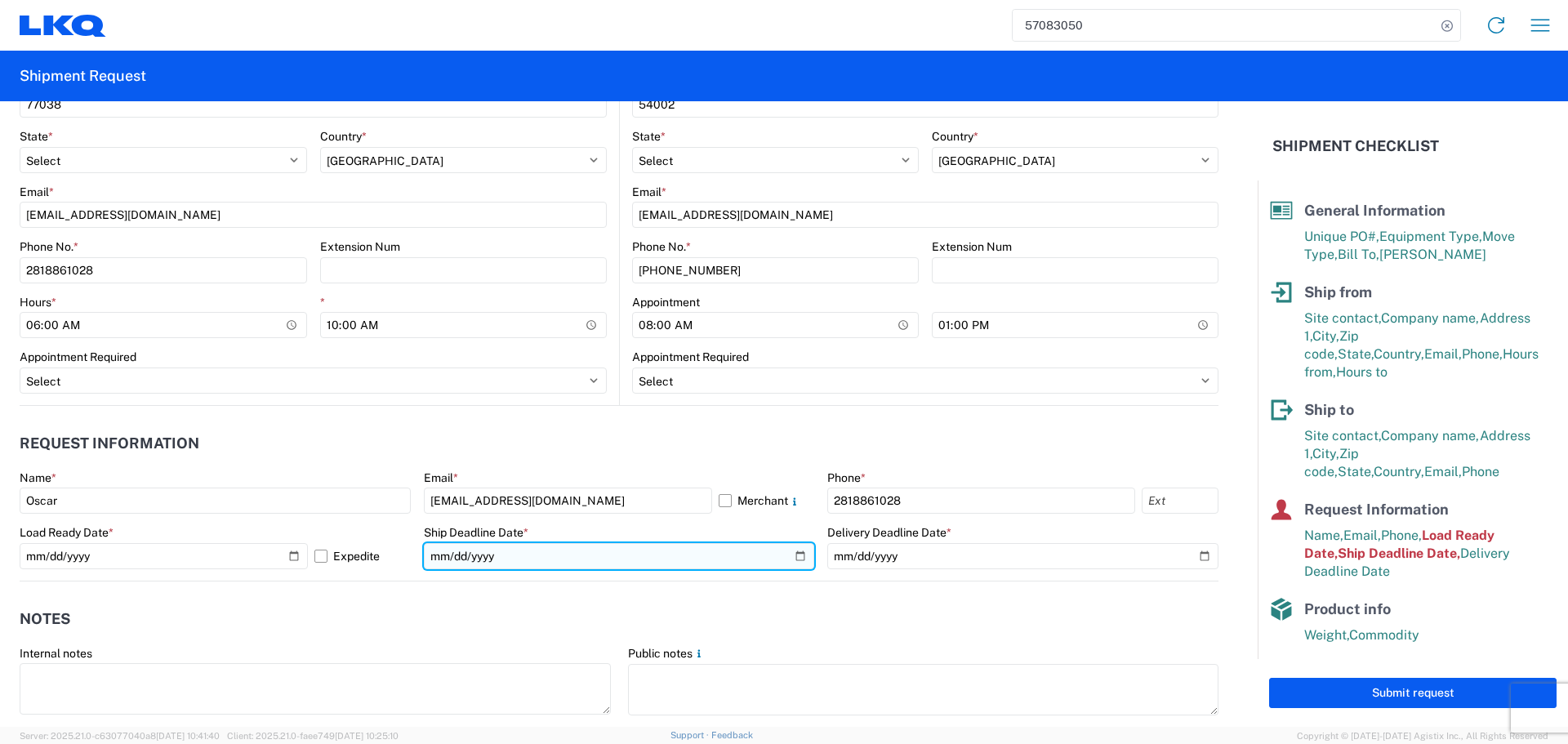
click at [787, 556] on input "2025-10-20" at bounding box center [619, 557] width 391 height 26
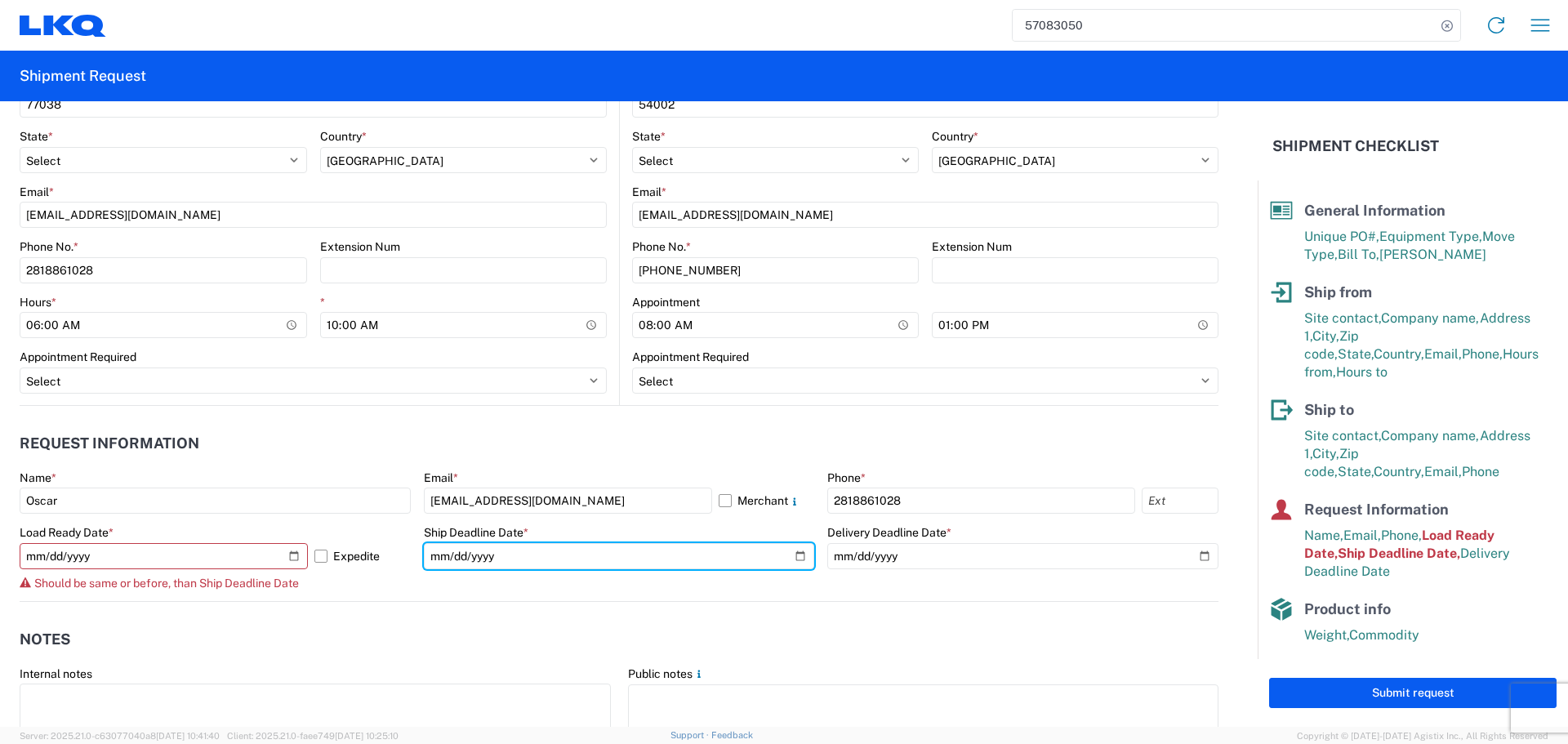
type input "2025-10-21"
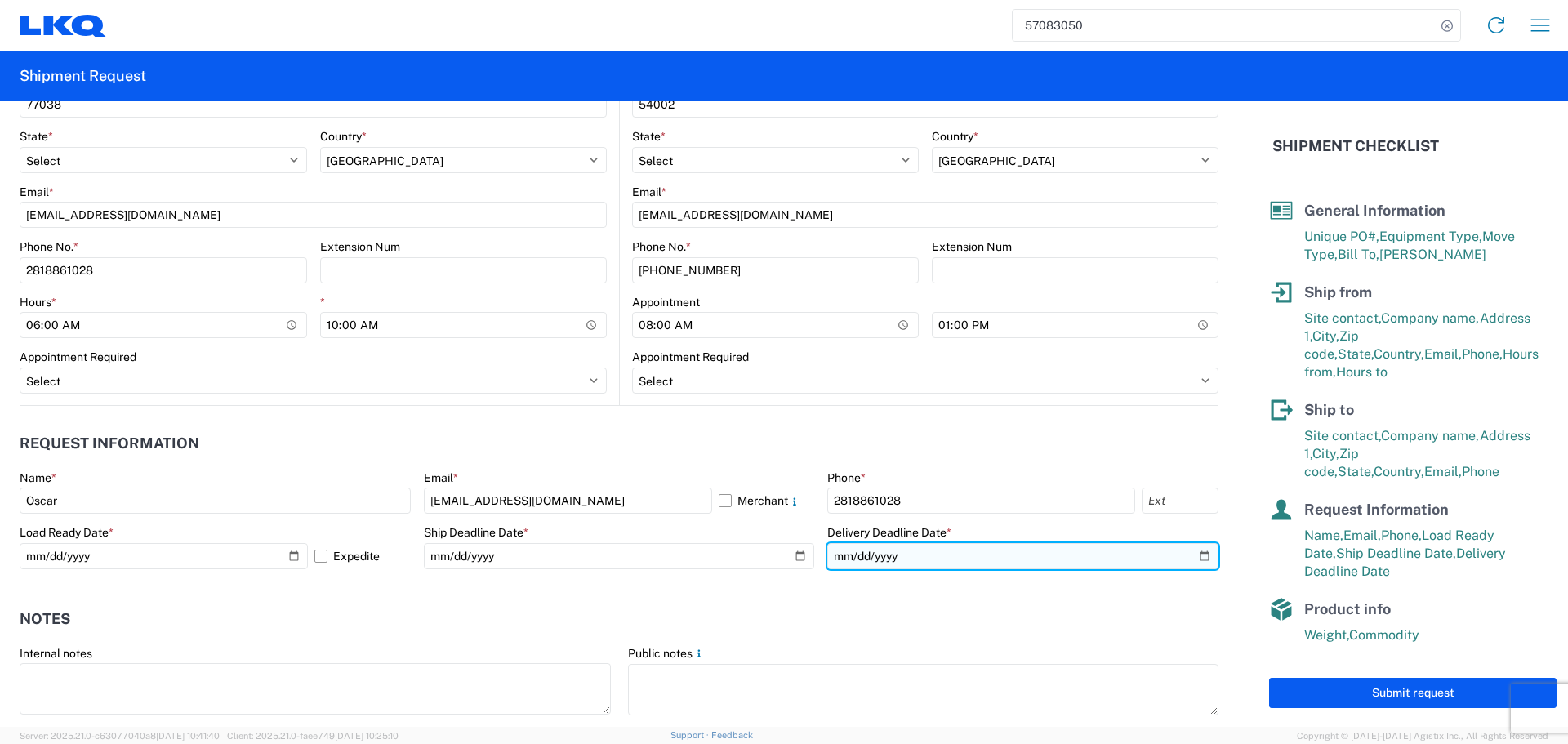
click at [1197, 552] on input "2025-10-22" at bounding box center [1023, 557] width 391 height 26
type input "2025-10-23"
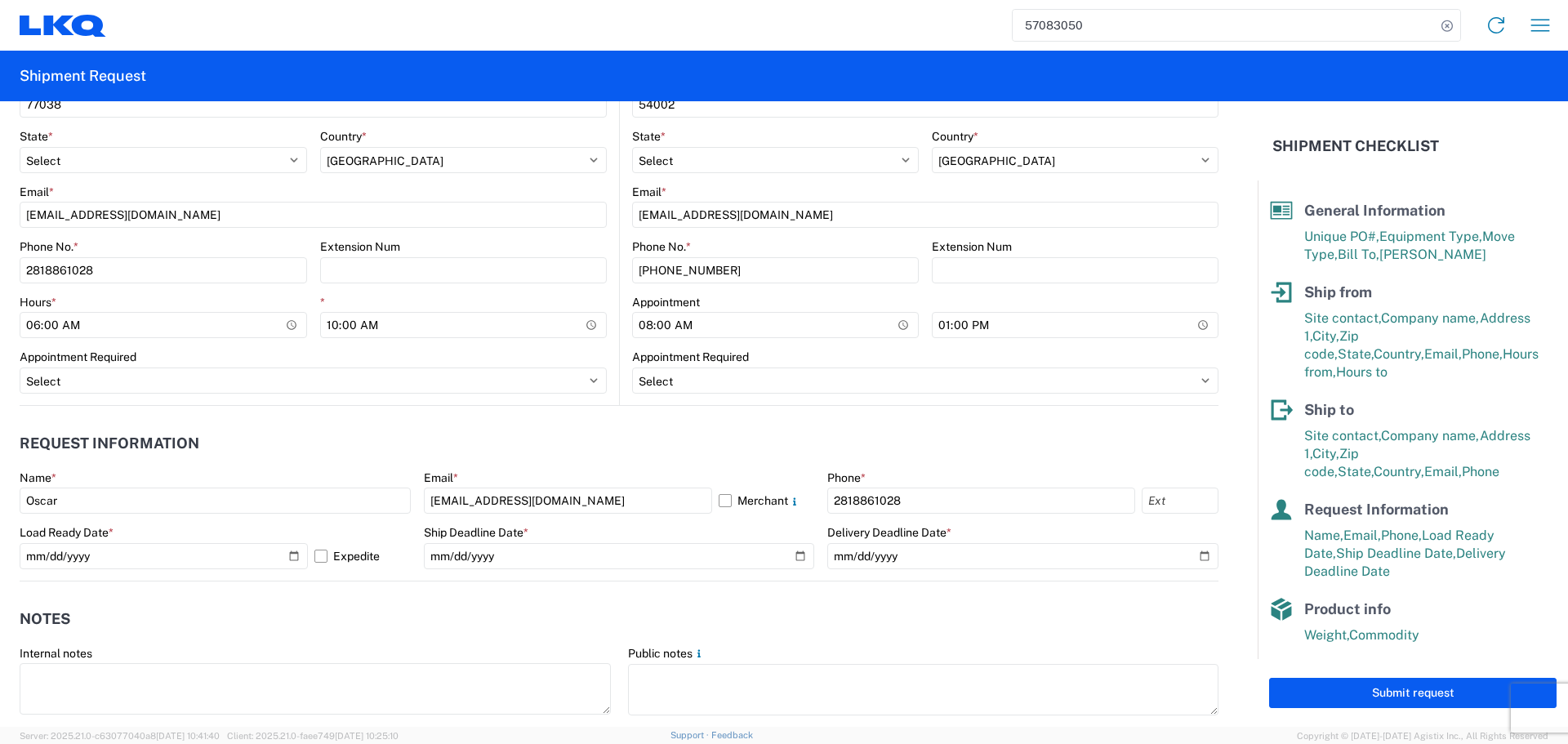
click at [904, 590] on agx-notes "Notes Internal notes Public notes Quote only" at bounding box center [619, 670] width 1199 height 176
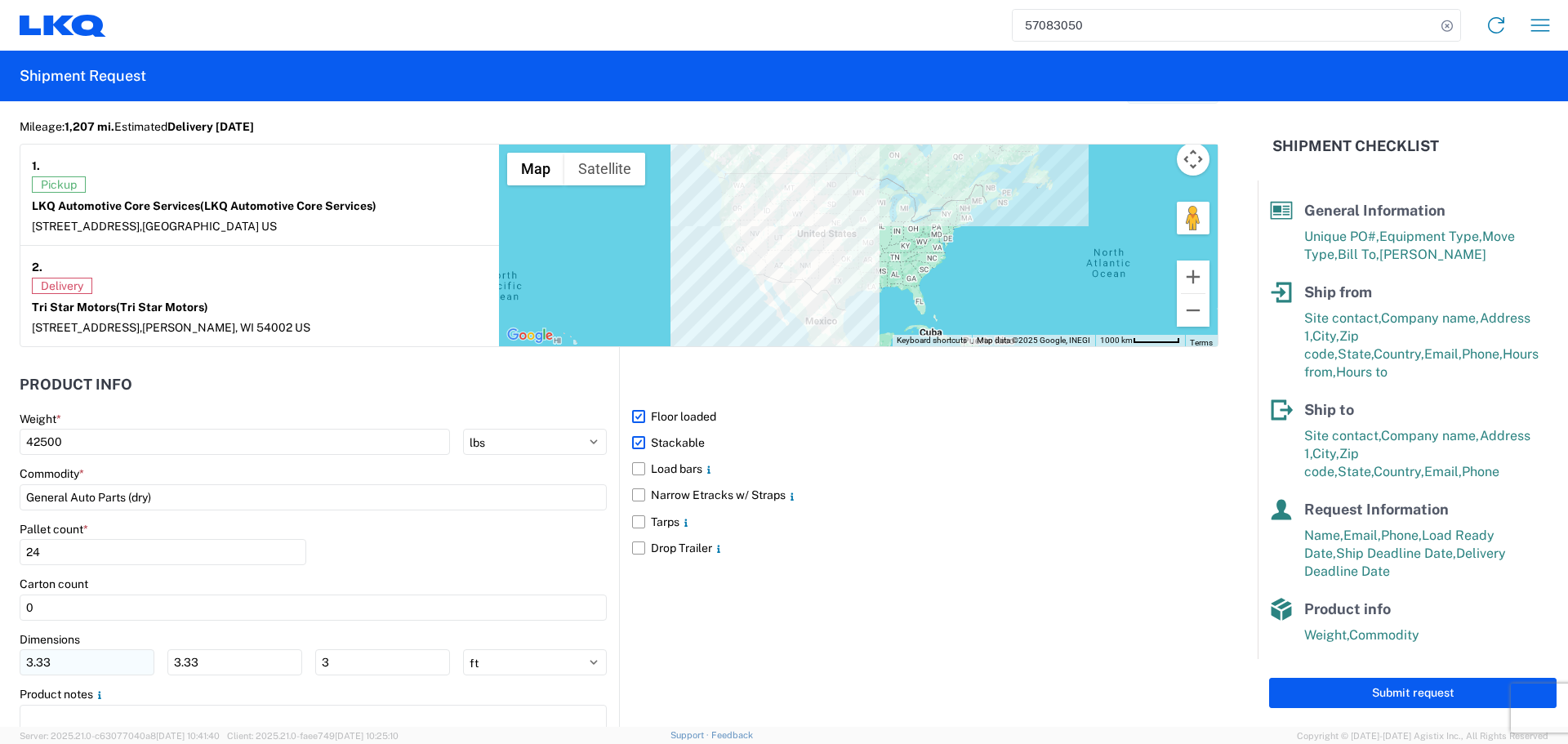
scroll to position [1389, 0]
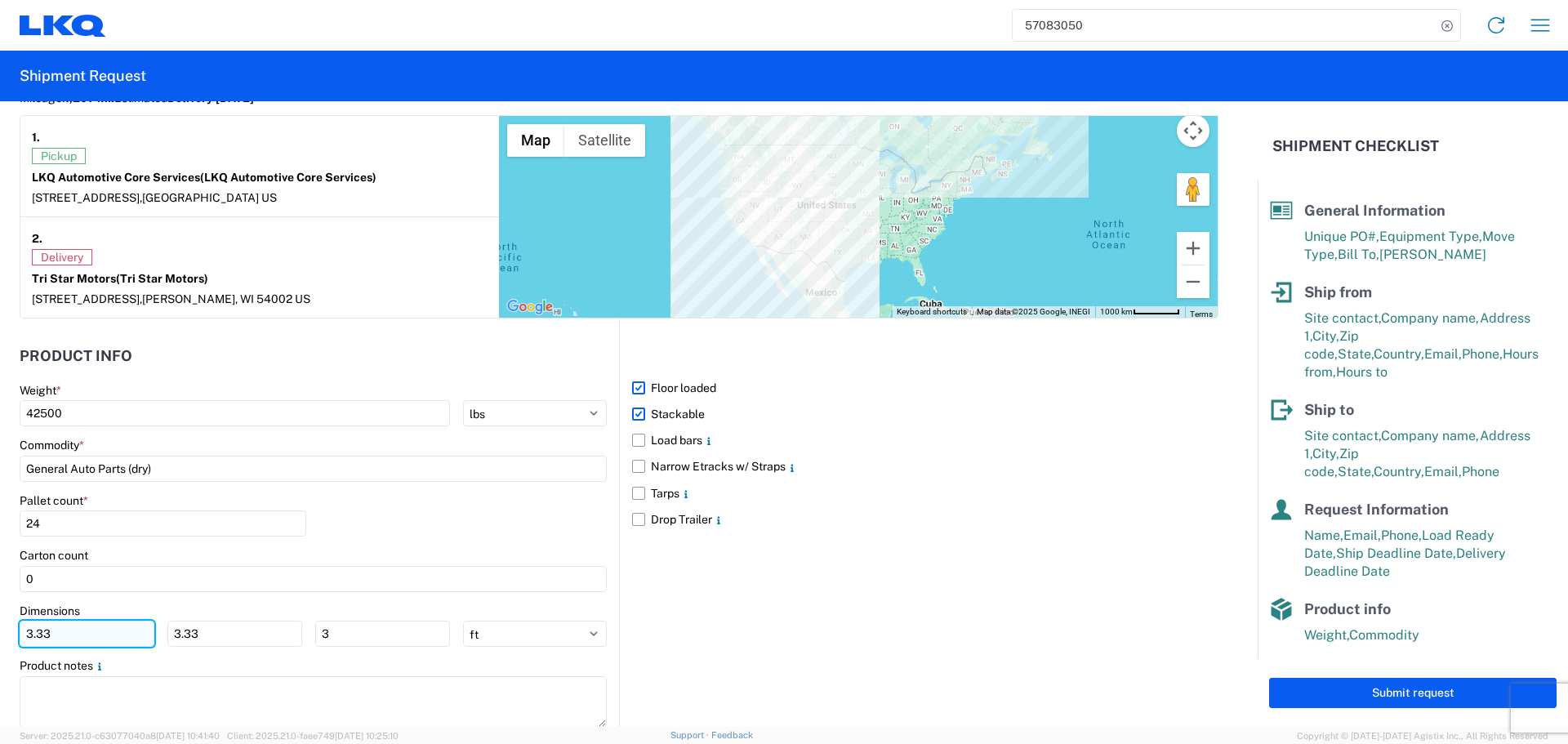
click at [85, 636] on input "3.33" at bounding box center [87, 634] width 135 height 26
type input "3"
type input "40"
click at [247, 646] on input "3.33" at bounding box center [235, 634] width 135 height 26
type input "3"
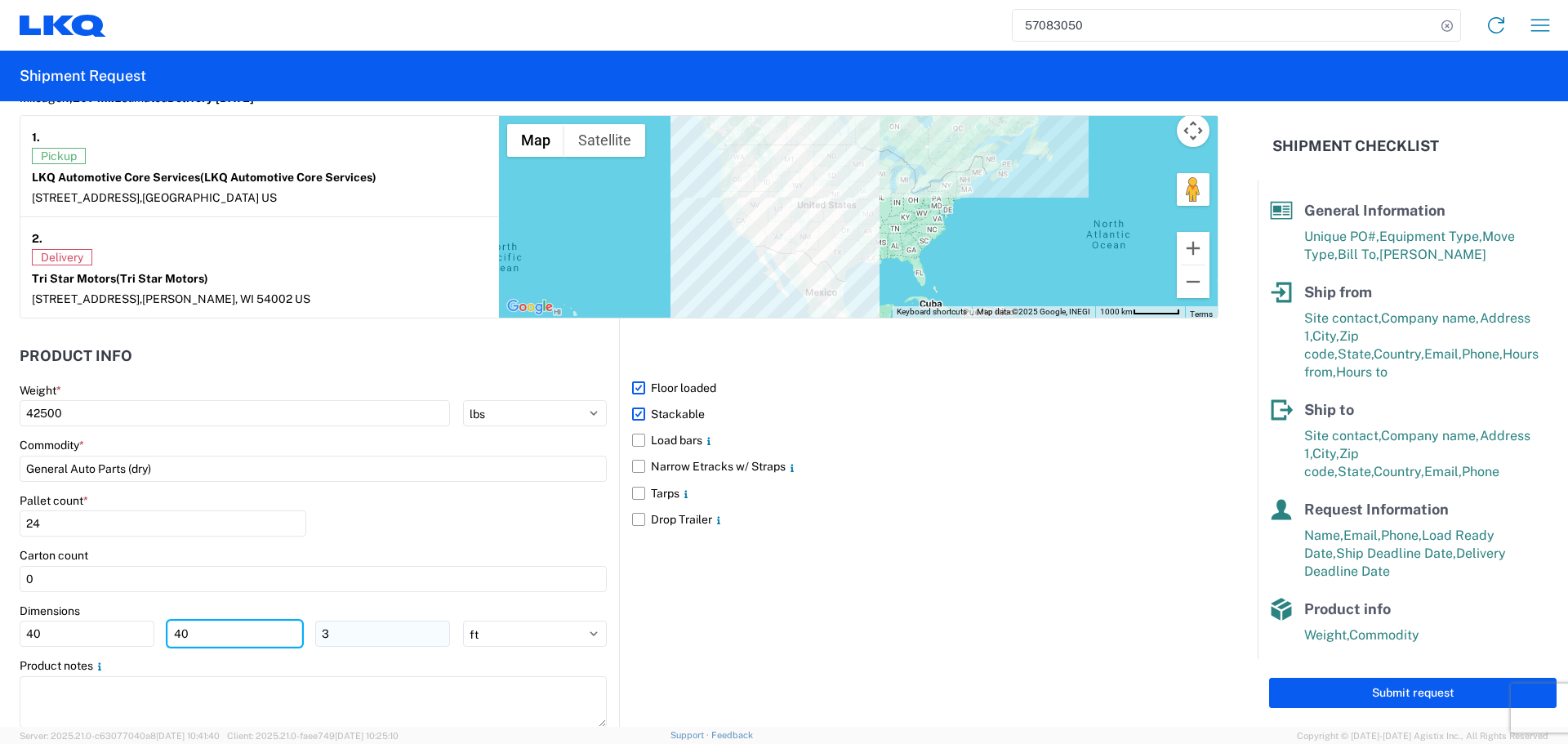
type input "40"
click at [330, 624] on input "3" at bounding box center [382, 634] width 135 height 26
type input "36"
click at [504, 508] on div "Pallet count * 24" at bounding box center [313, 521] width 587 height 56
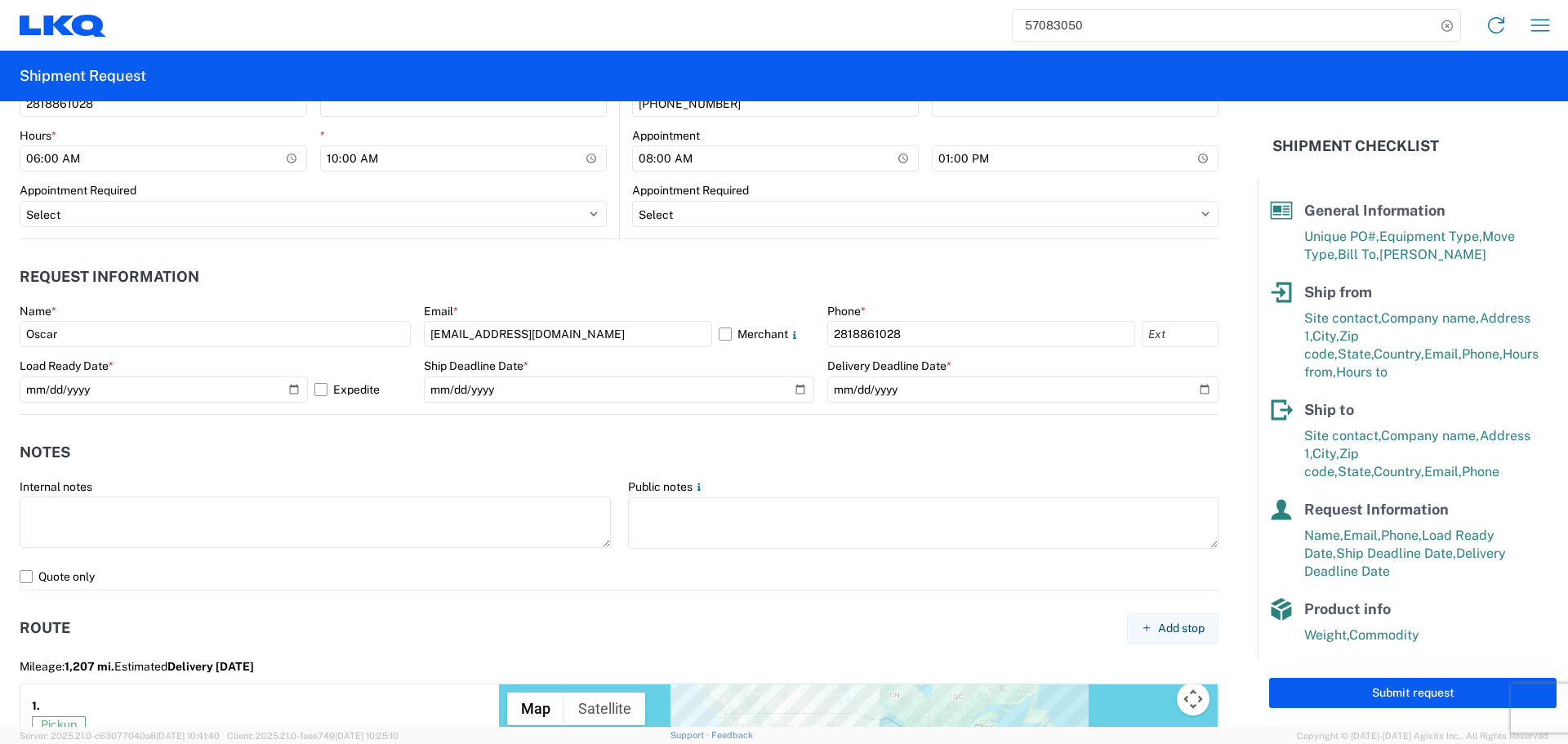
scroll to position [817, 0]
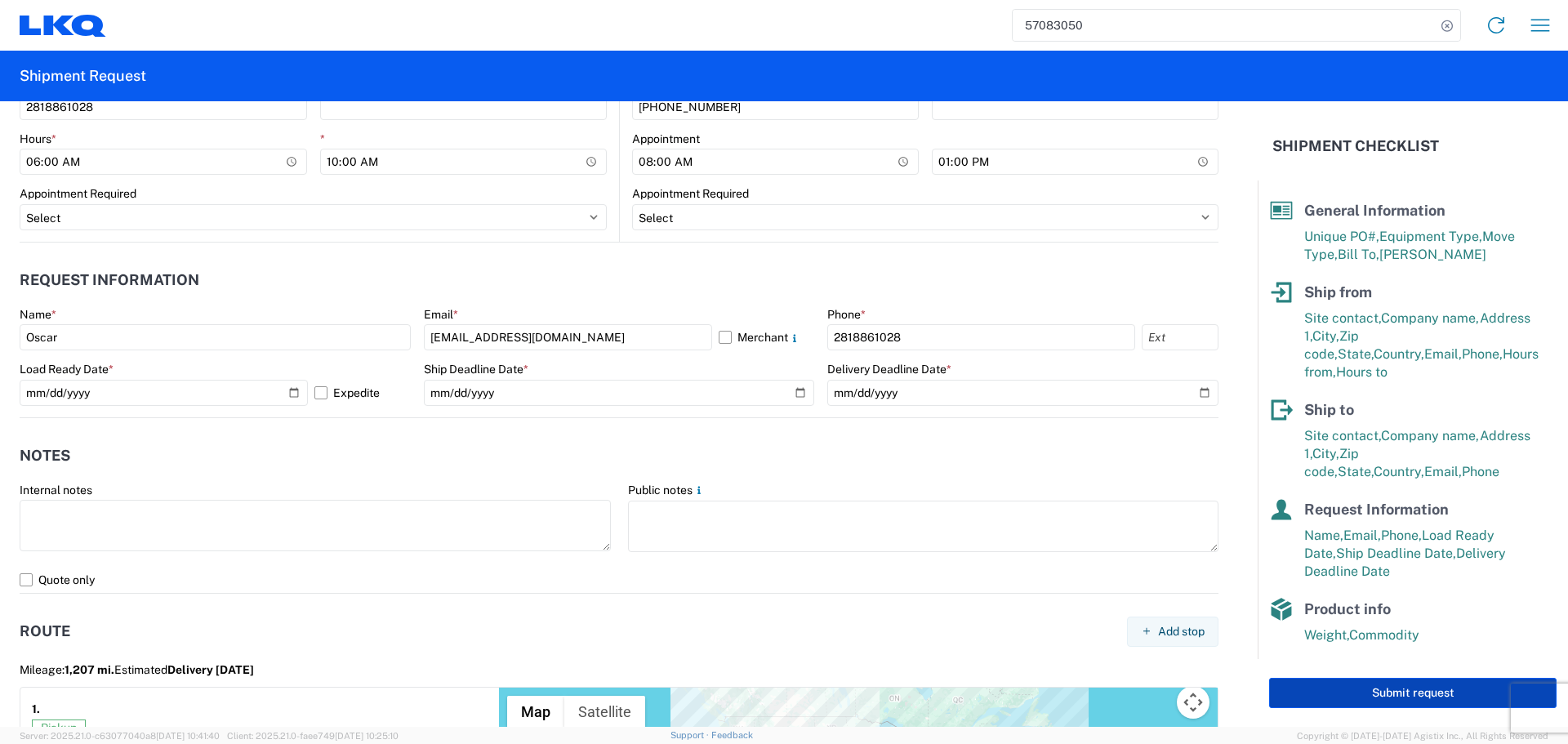
click at [1398, 701] on button "Submit request" at bounding box center [1413, 693] width 288 height 30
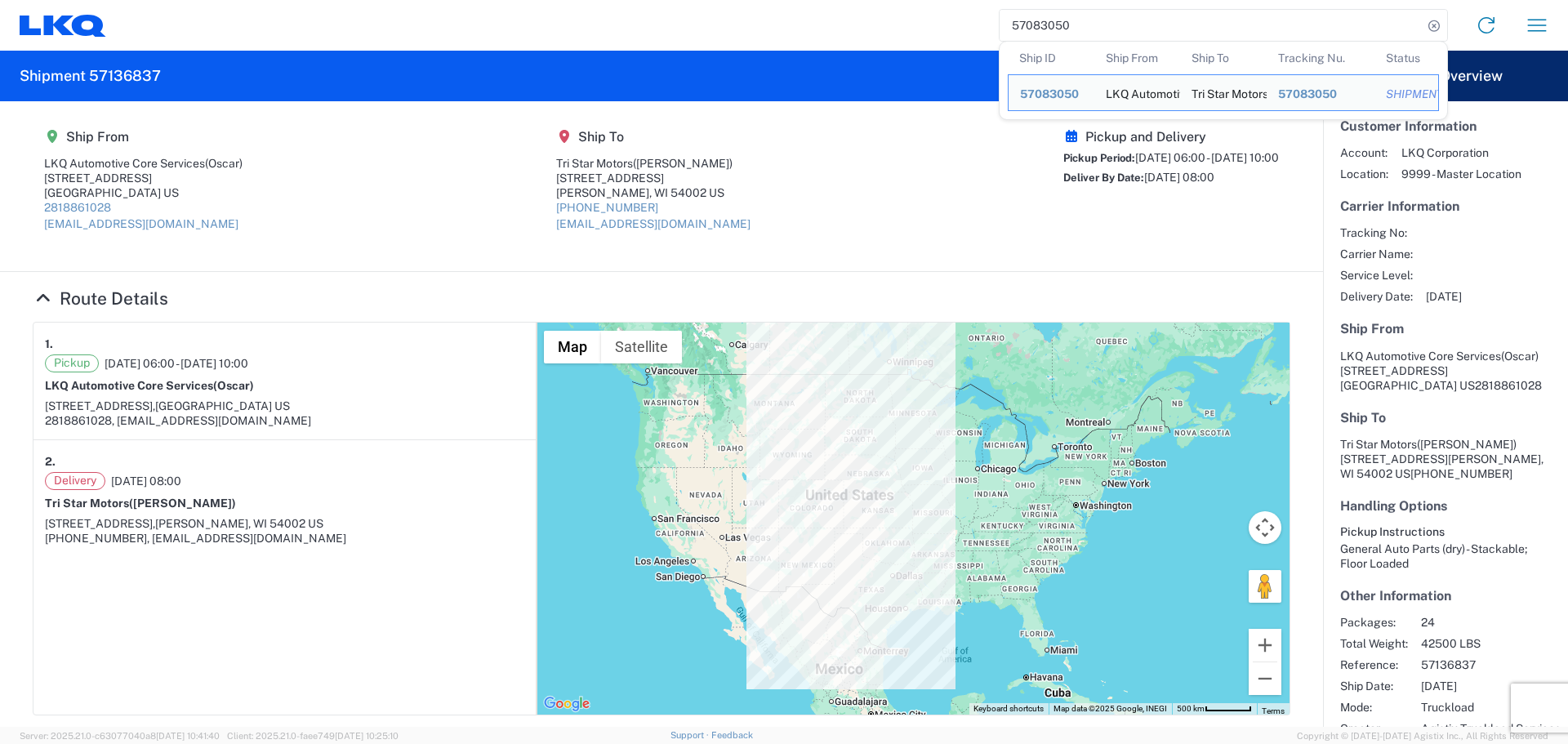
click at [1043, 13] on input "57083050" at bounding box center [1211, 25] width 423 height 31
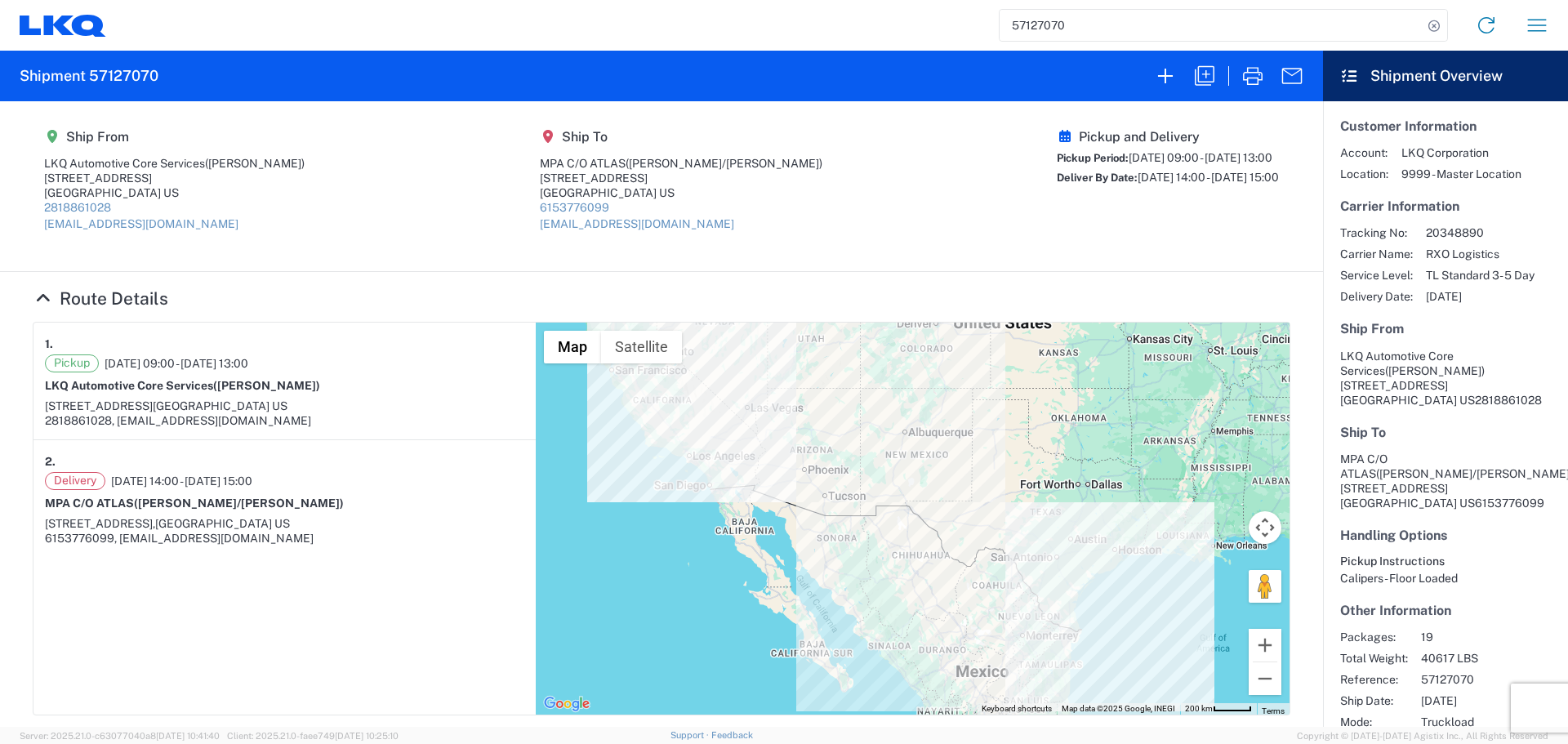
click at [1059, 22] on input "57127070" at bounding box center [1211, 25] width 423 height 31
type input "5"
click at [1029, 20] on input "57127078" at bounding box center [1211, 25] width 423 height 31
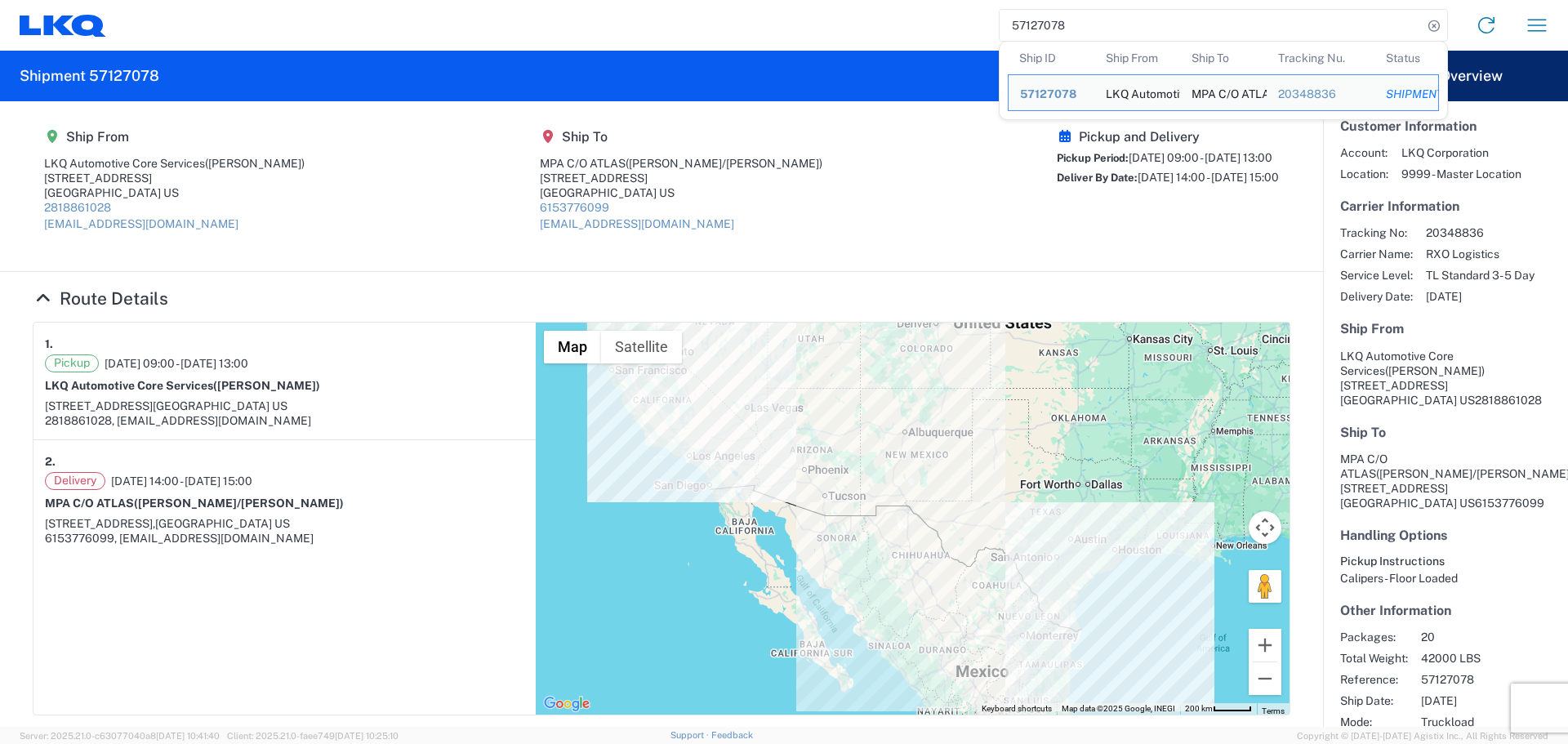
click at [802, 130] on agx-shipment-main-routing-info "Ship From LKQ Automotive Core Services (Alfredo Canales) 1714 West Mout Houston…" at bounding box center [661, 185] width 1257 height 137
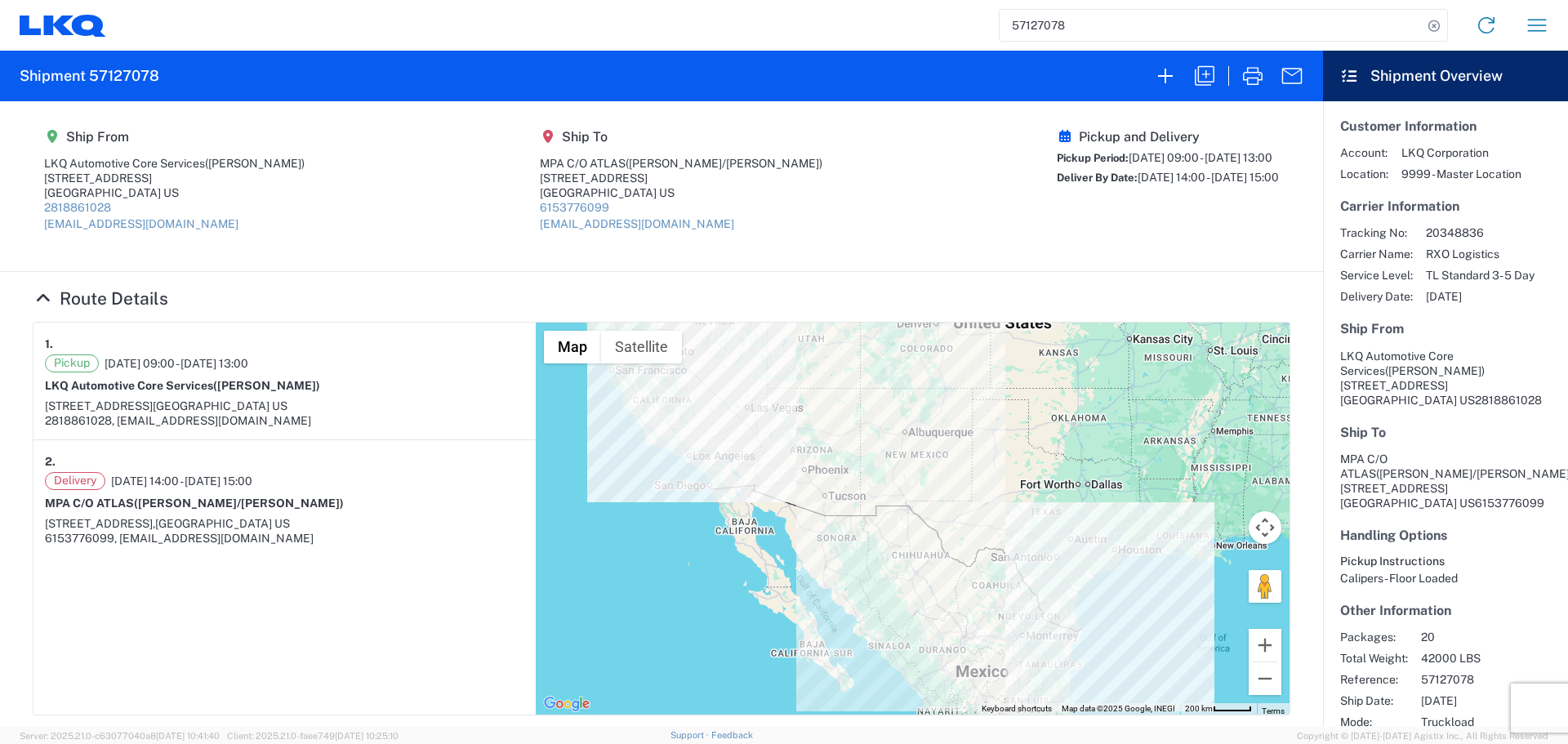
click at [1037, 21] on input "57127078" at bounding box center [1211, 25] width 423 height 31
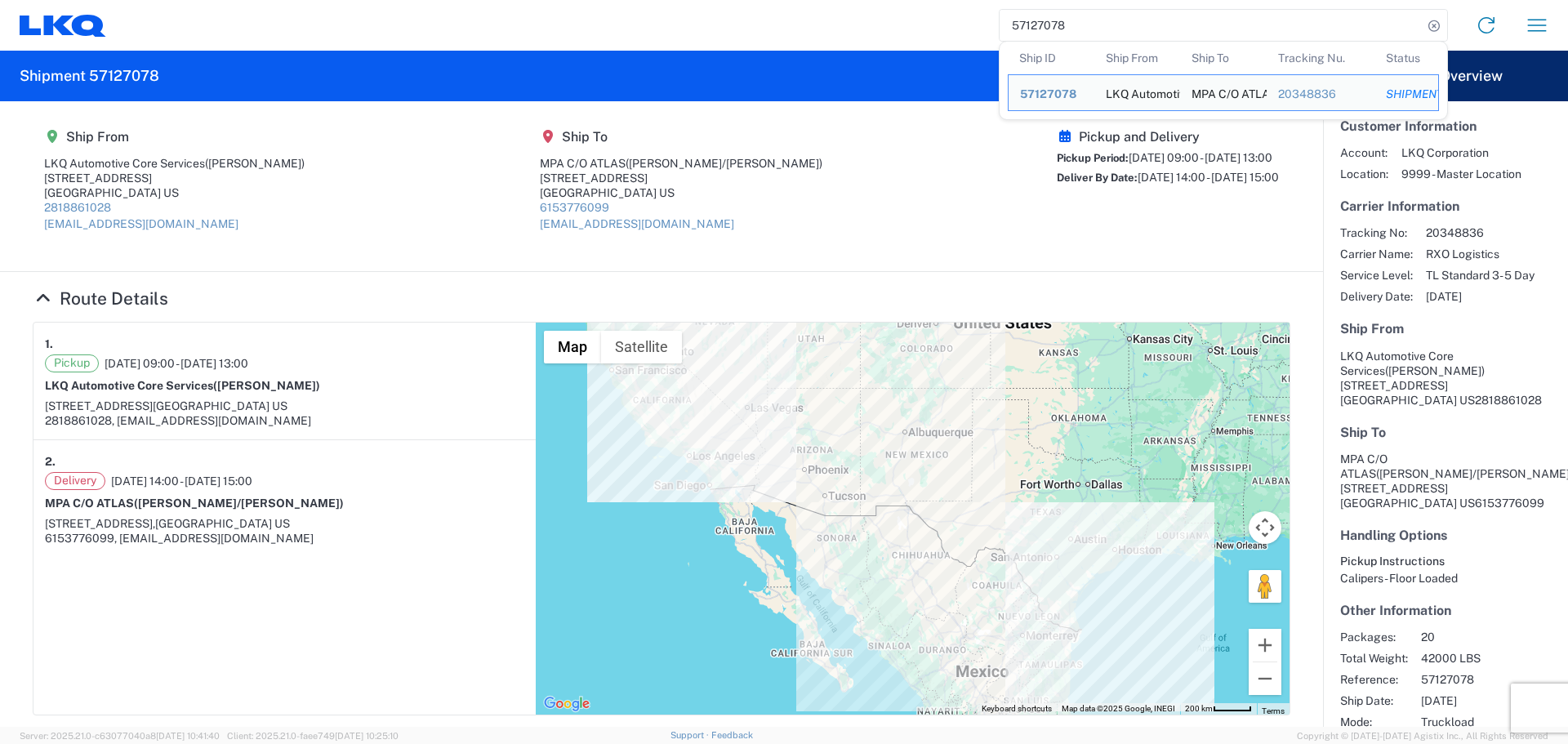
click at [1037, 21] on input "57127078" at bounding box center [1211, 25] width 423 height 31
click at [1039, 17] on input "57127083" at bounding box center [1211, 25] width 423 height 31
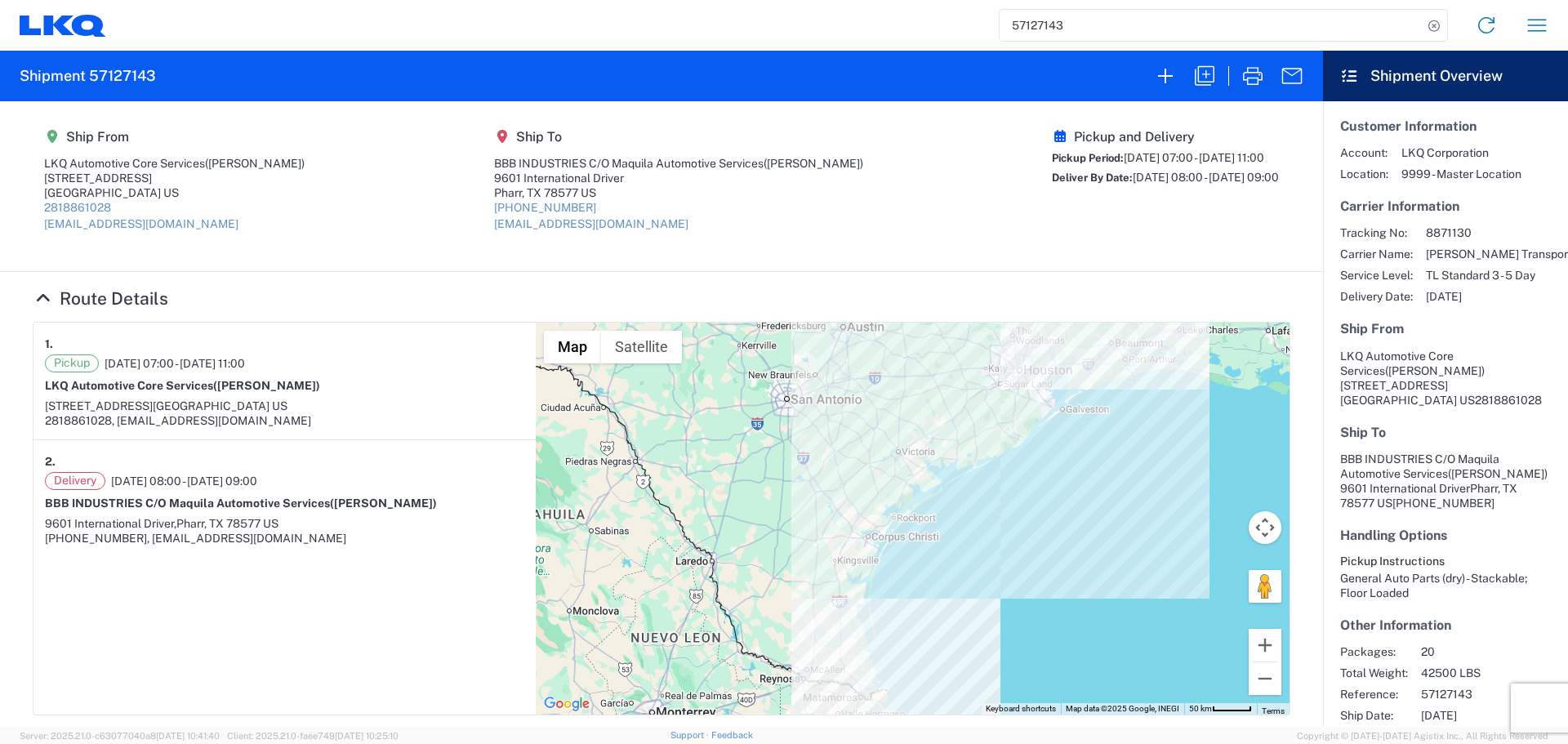
click at [1030, 23] on input "57127143" at bounding box center [1211, 25] width 423 height 31
type input "57127149"
